Goal: Download file/media

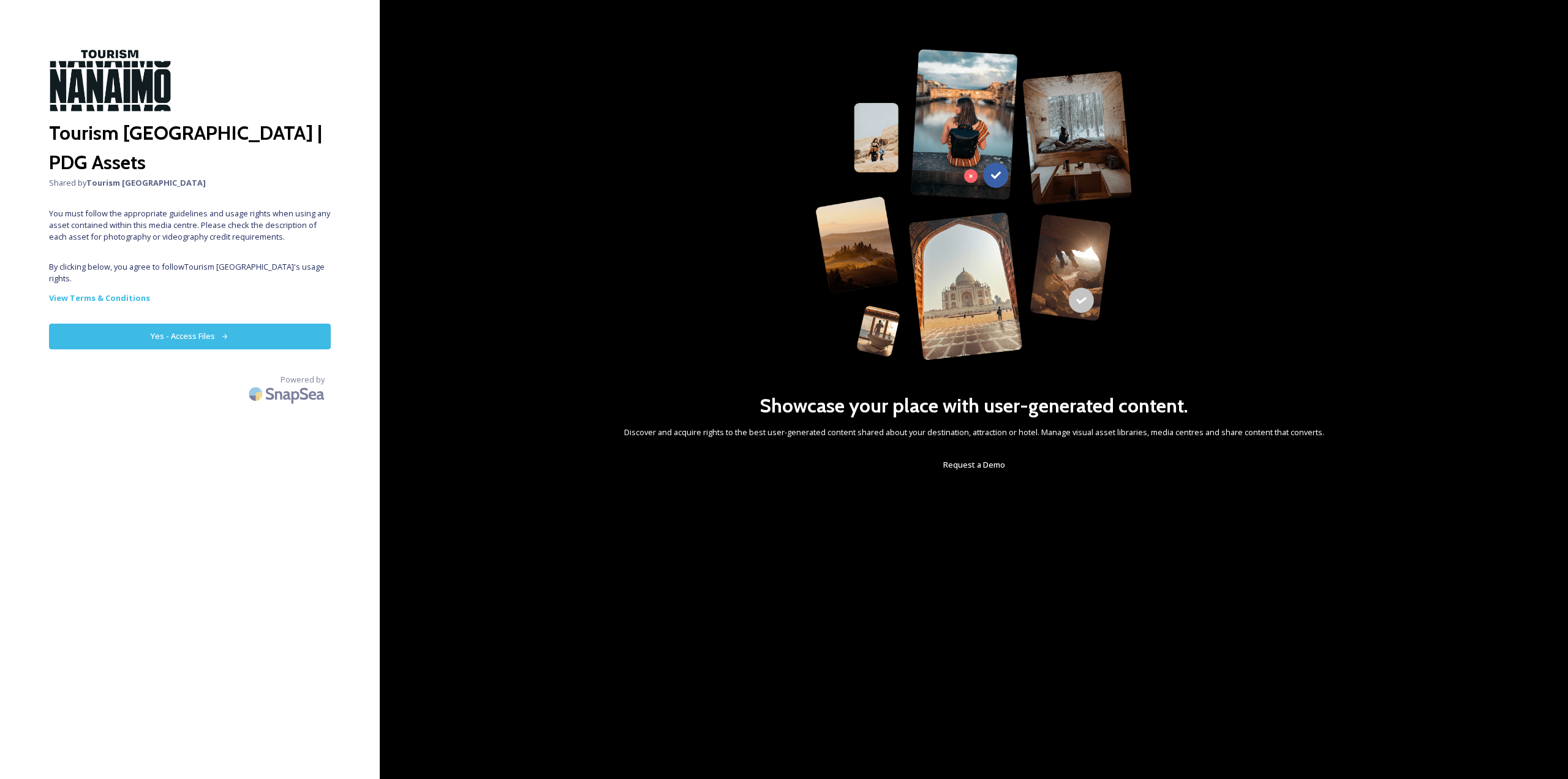
click at [264, 324] on button "Yes - Access Files" at bounding box center [190, 337] width 282 height 25
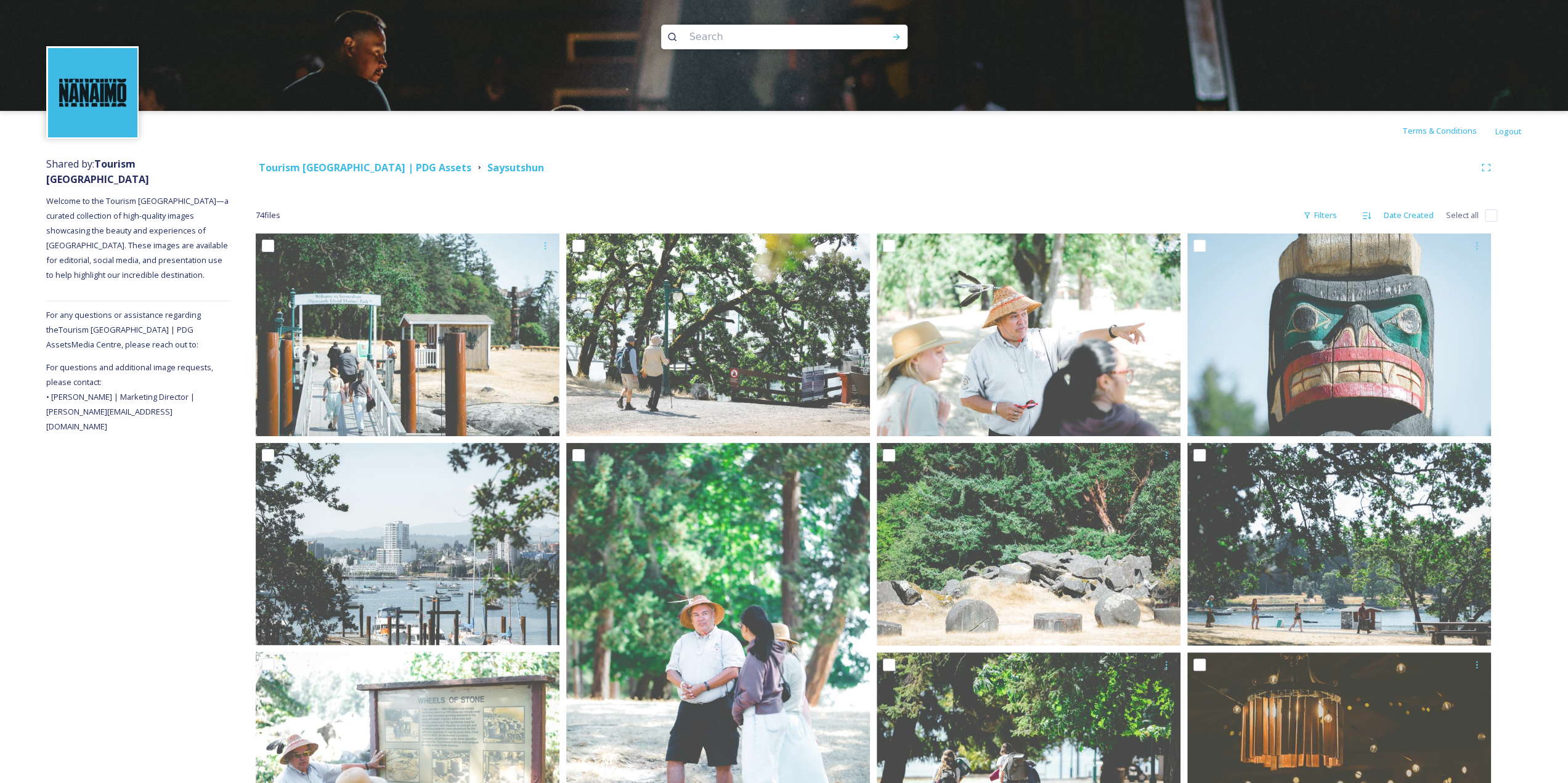
click at [1487, 216] on input "checkbox" at bounding box center [1491, 215] width 13 height 13
checkbox input "true"
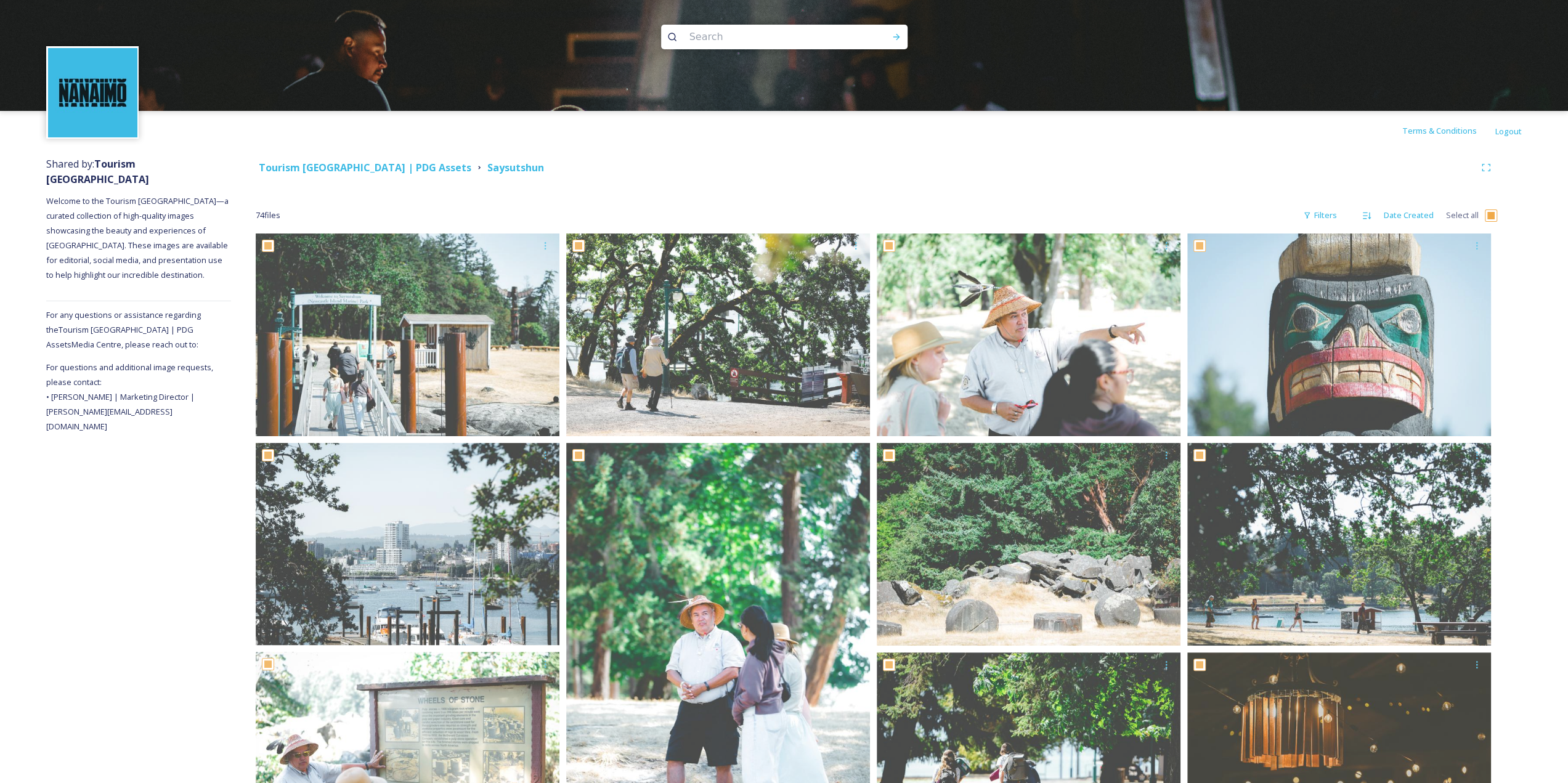
checkbox input "true"
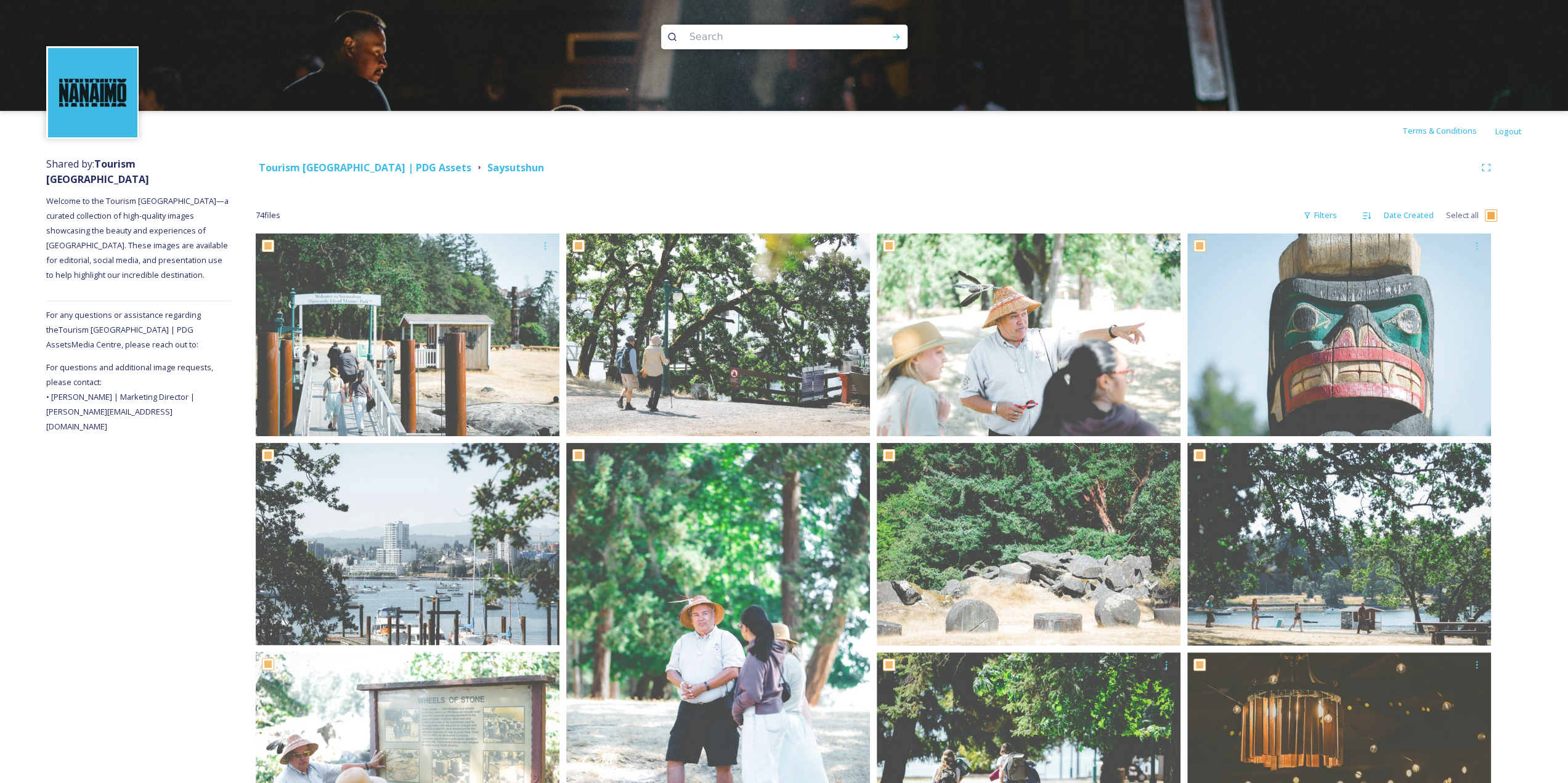
checkbox input "true"
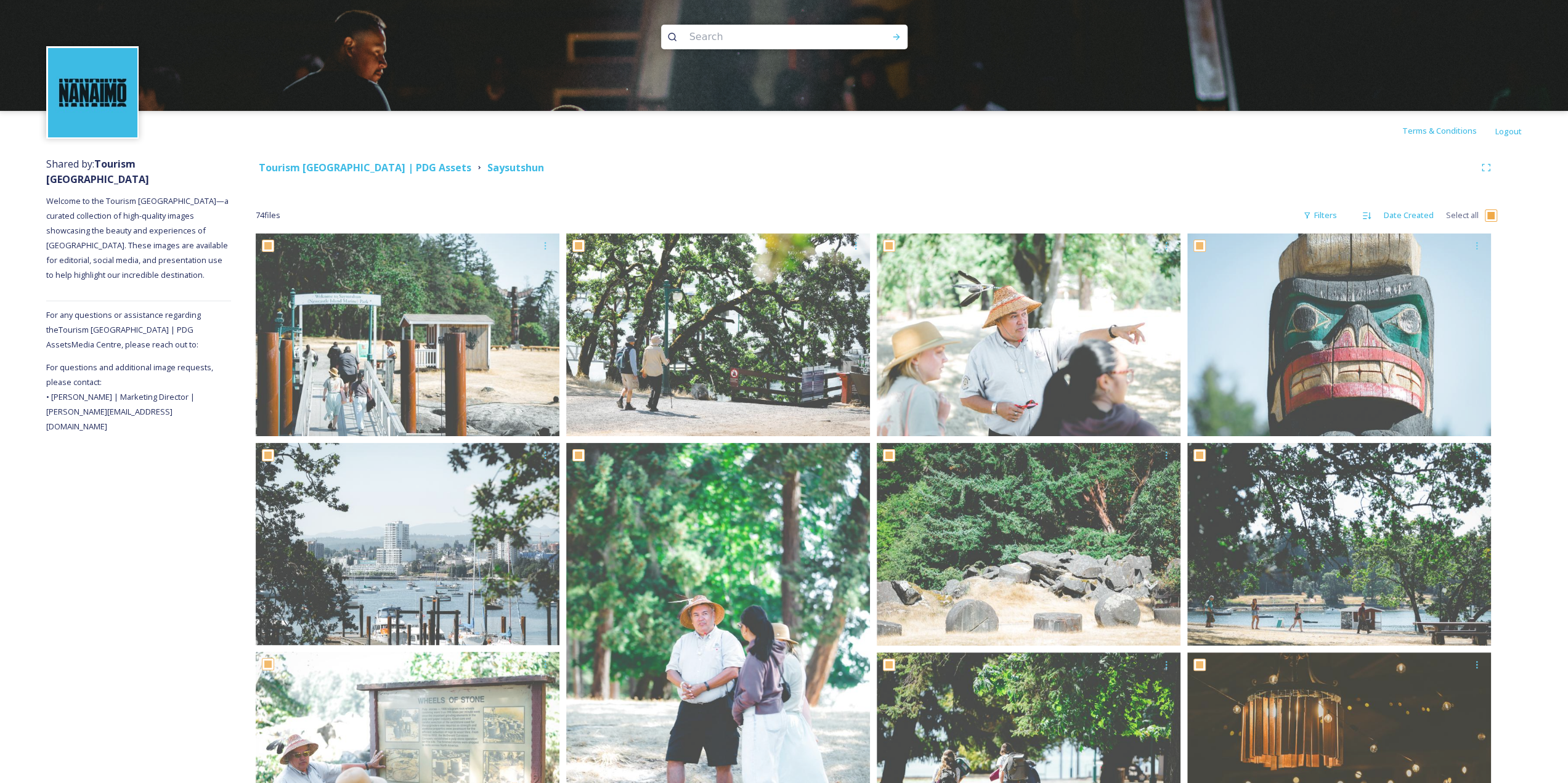
checkbox input "true"
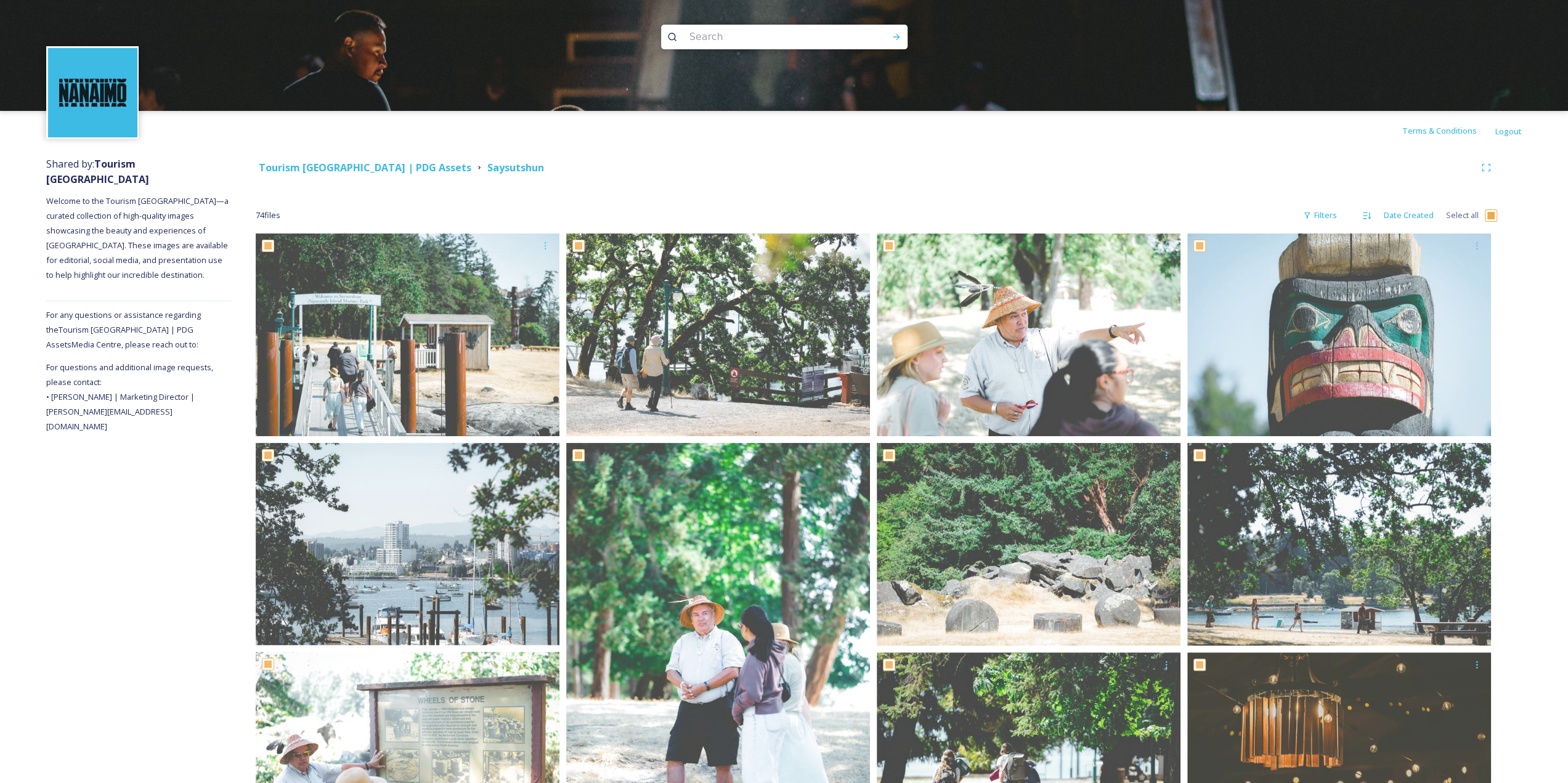
checkbox input "true"
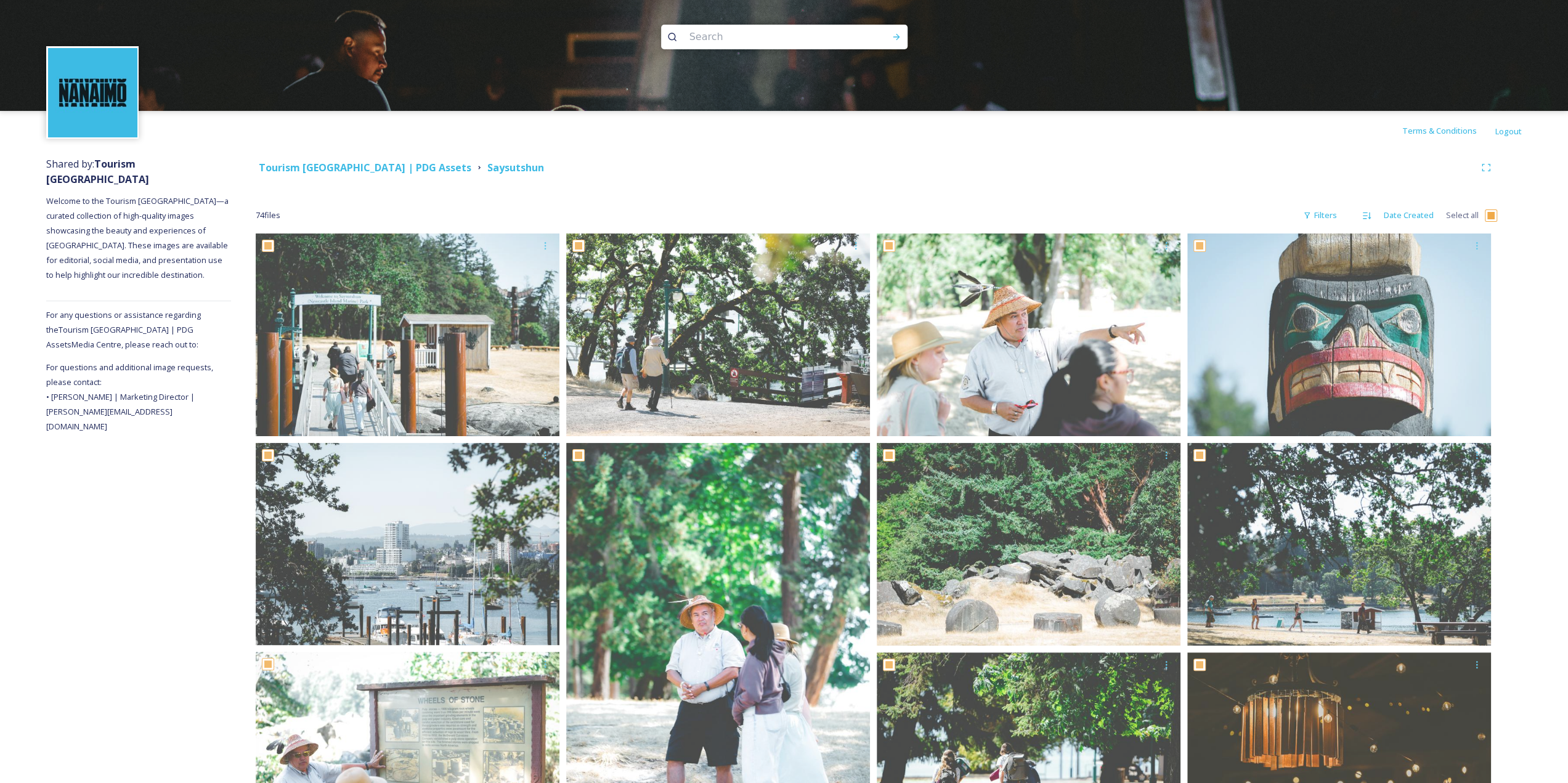
checkbox input "true"
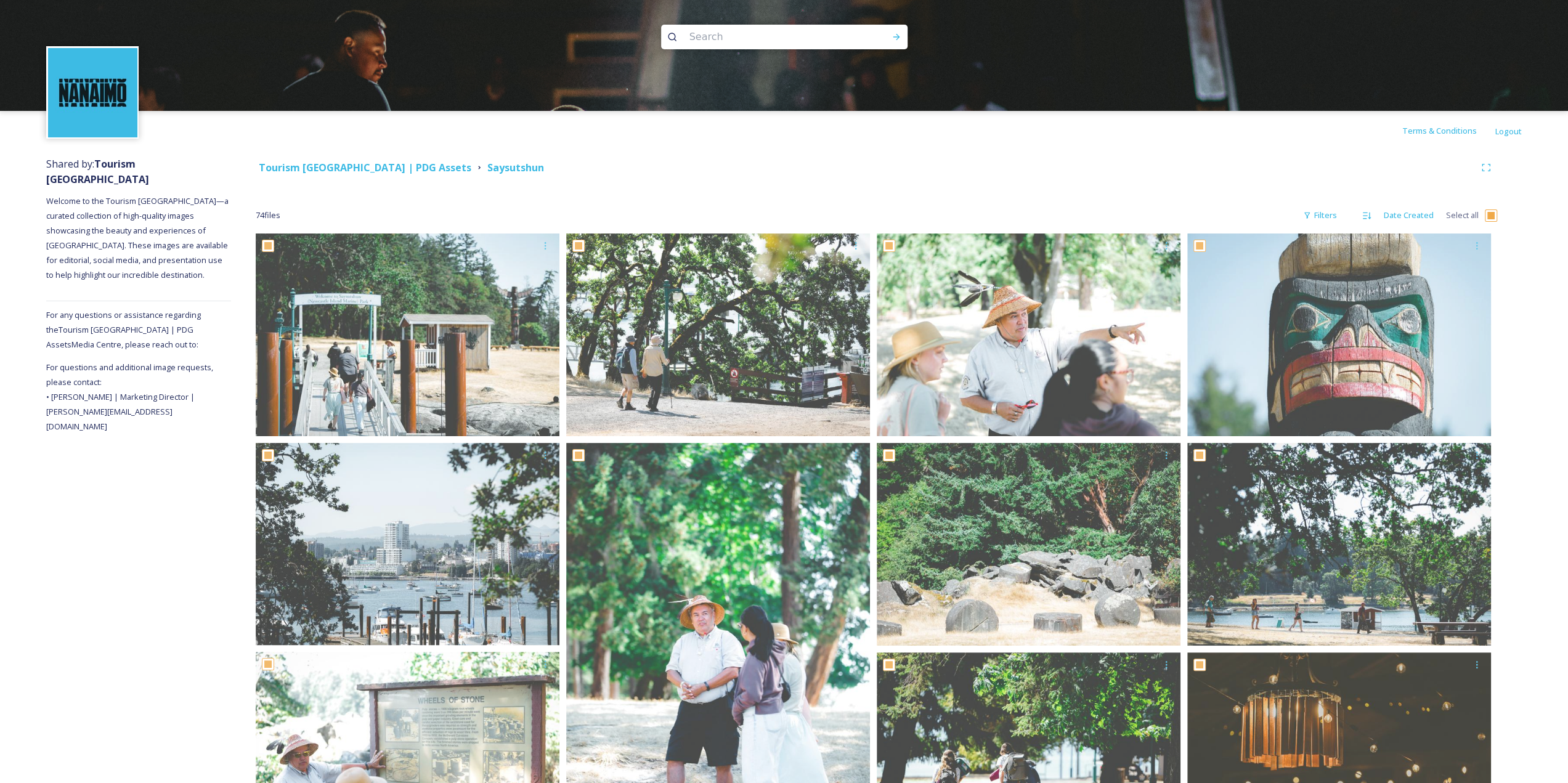
checkbox input "true"
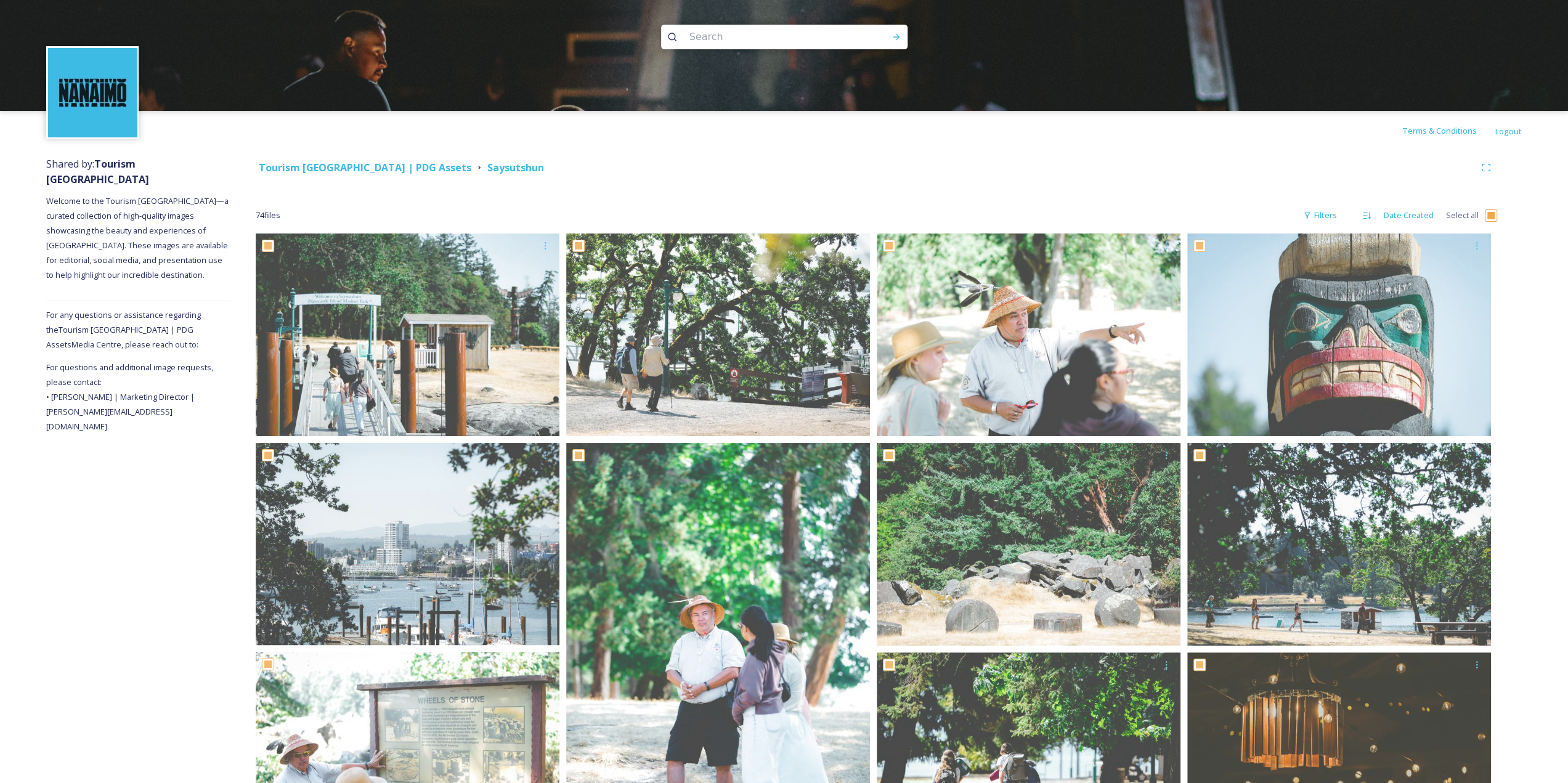
checkbox input "true"
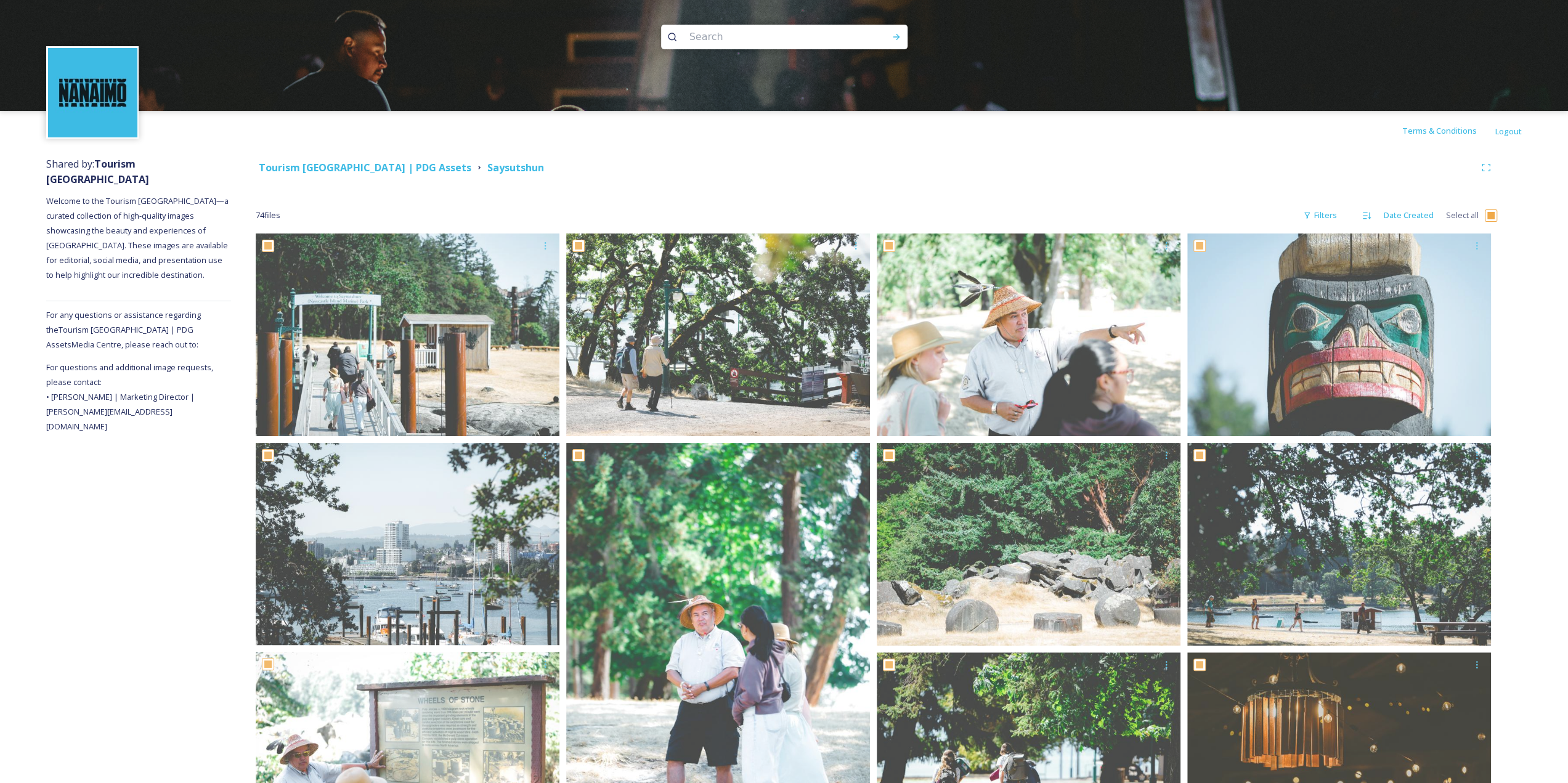
checkbox input "true"
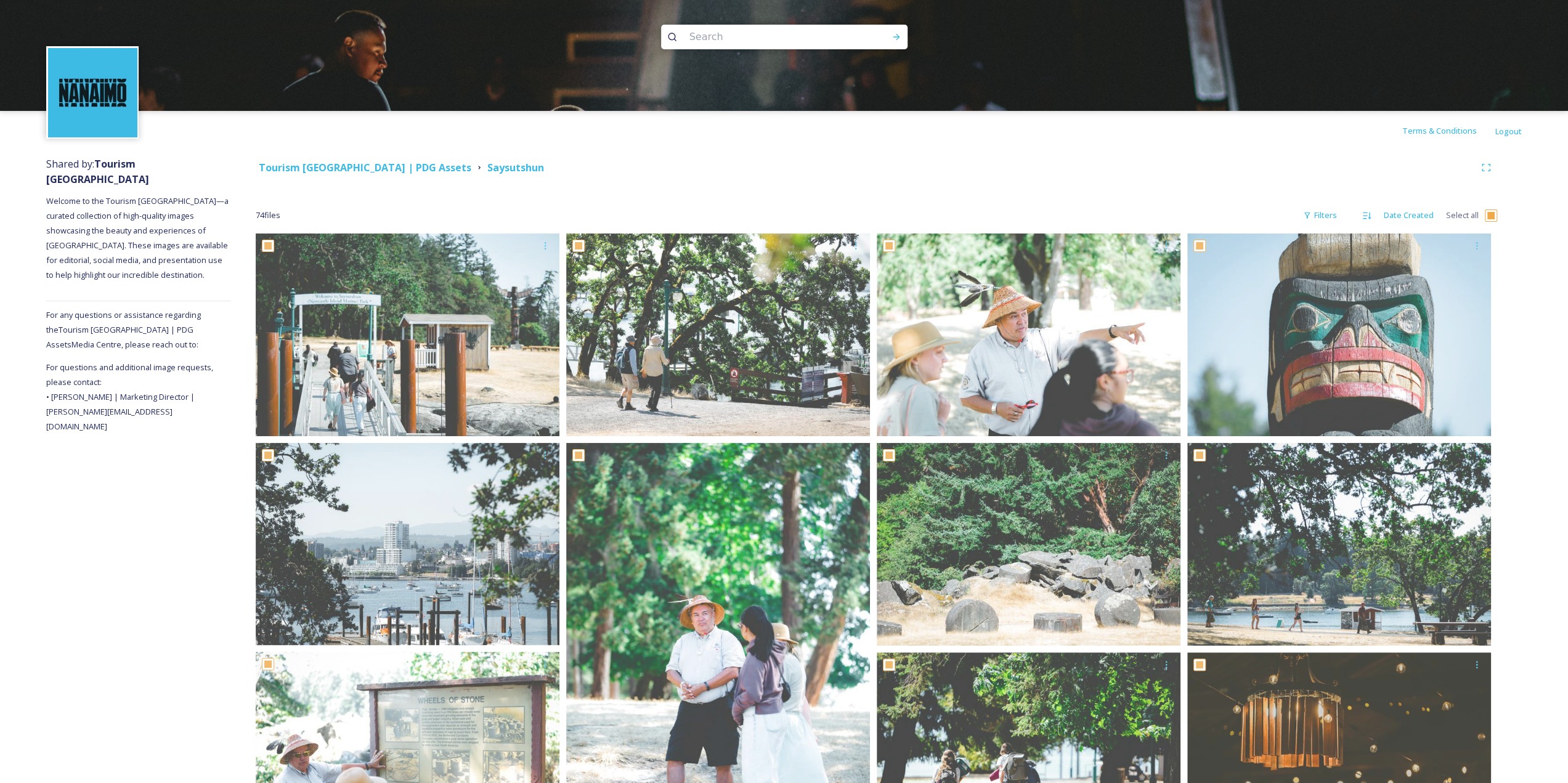
checkbox input "true"
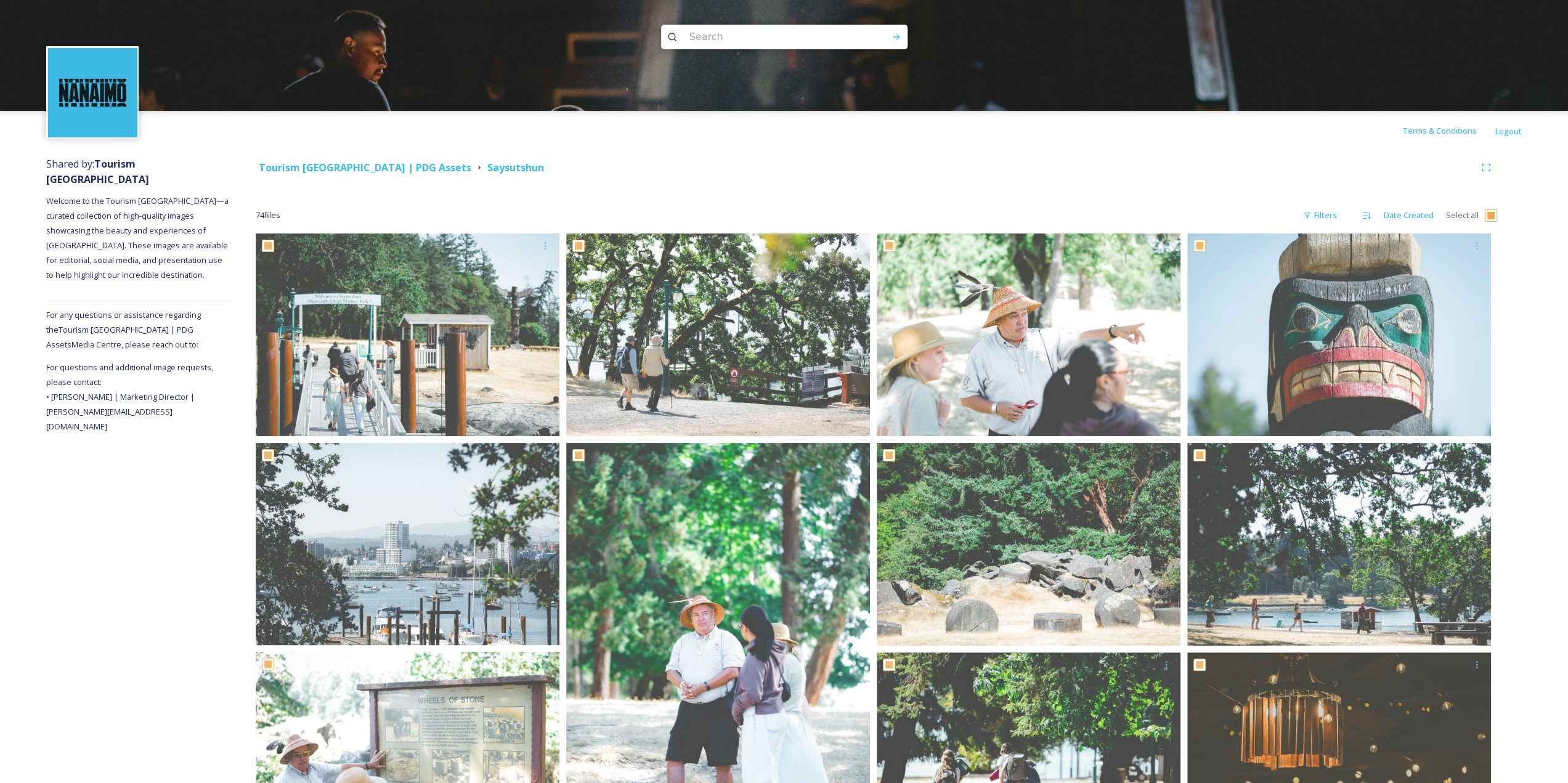
checkbox input "true"
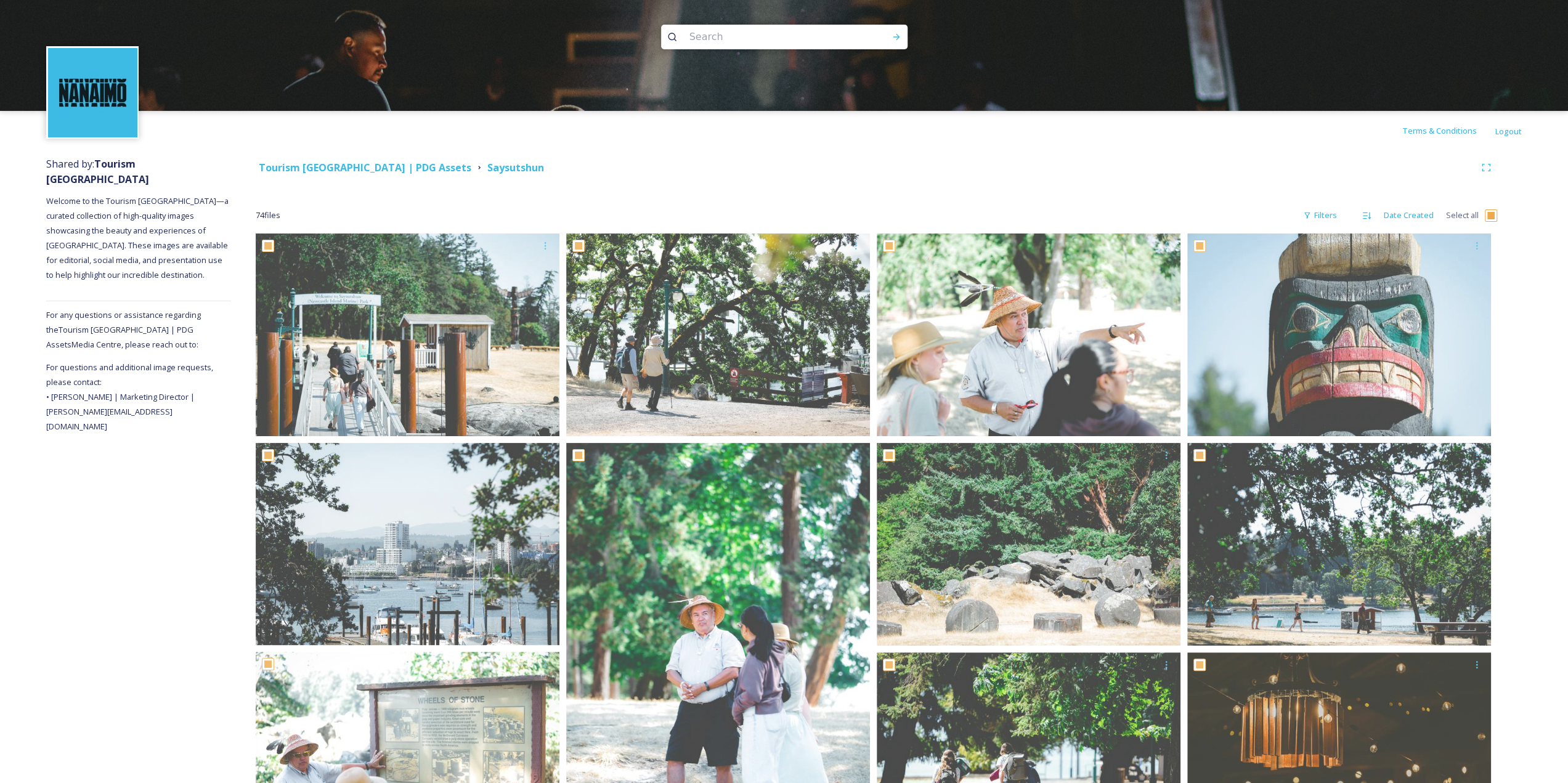
checkbox input "true"
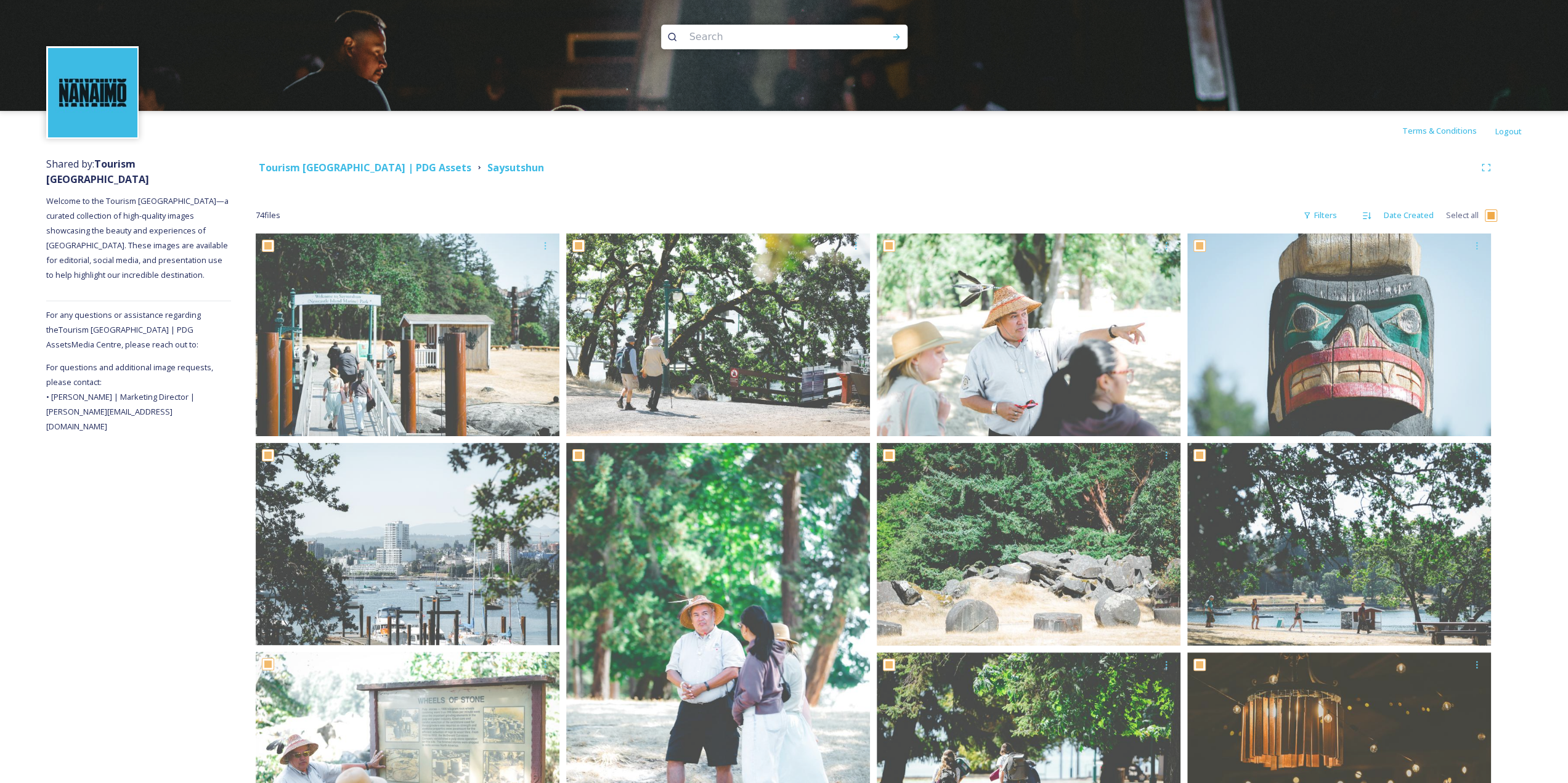
checkbox input "true"
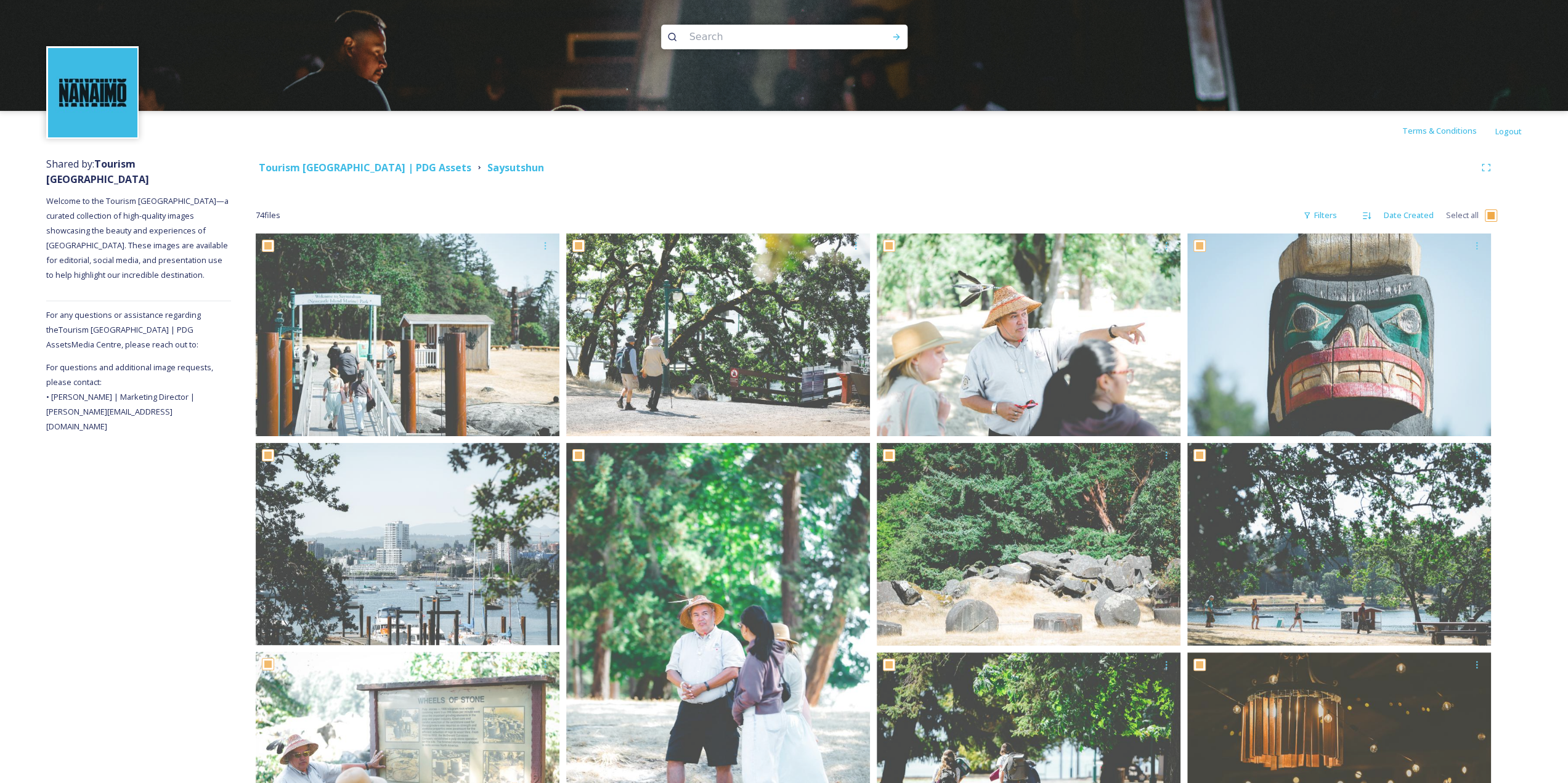
checkbox input "true"
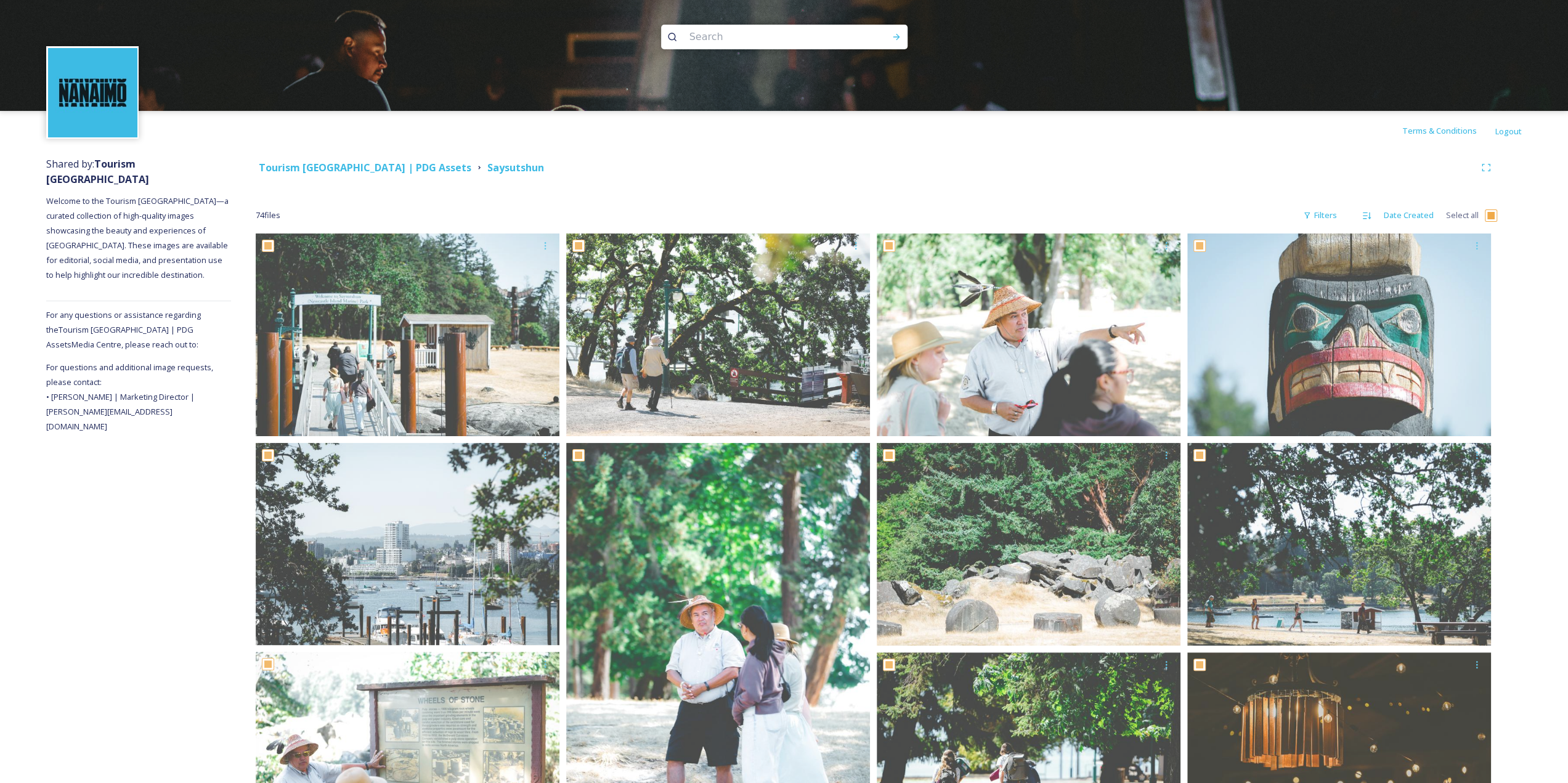
checkbox input "true"
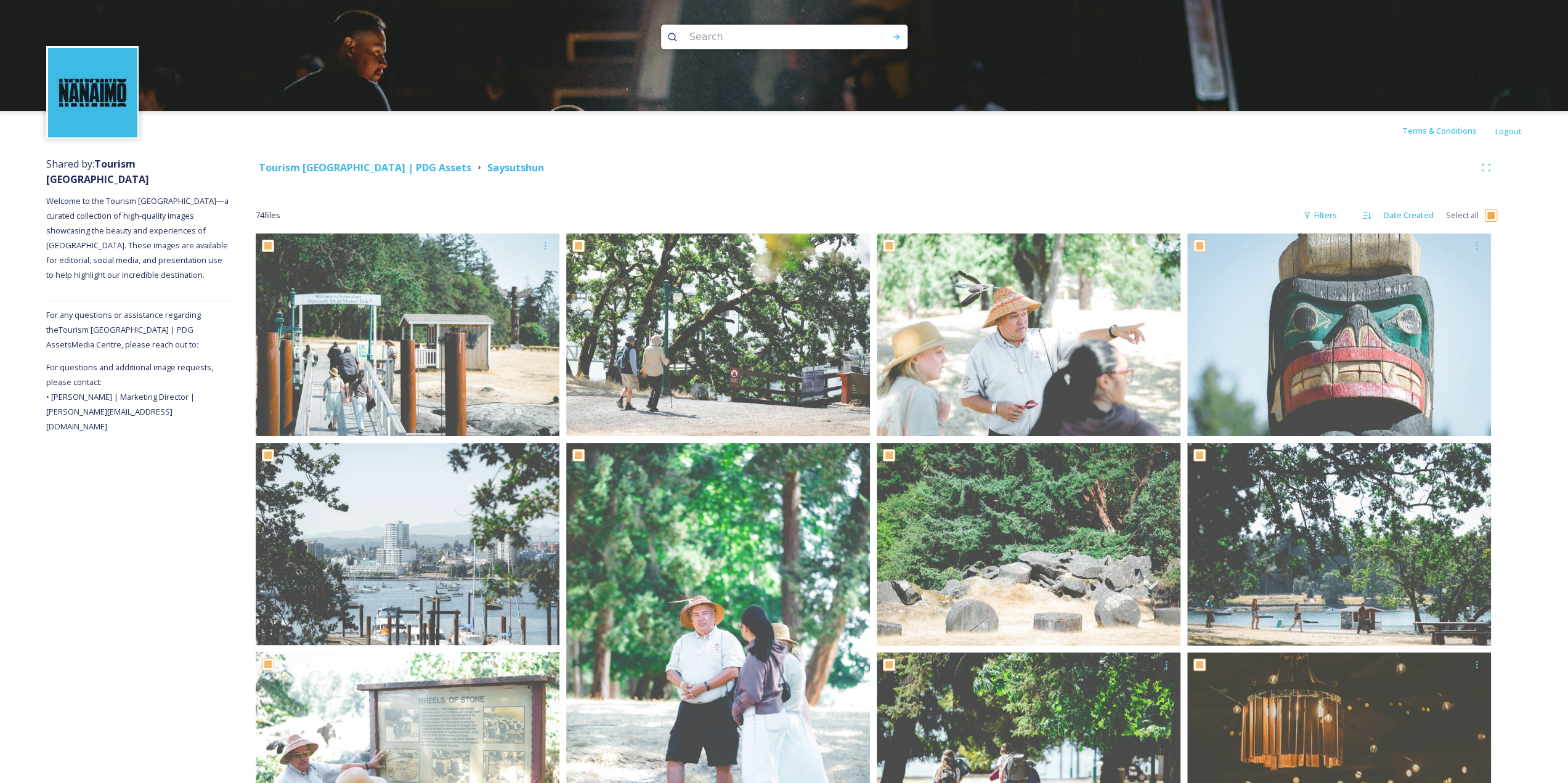
checkbox input "true"
click at [916, 757] on icon at bounding box center [914, 759] width 9 height 8
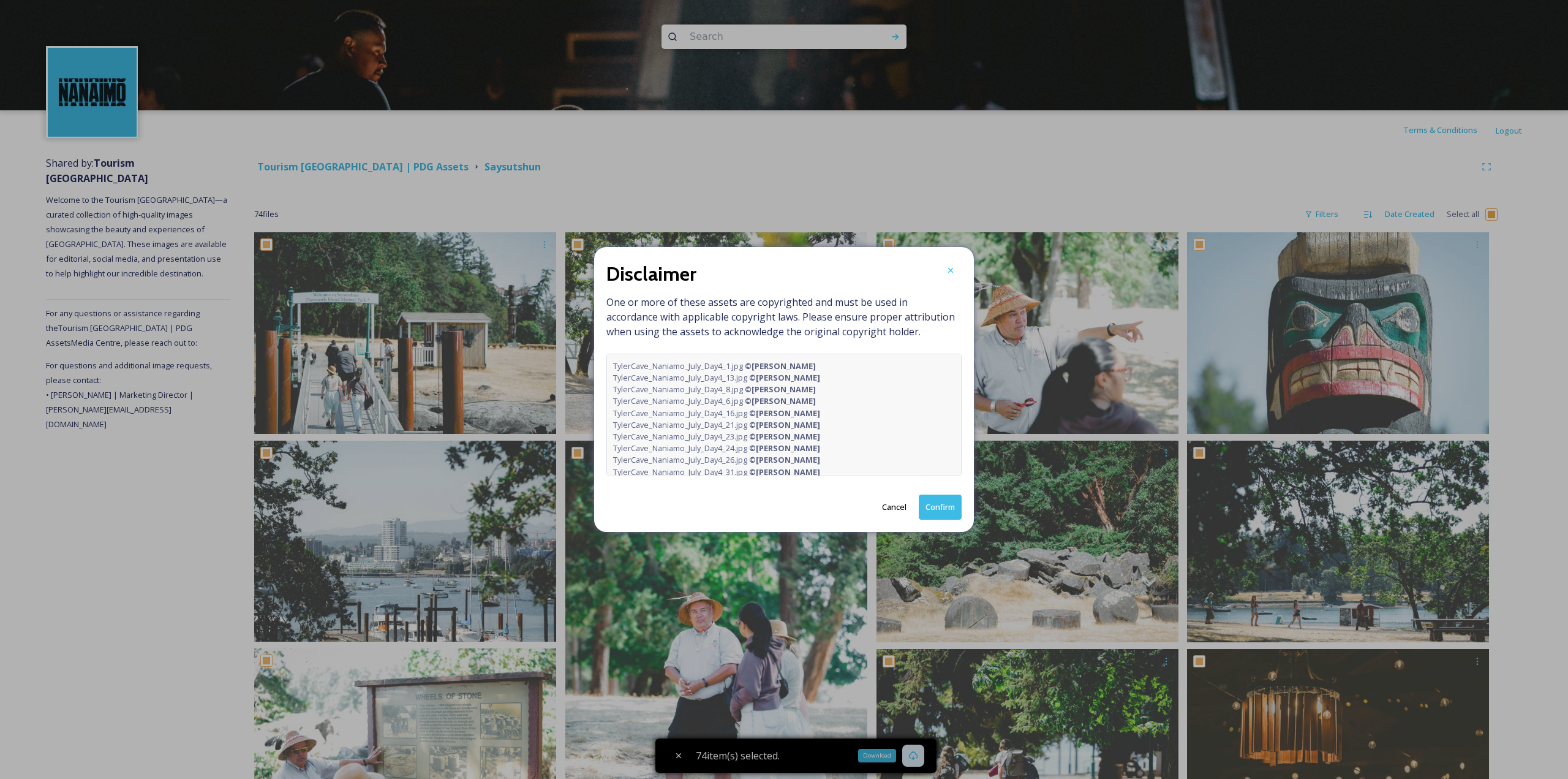
click at [936, 502] on button "Confirm" at bounding box center [940, 507] width 43 height 25
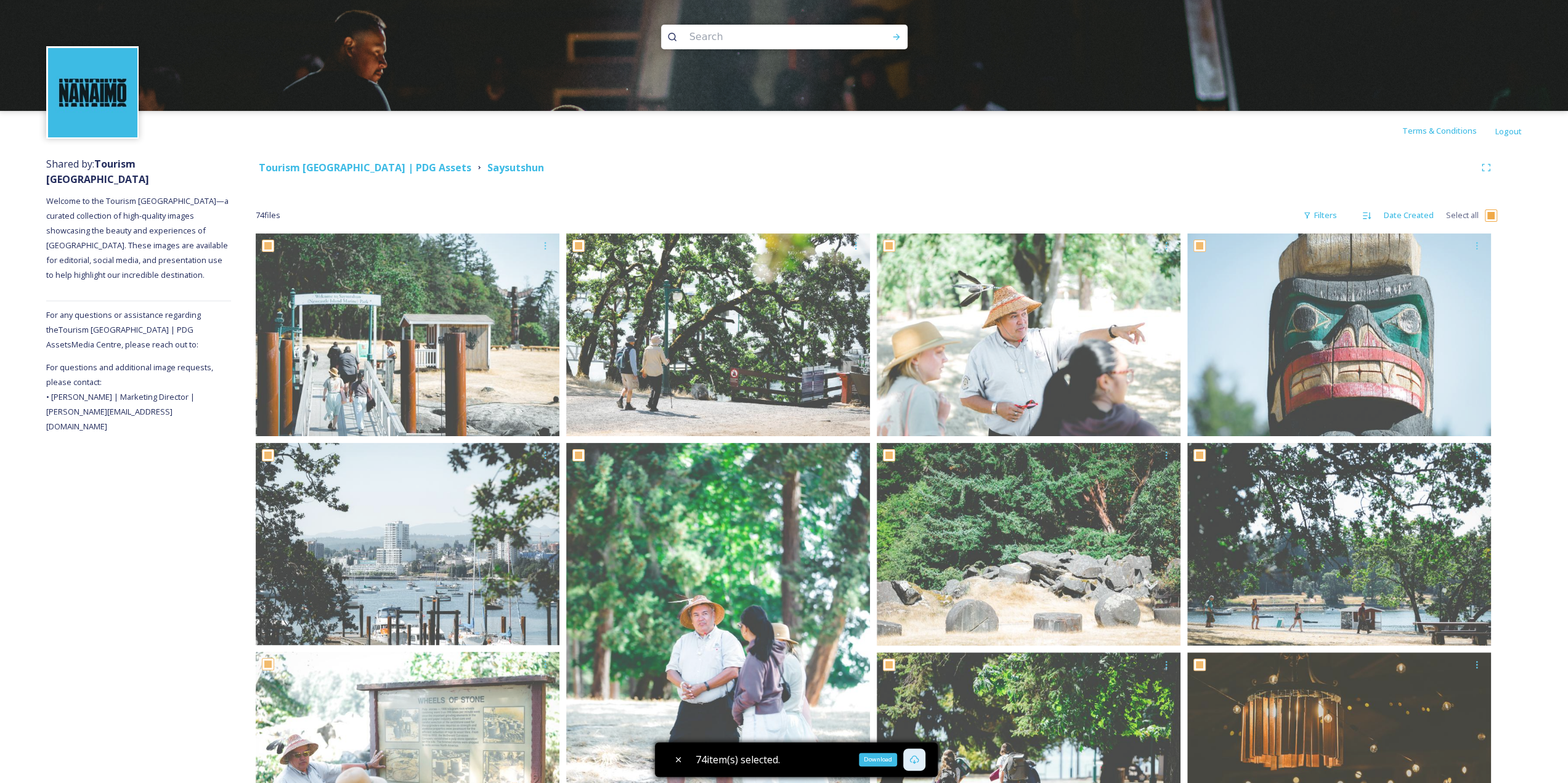
click at [1203, 178] on div "Tourism Nanaimo | PDG Assets Saysutshun" at bounding box center [876, 167] width 1241 height 22
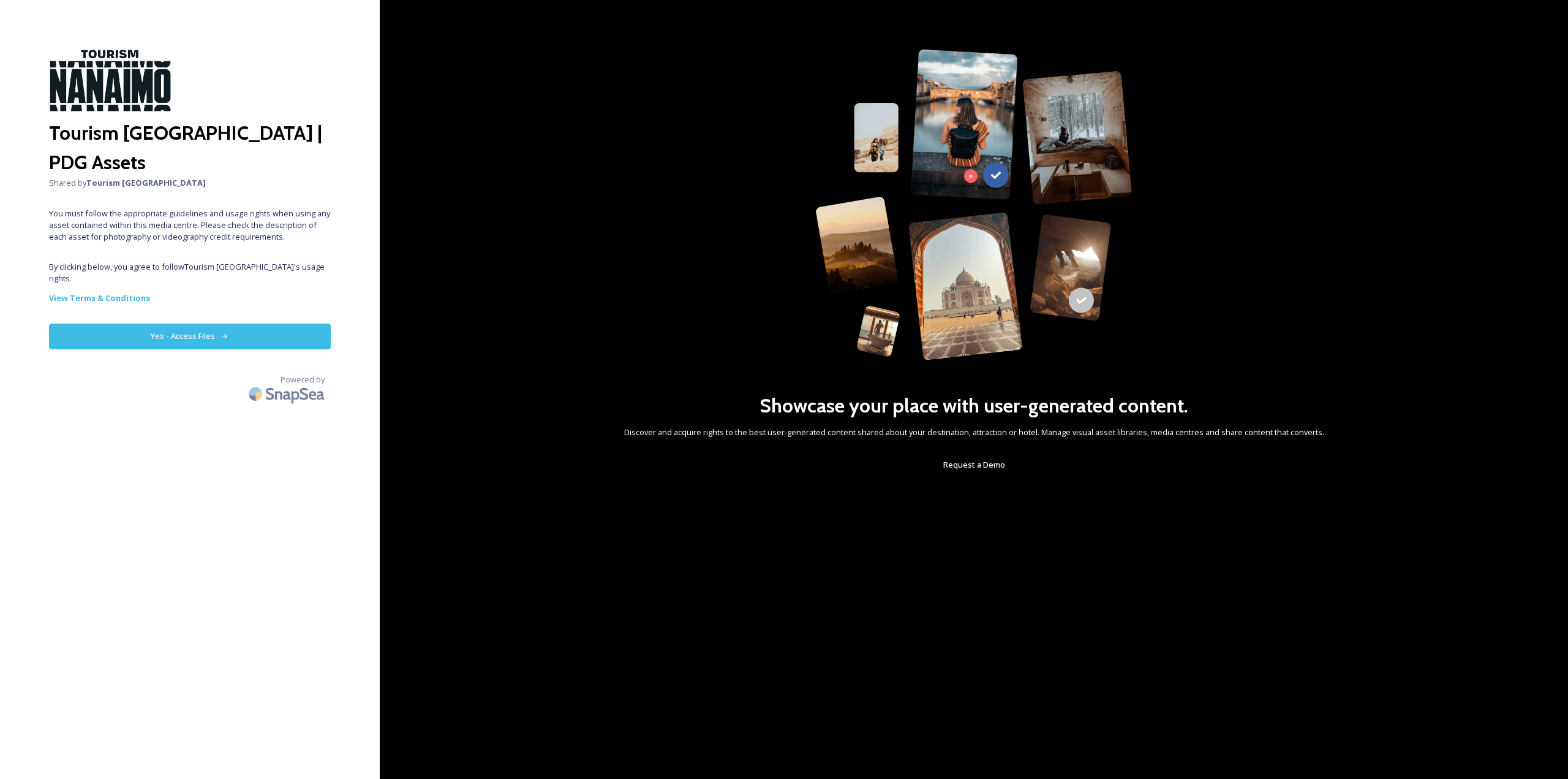
click at [235, 281] on div "Tourism Nanaimo | PDG Assets Shared by Tourism Nanaimo You must follow the appr…" at bounding box center [190, 389] width 380 height 681
click at [234, 324] on button "Yes - Access Files" at bounding box center [190, 337] width 282 height 25
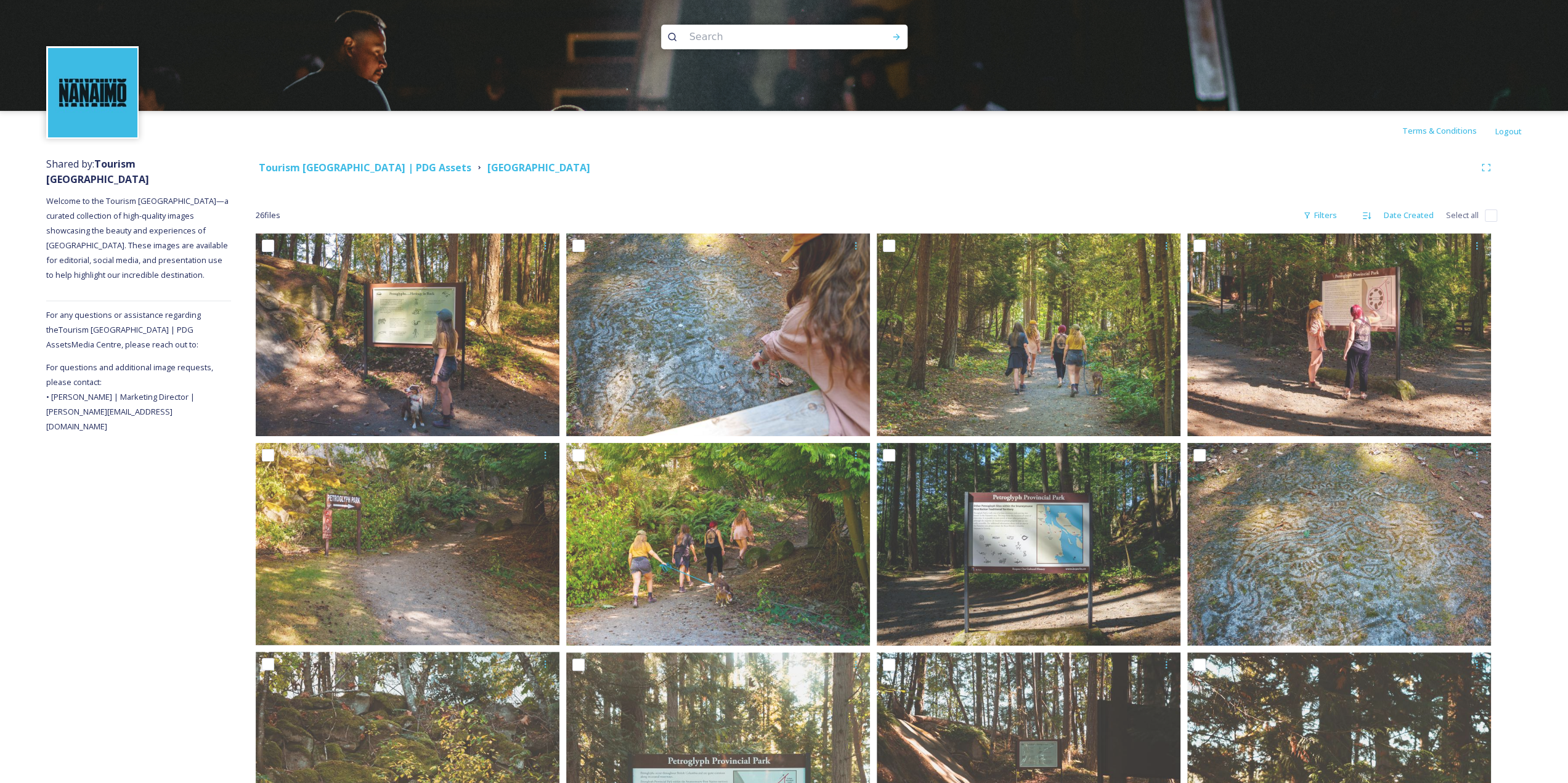
click at [1494, 217] on input "checkbox" at bounding box center [1491, 215] width 13 height 13
checkbox input "true"
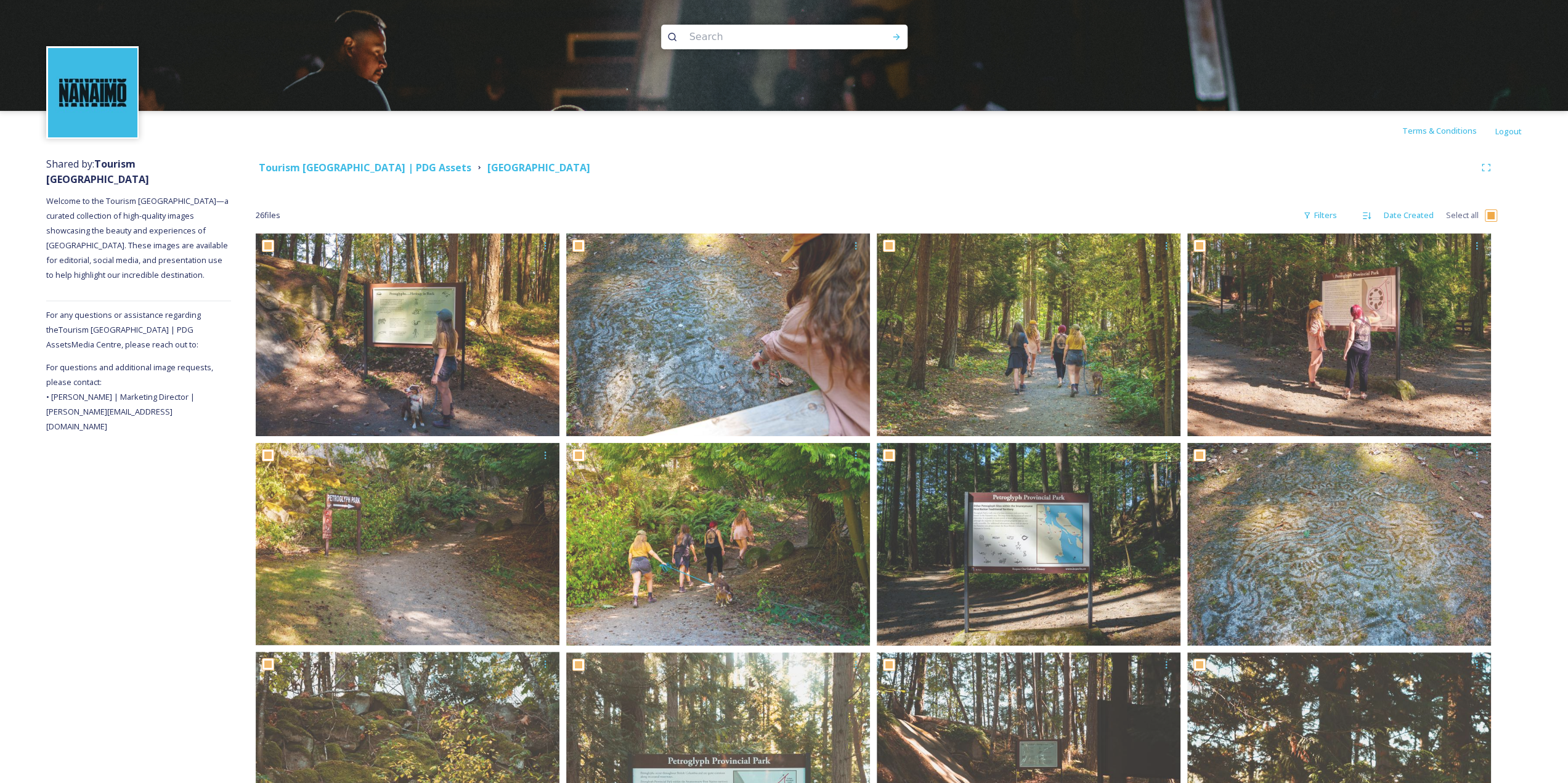
checkbox input "true"
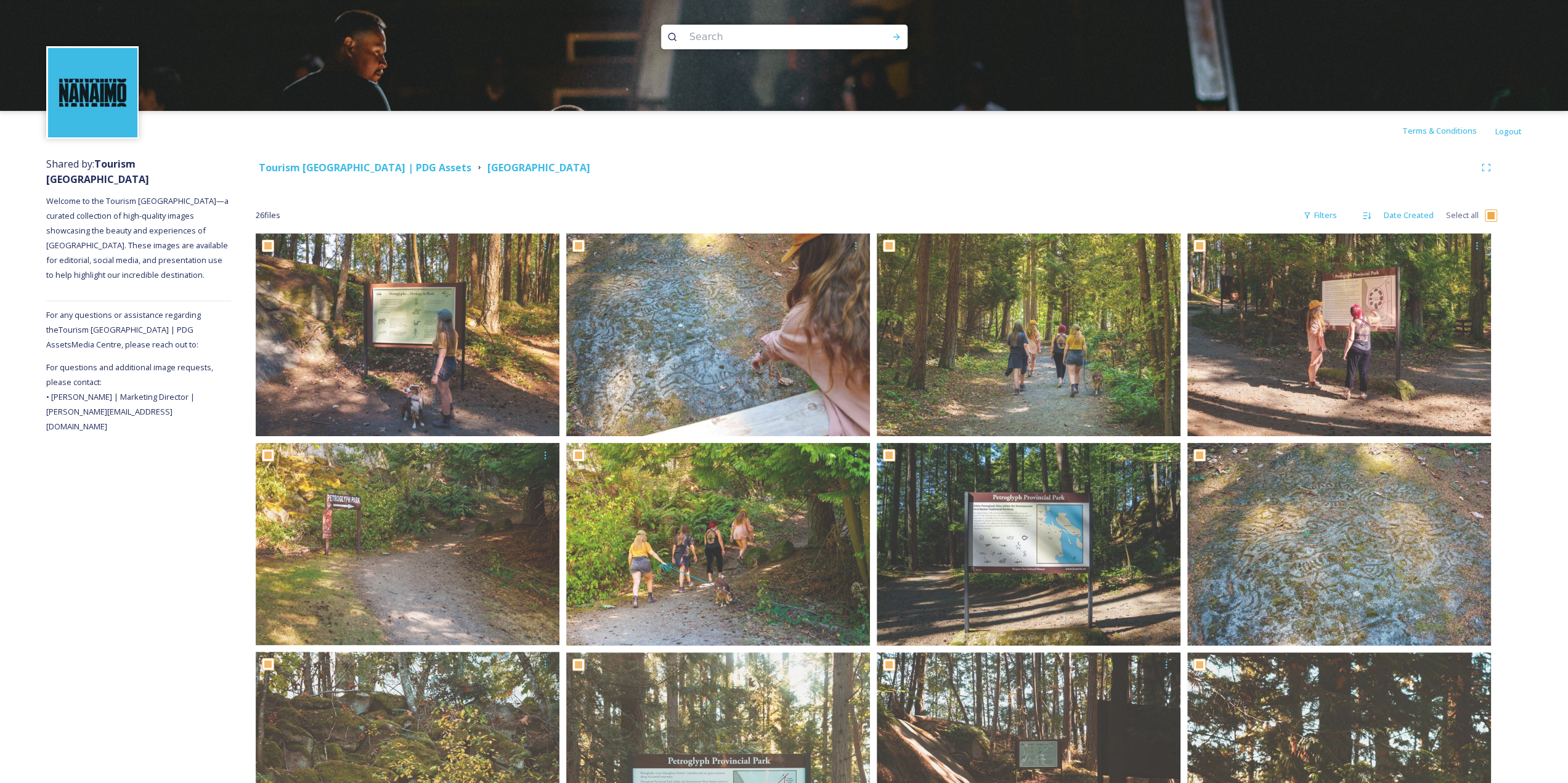
checkbox input "true"
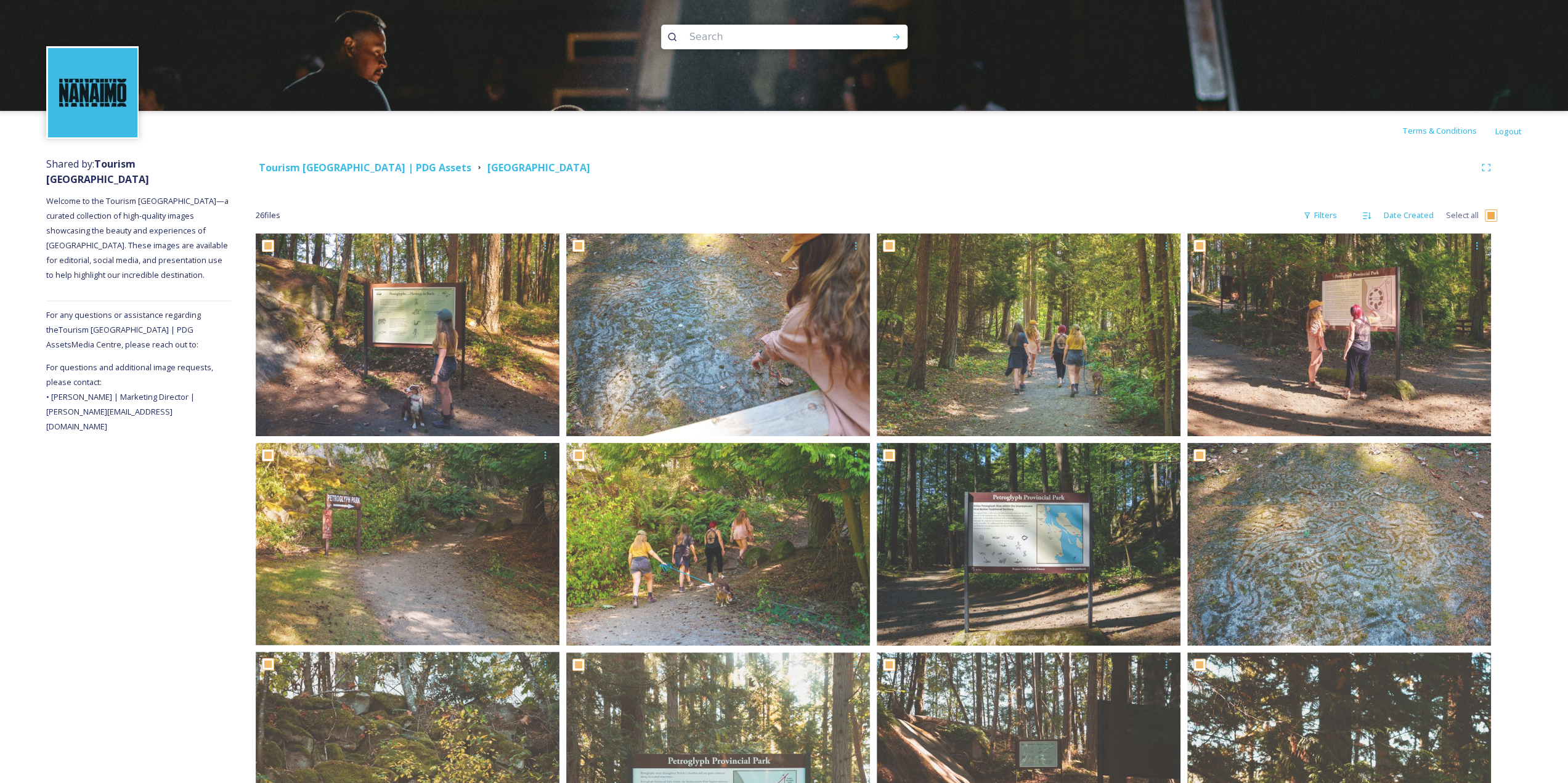
checkbox input "true"
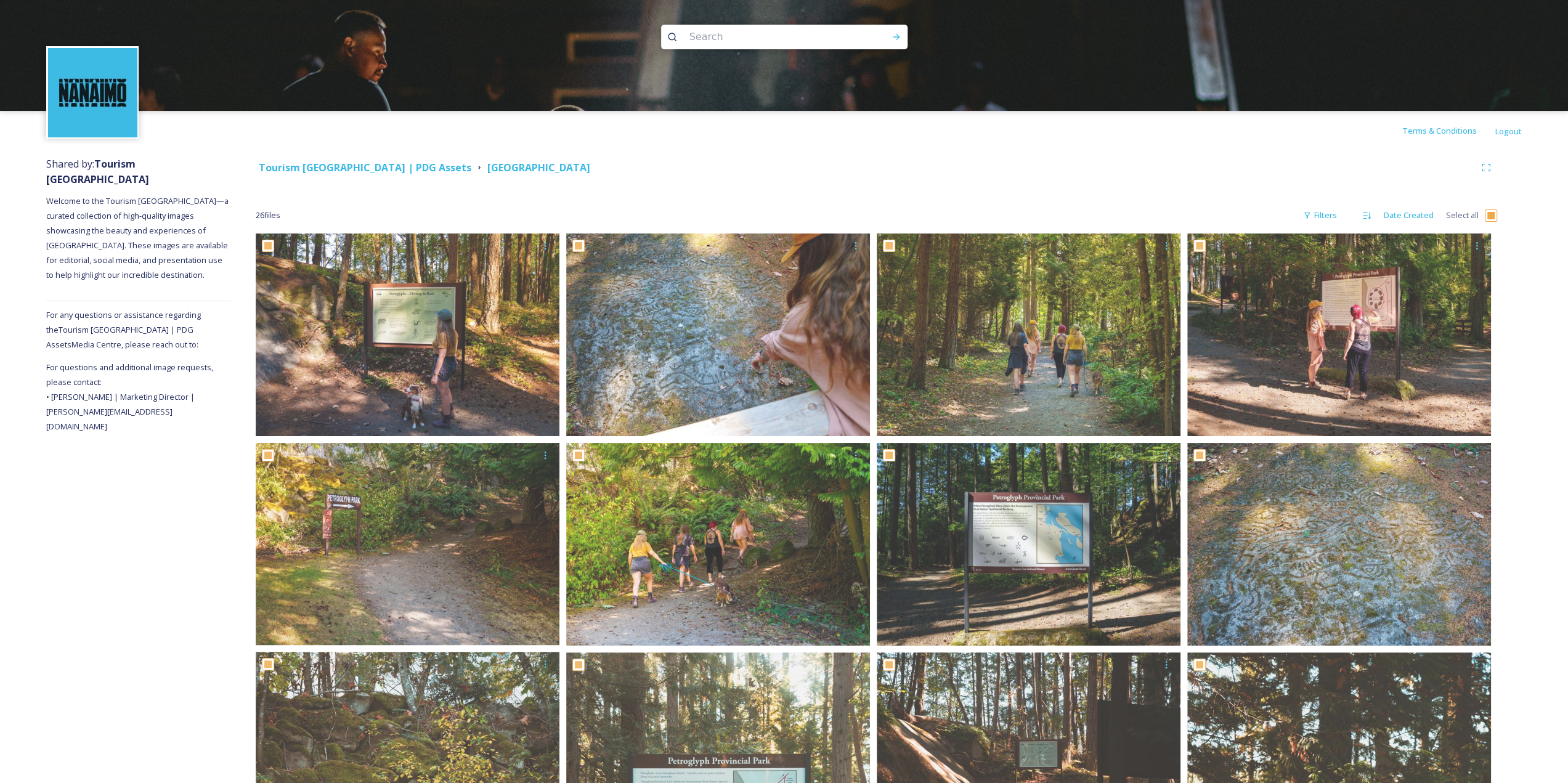
checkbox input "true"
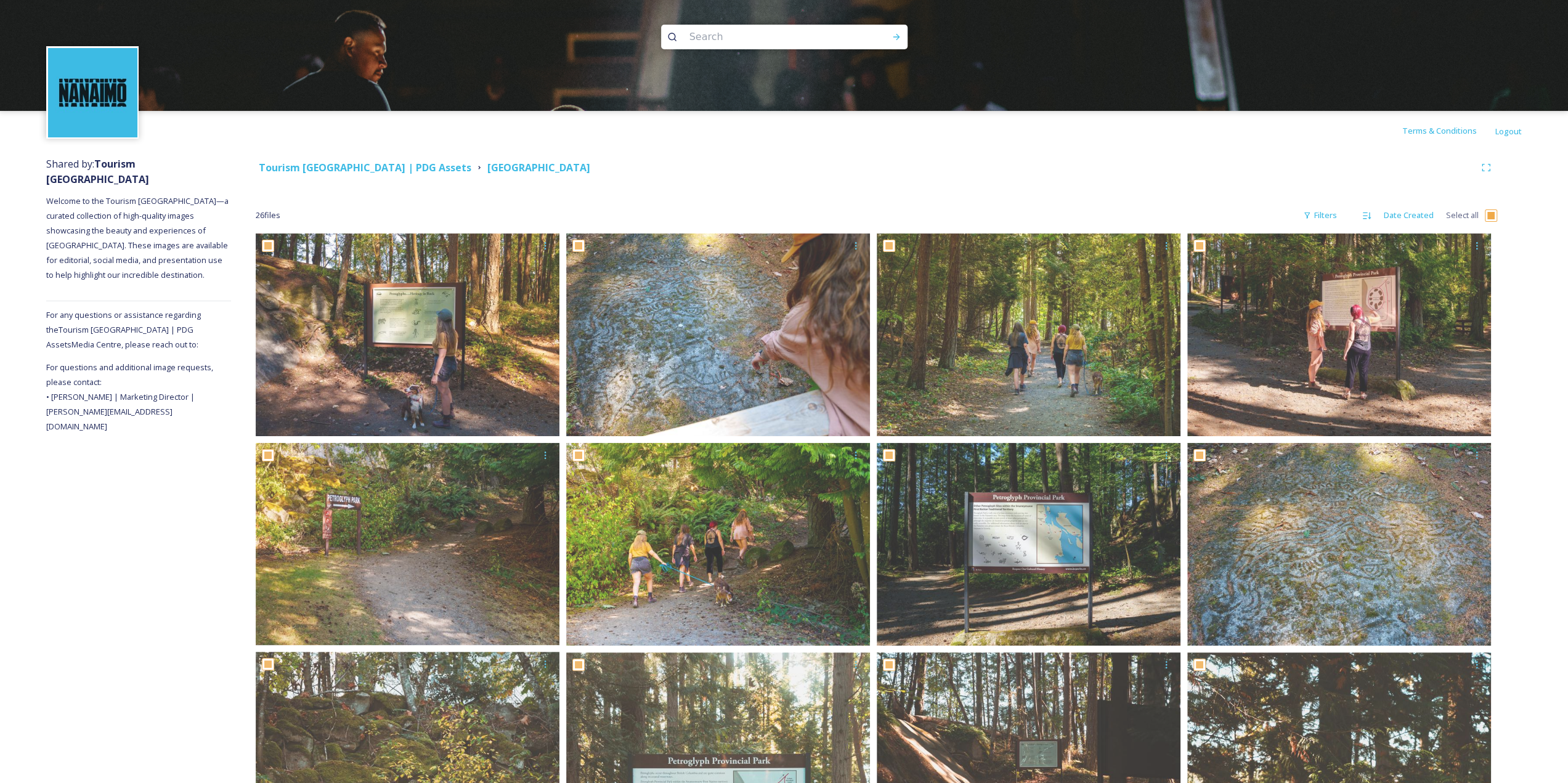
checkbox input "true"
click at [918, 759] on icon at bounding box center [915, 759] width 10 height 10
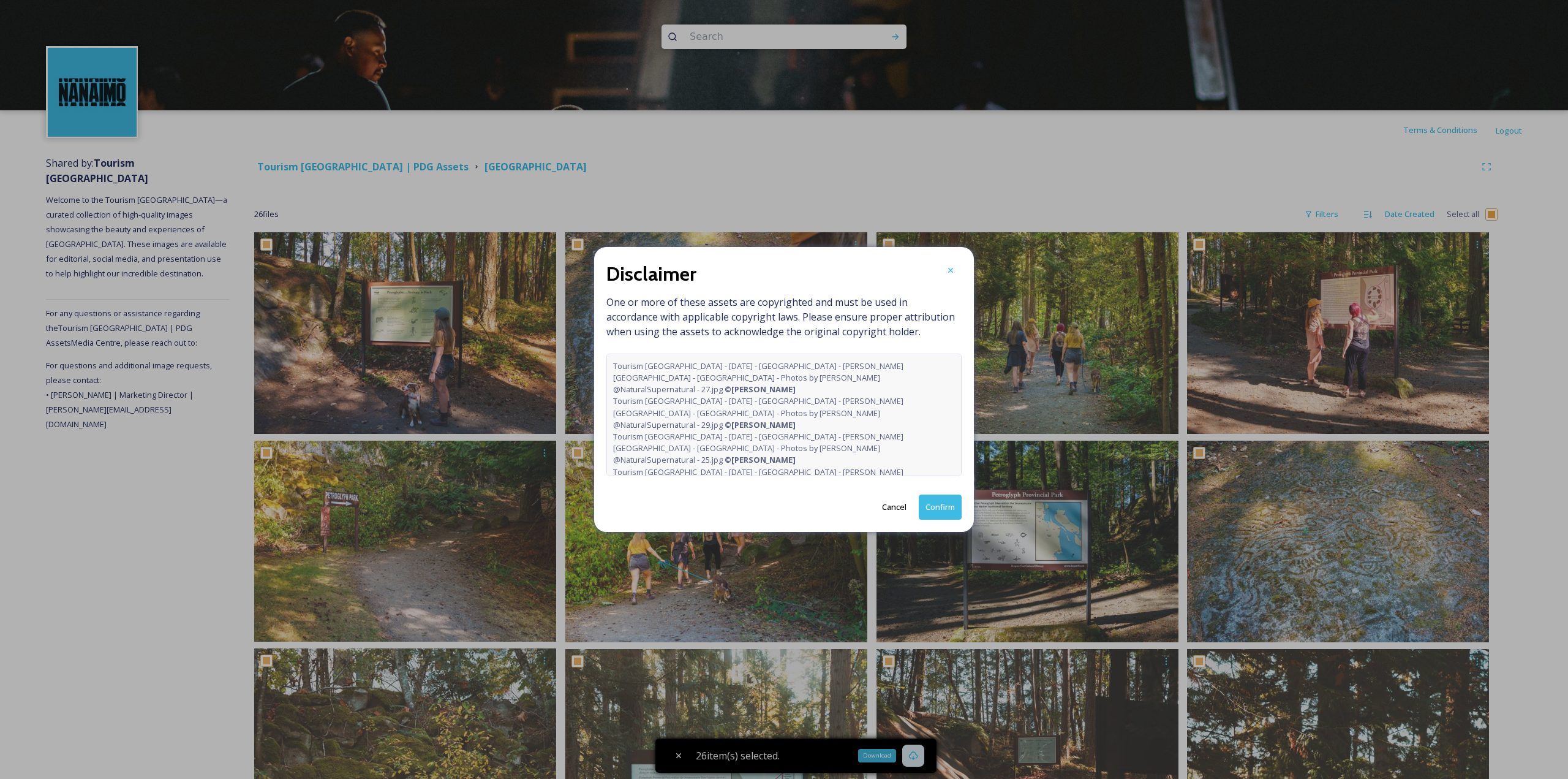
click at [952, 508] on button "Confirm" at bounding box center [940, 507] width 43 height 25
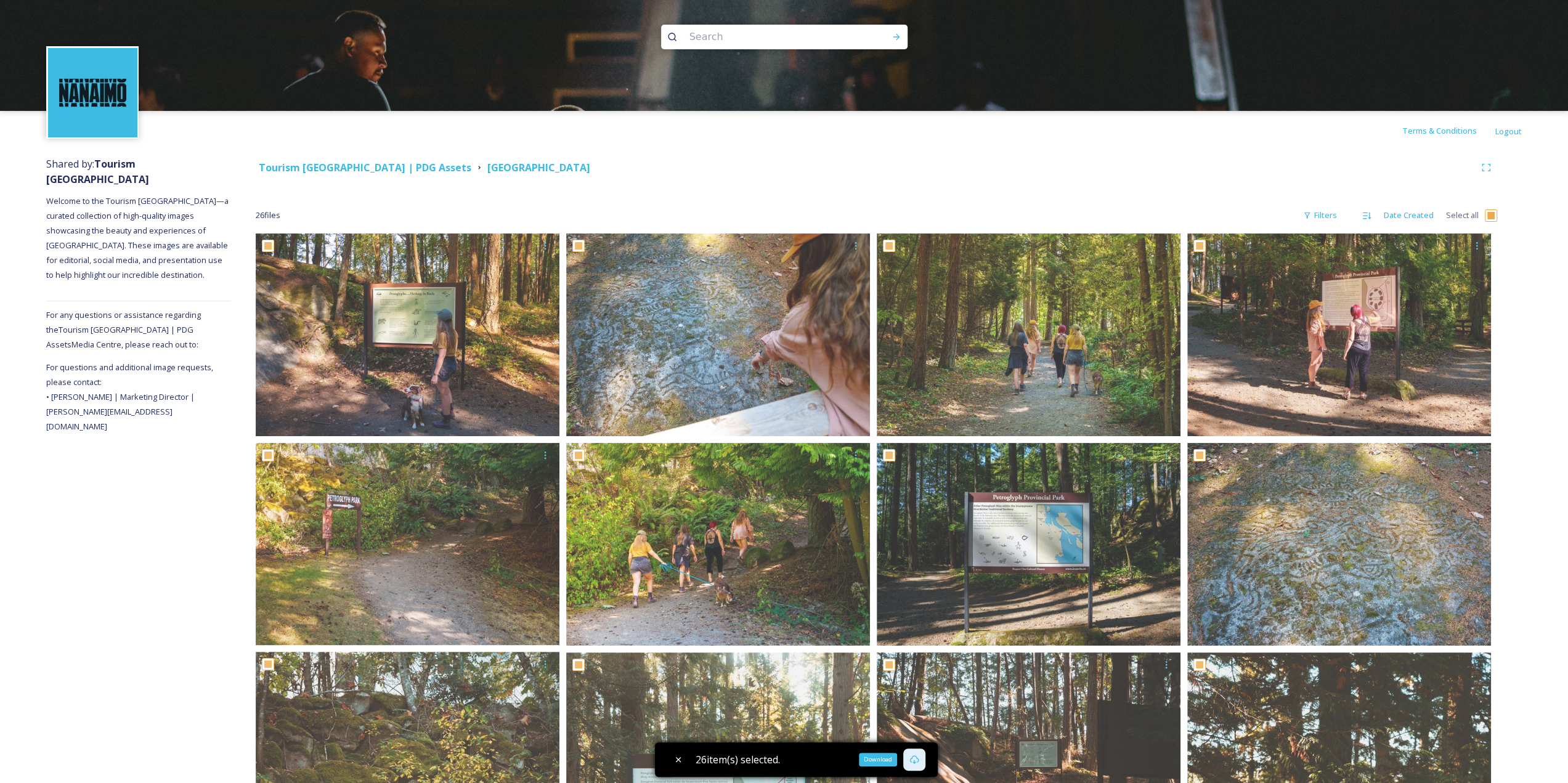
click at [1182, 148] on div "Terms & Conditions Logout" at bounding box center [784, 130] width 1568 height 40
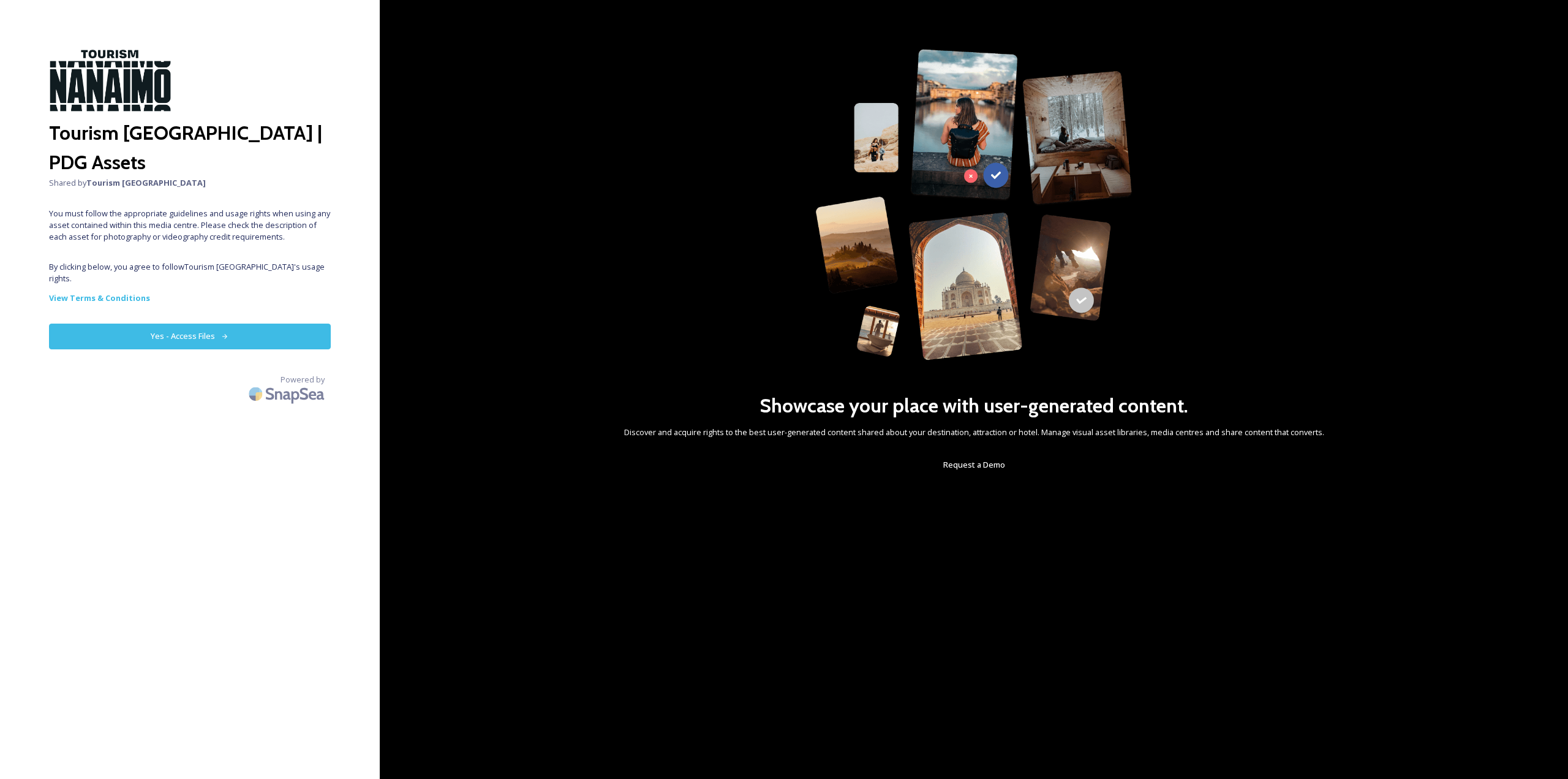
click at [152, 324] on button "Yes - Access Files" at bounding box center [190, 337] width 282 height 25
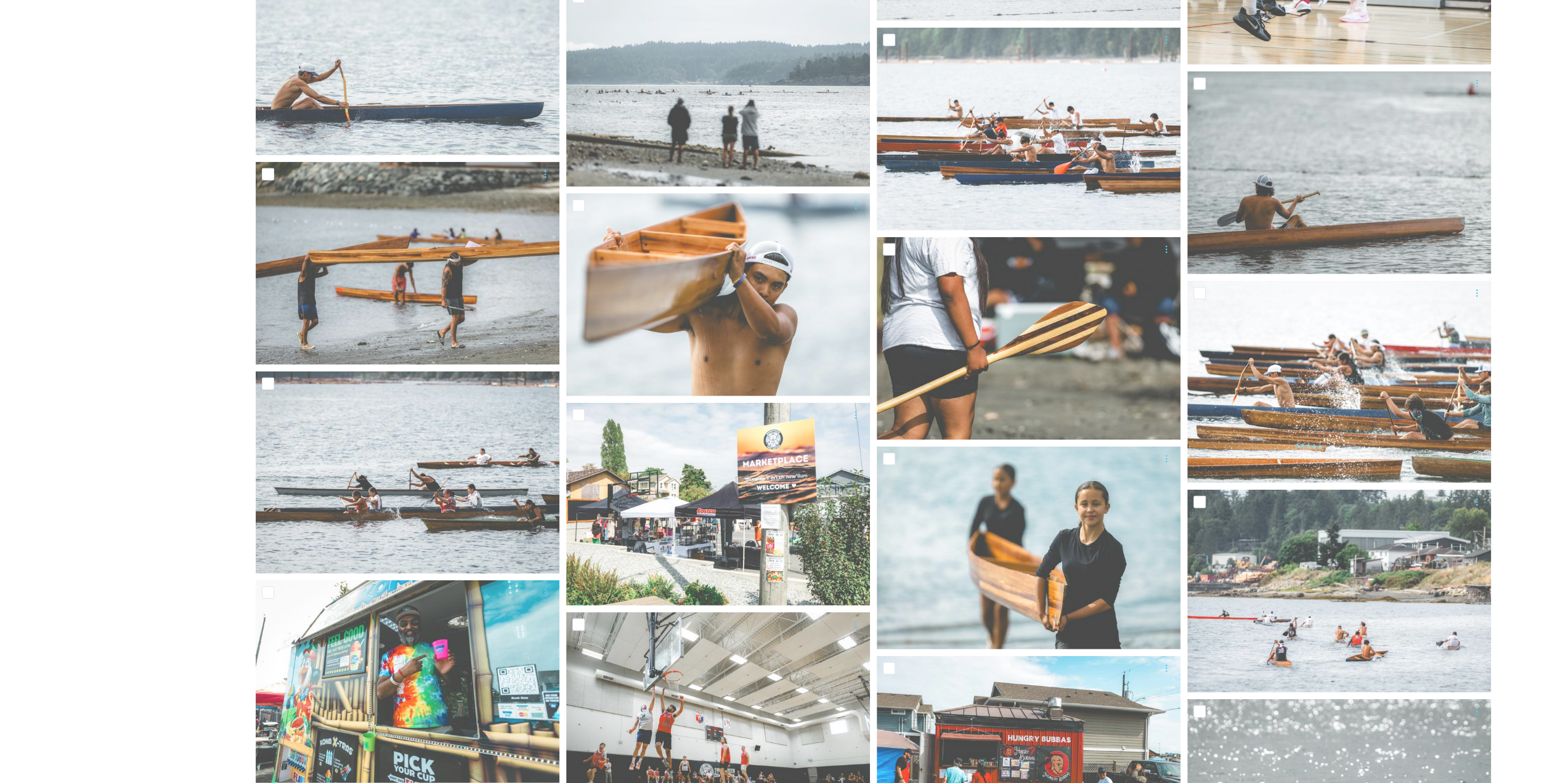
scroll to position [3179, 0]
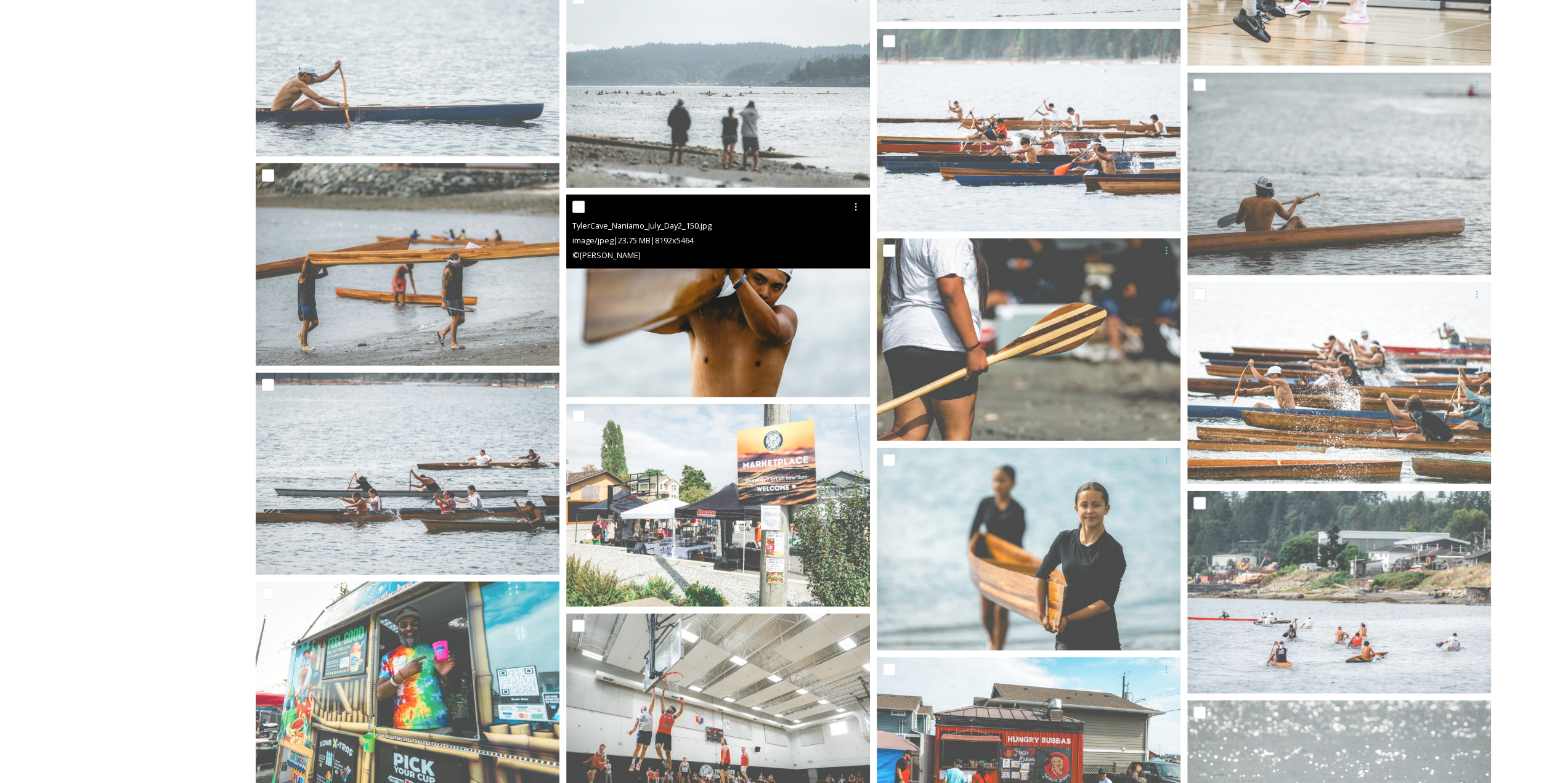
click at [742, 300] on img at bounding box center [718, 296] width 304 height 202
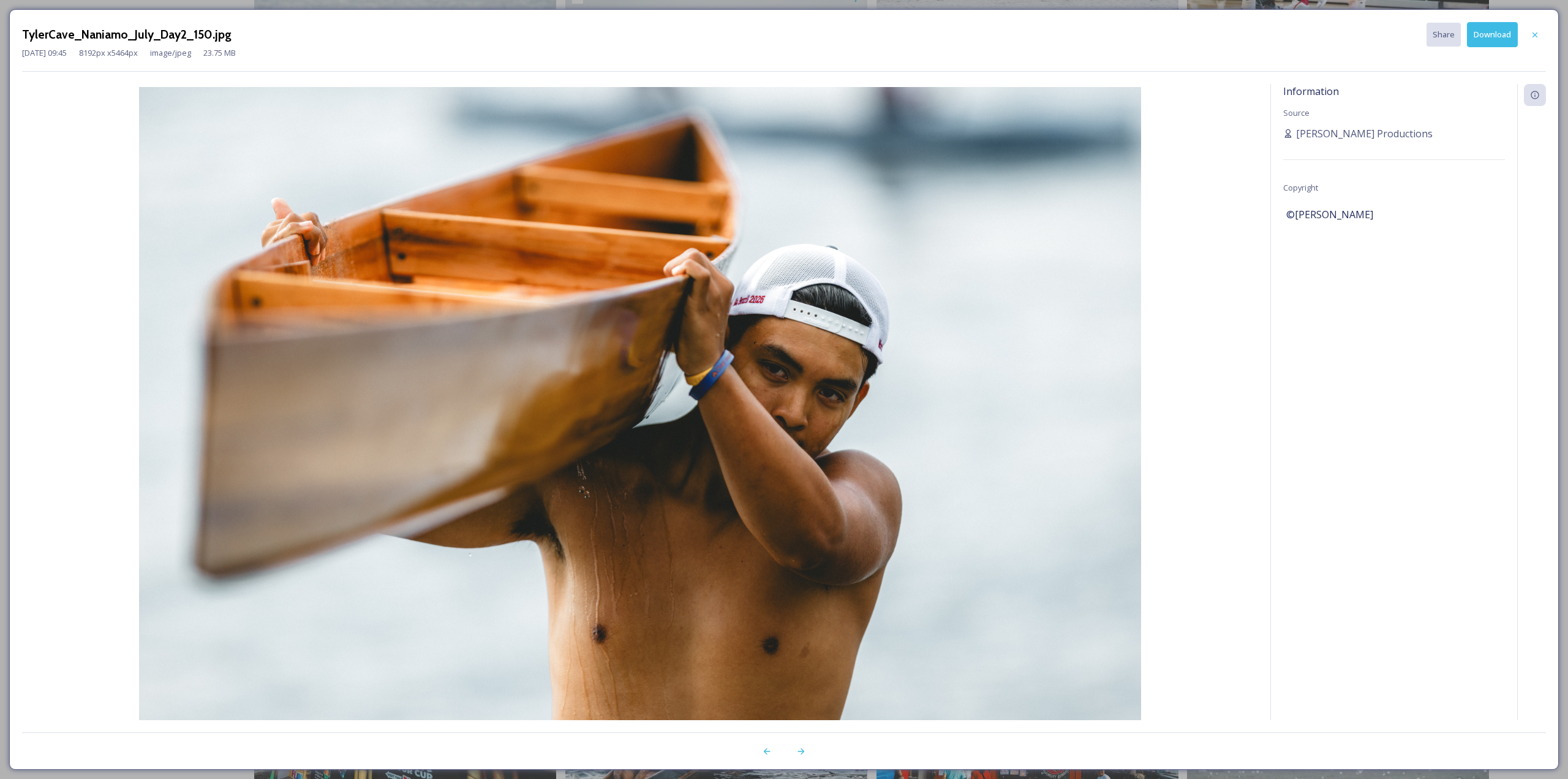
click at [3, 146] on div "TylerCave_Naniamo_July_Day2_150.jpg Share Download [DATE] 09:45 8192 px x 5464 …" at bounding box center [784, 390] width 1568 height 779
click at [1534, 38] on icon at bounding box center [1535, 35] width 10 height 10
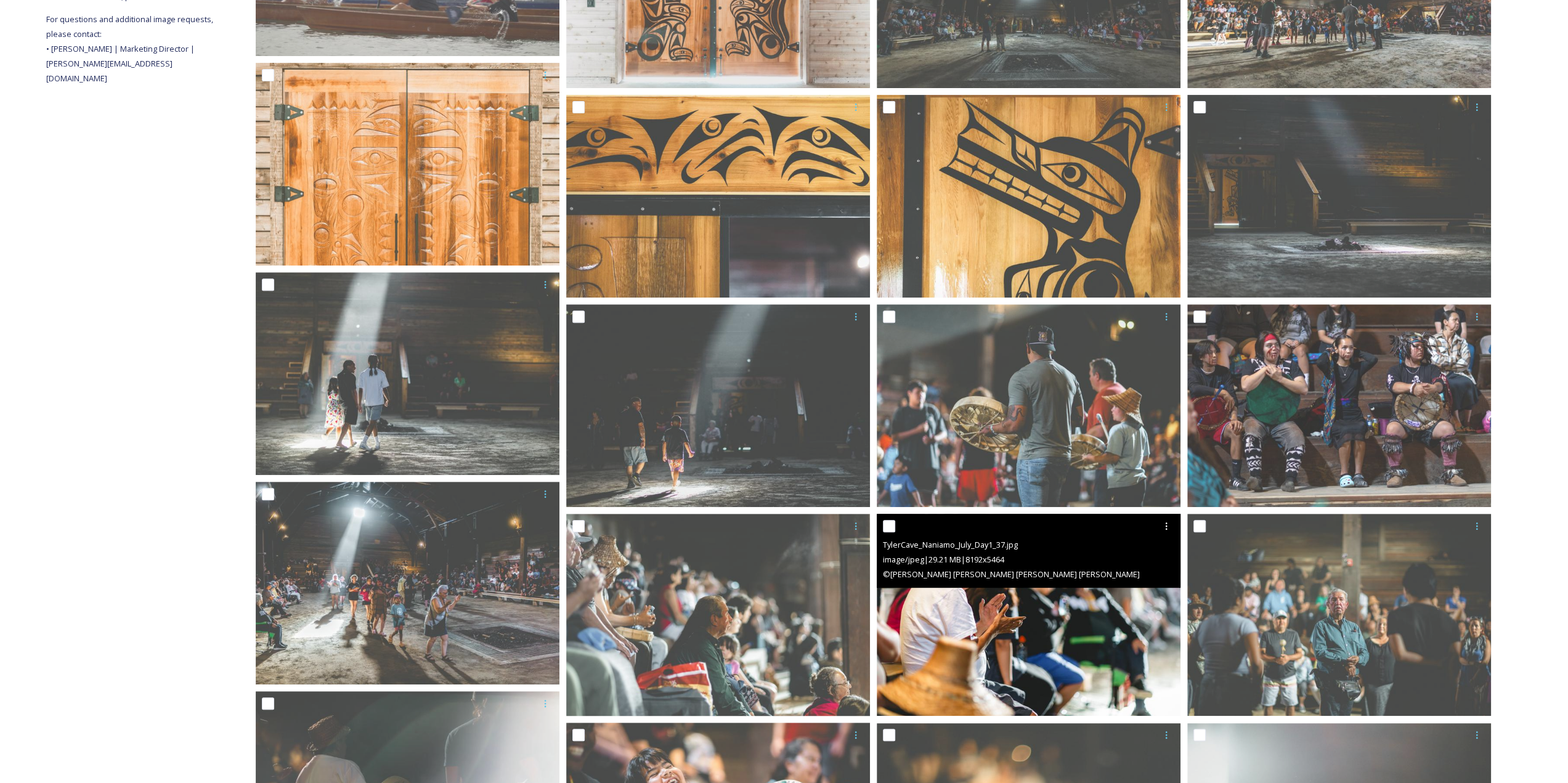
scroll to position [348, 0]
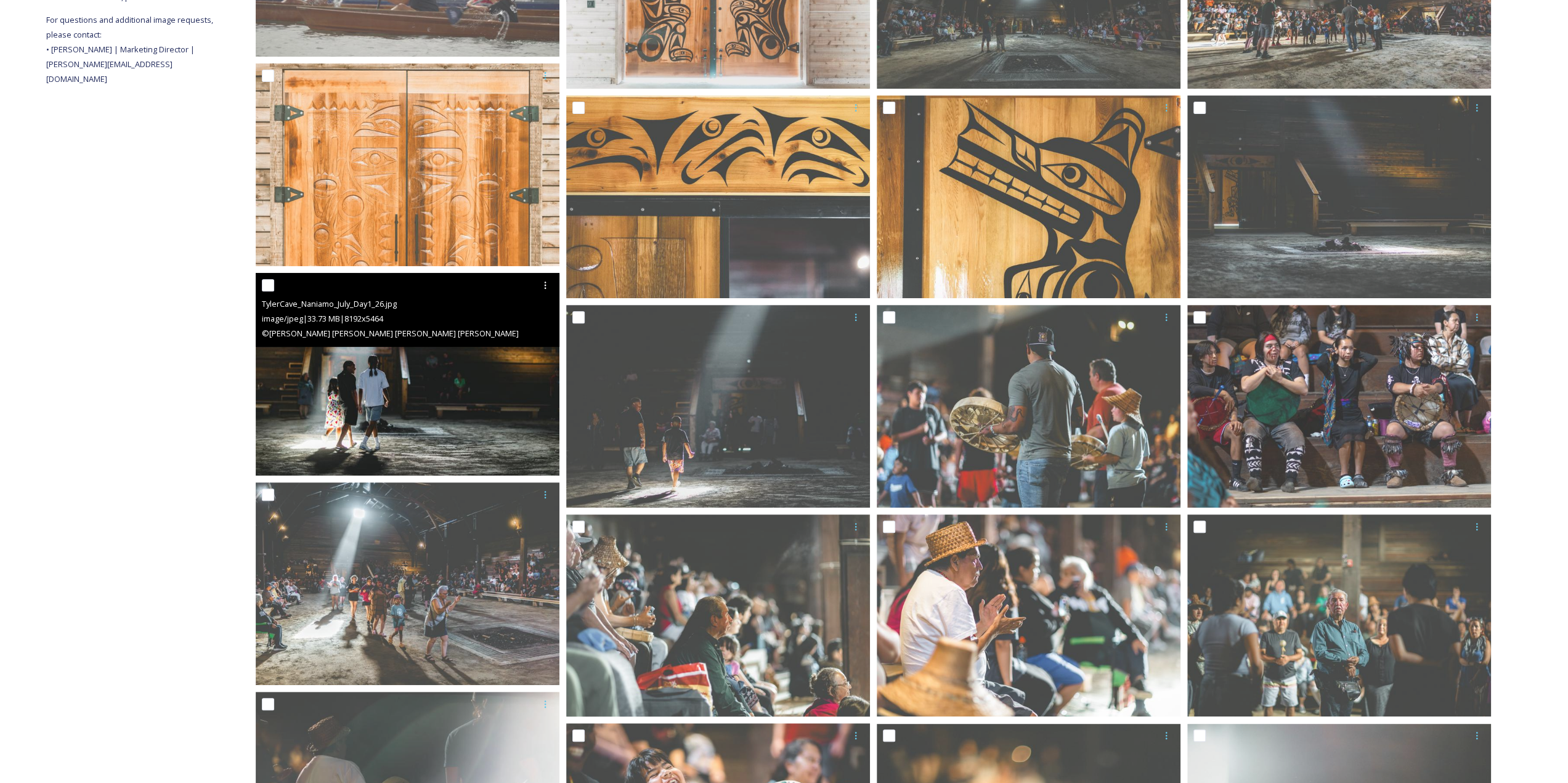
click at [495, 384] on img at bounding box center [408, 374] width 304 height 202
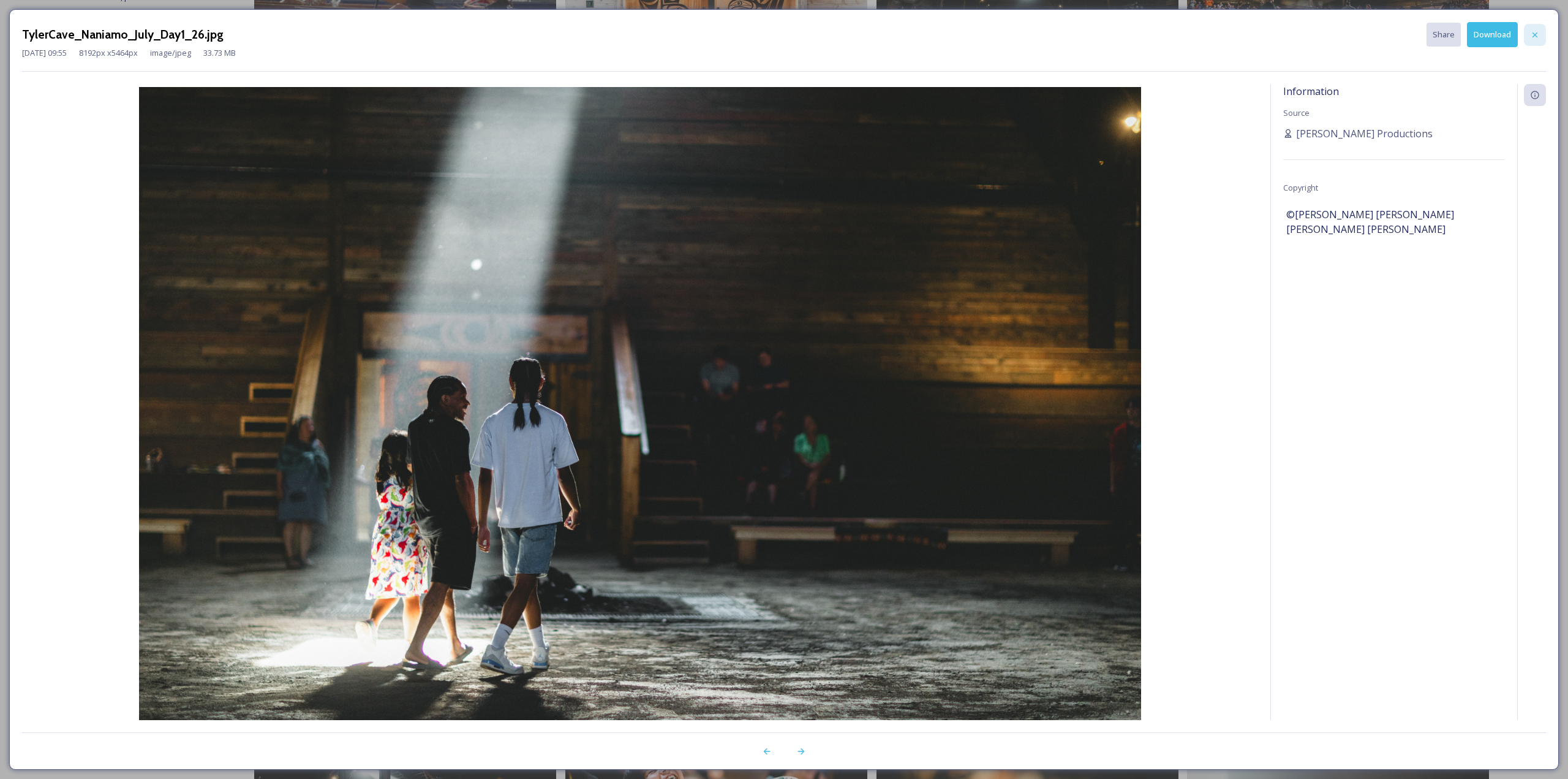
click at [1539, 34] on icon at bounding box center [1535, 35] width 10 height 10
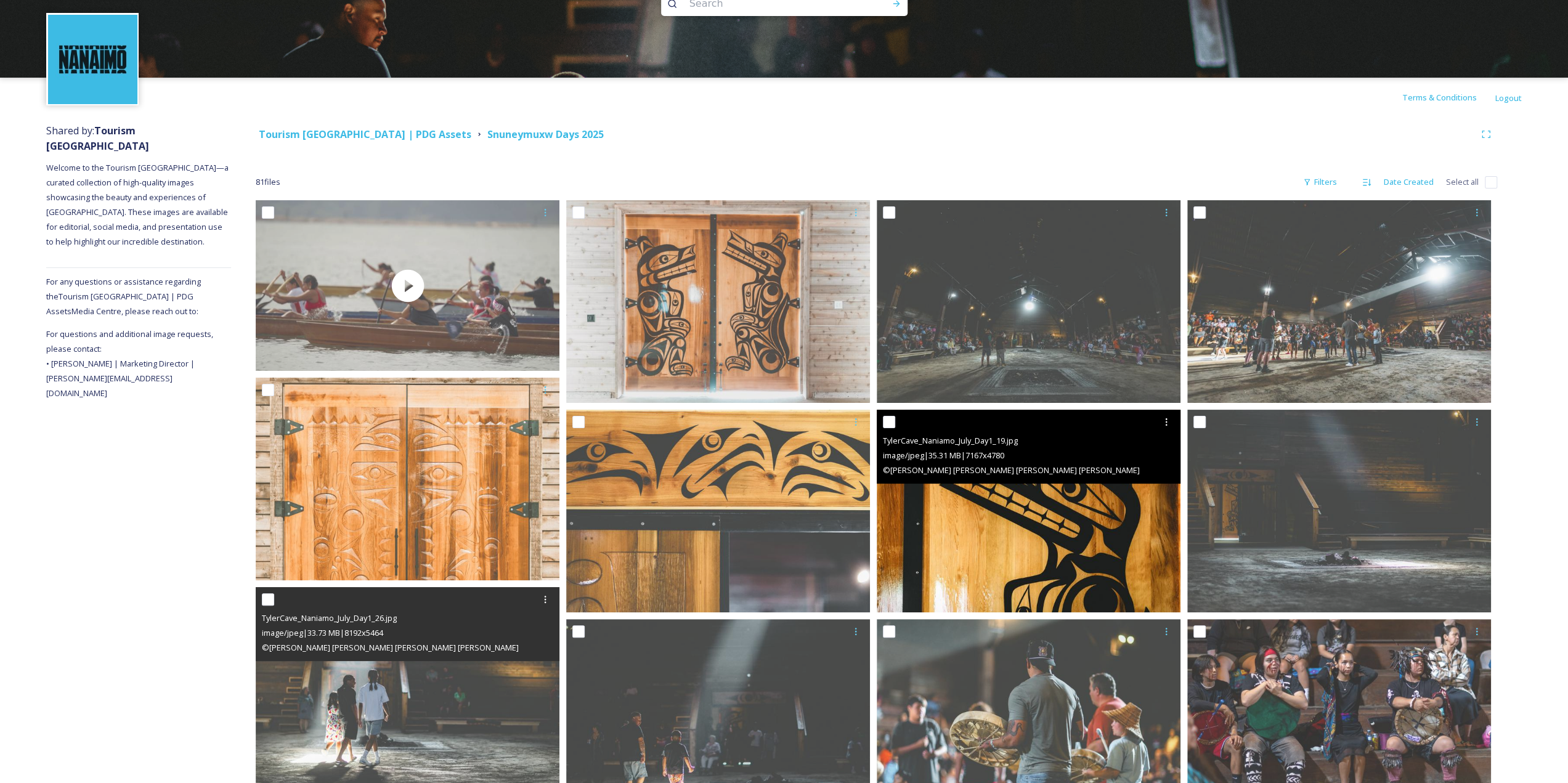
scroll to position [0, 0]
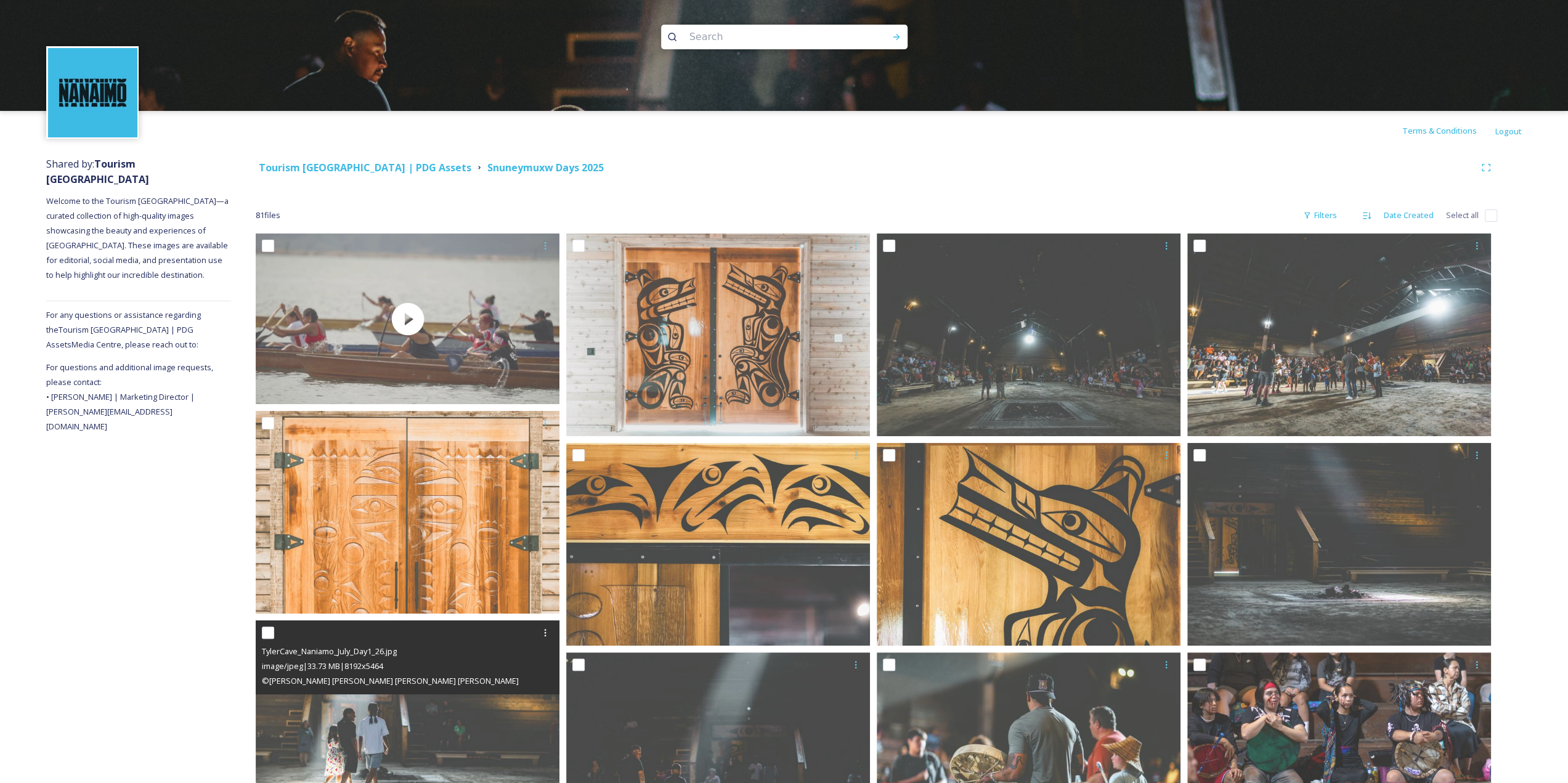
click at [1494, 213] on input "checkbox" at bounding box center [1491, 215] width 13 height 13
checkbox input "true"
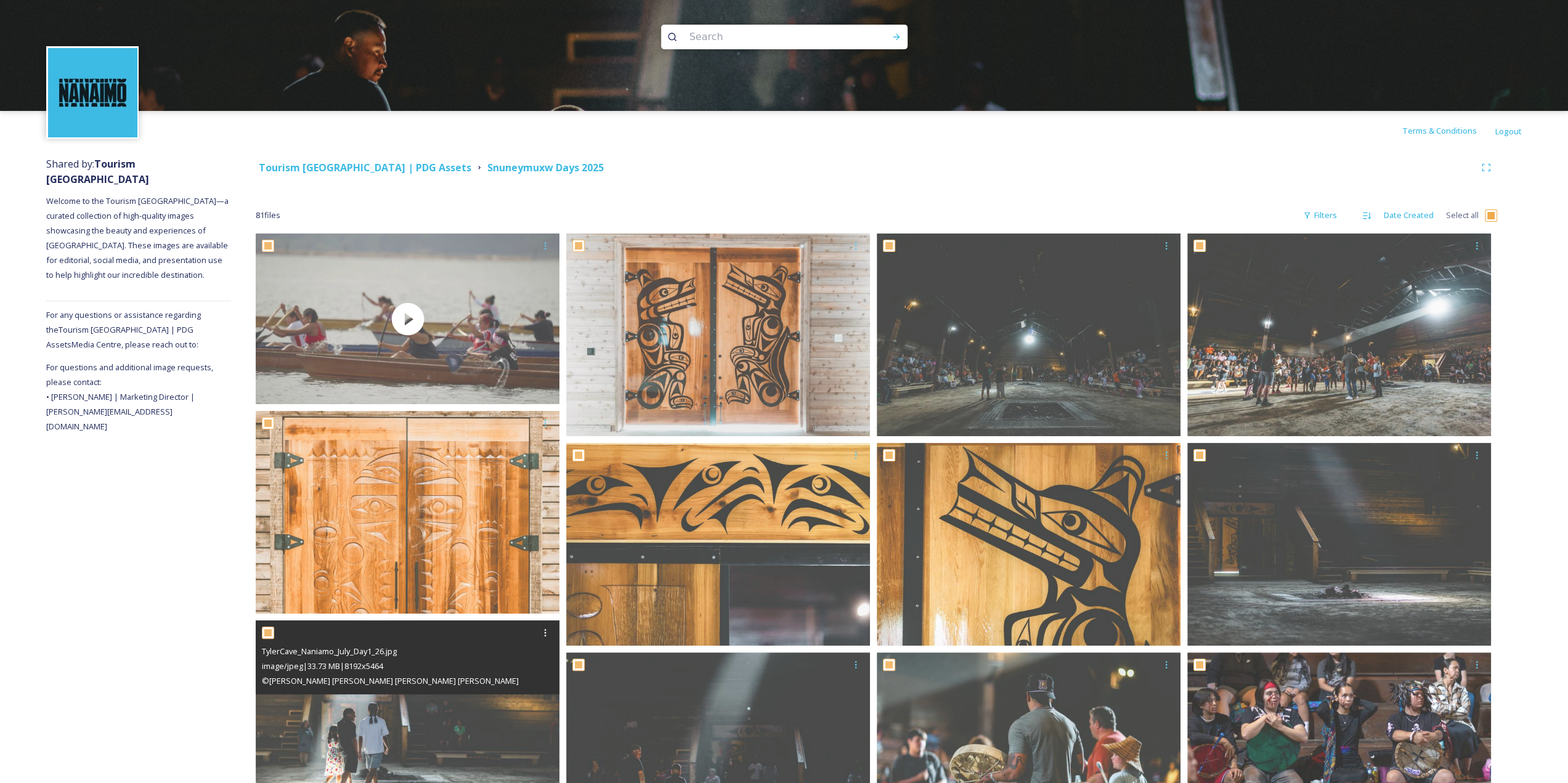
checkbox input "true"
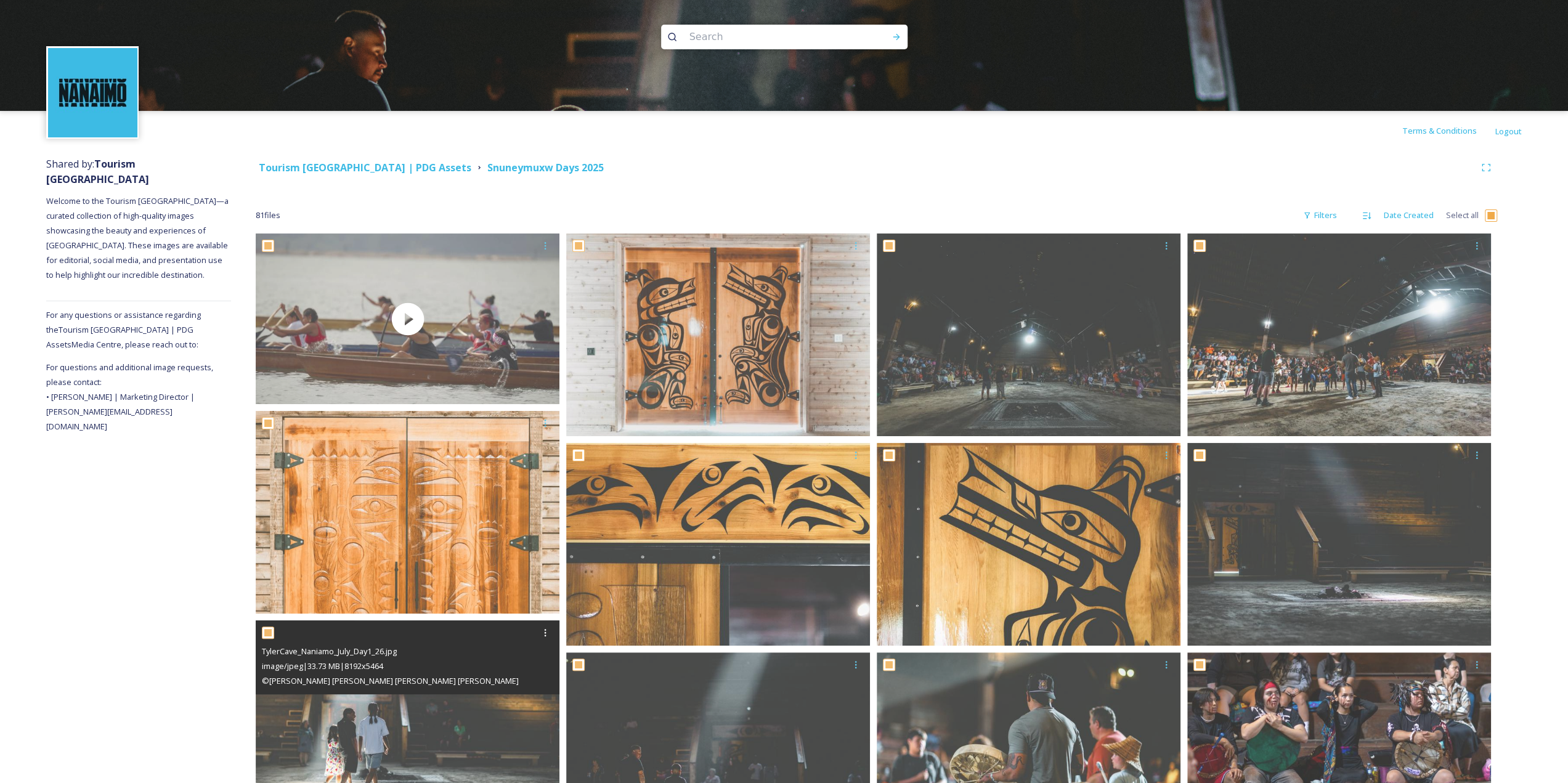
checkbox input "true"
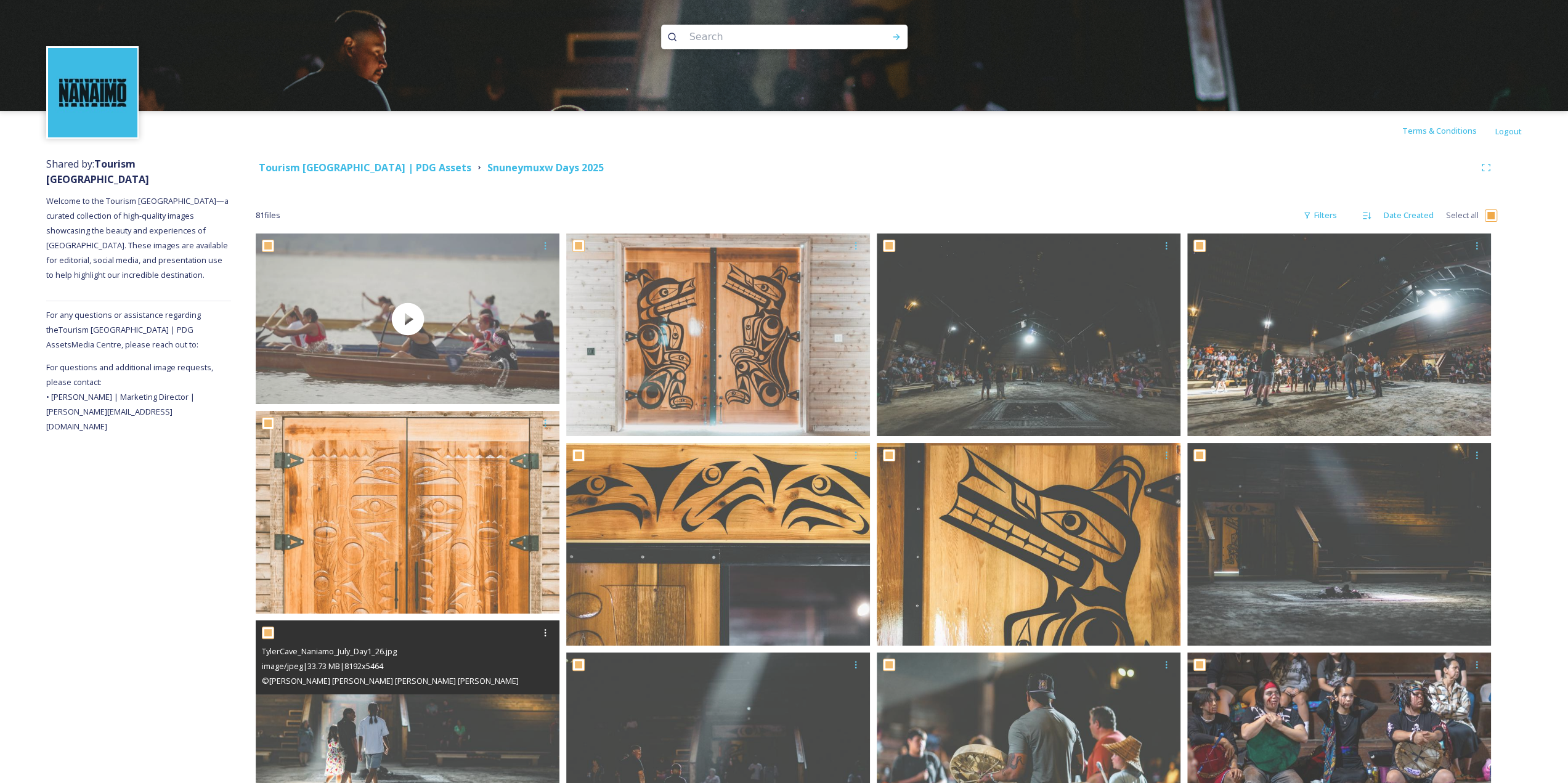
checkbox input "true"
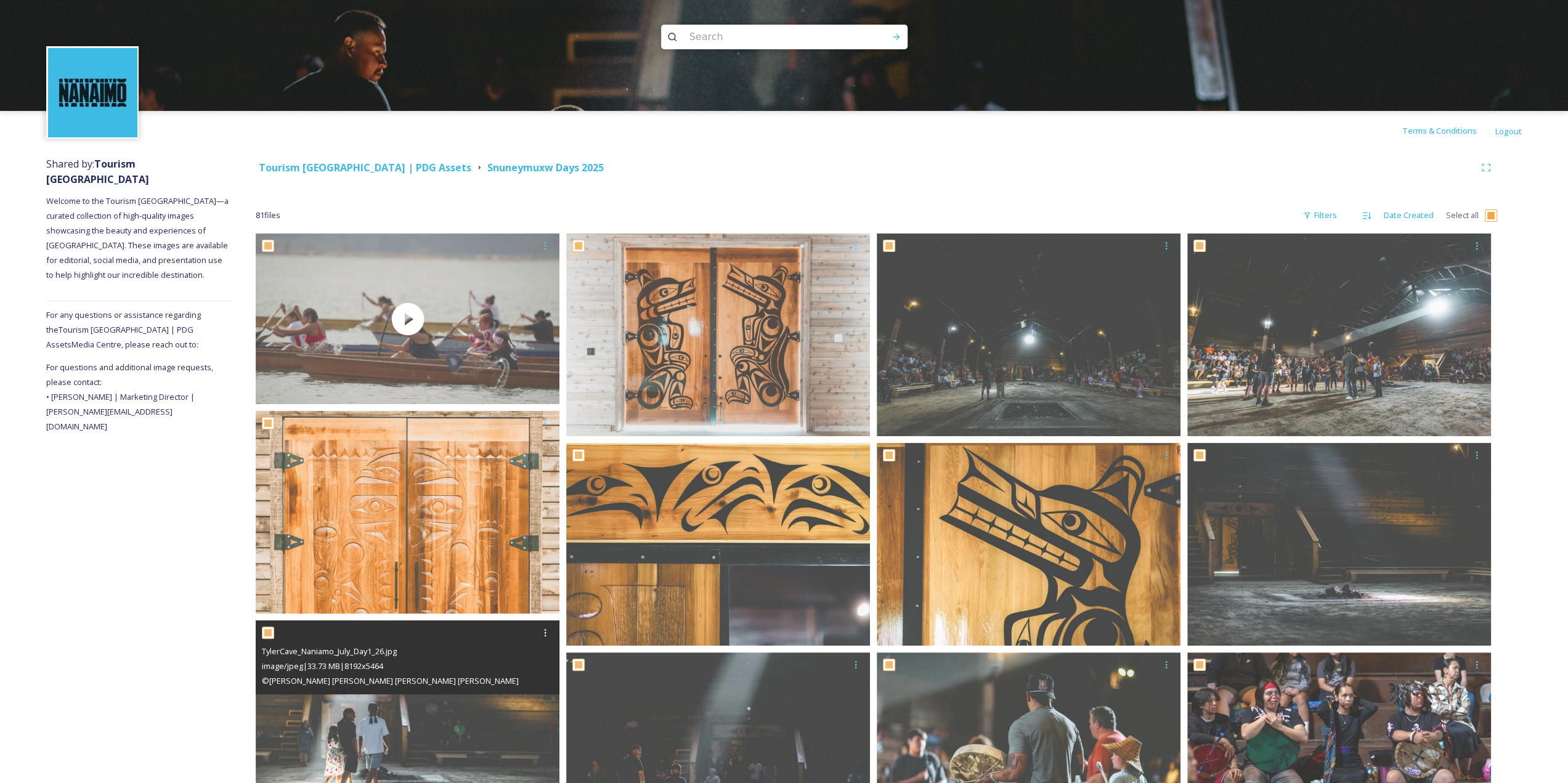
checkbox input "true"
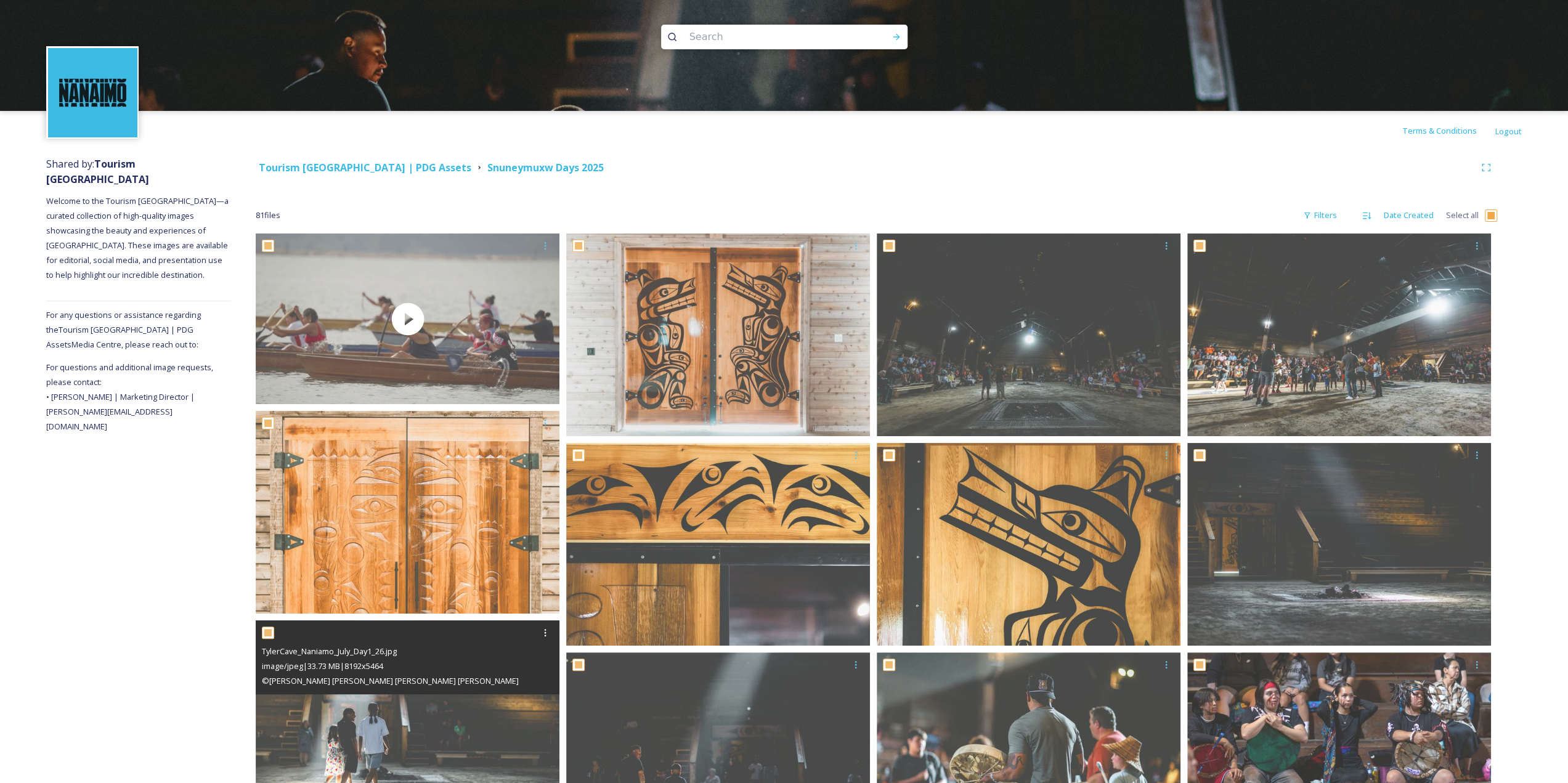
checkbox input "true"
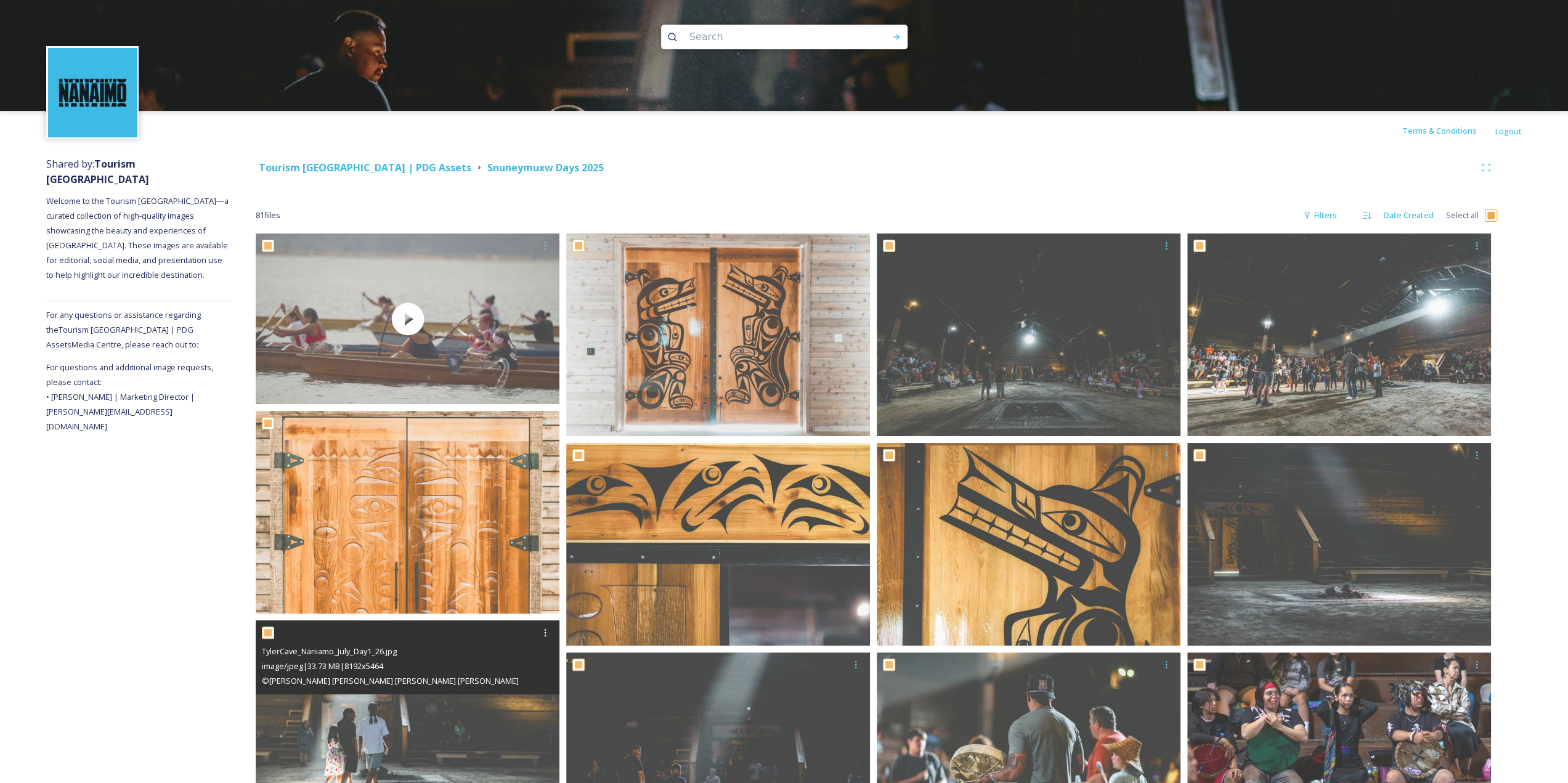
checkbox input "true"
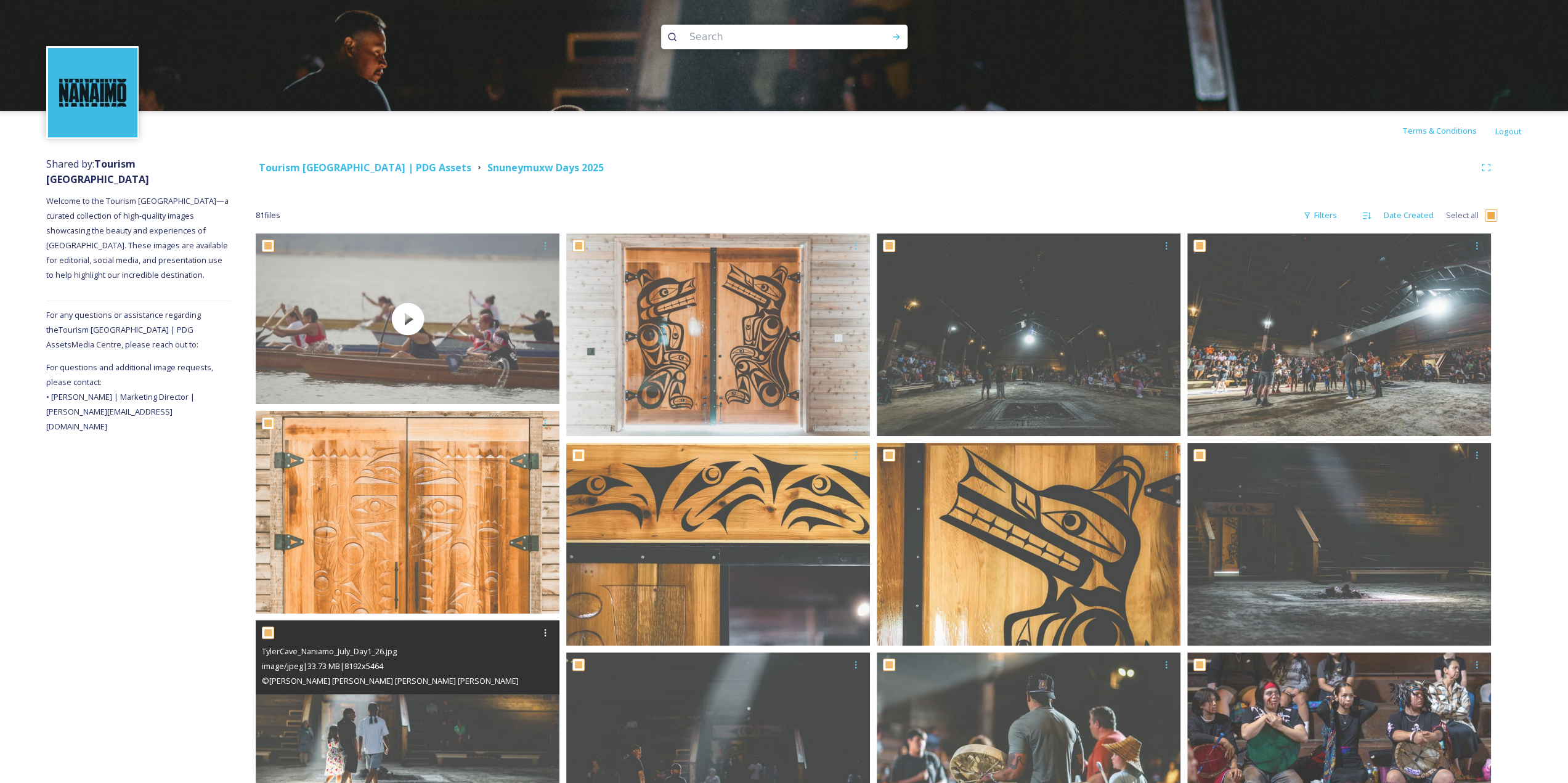
checkbox input "true"
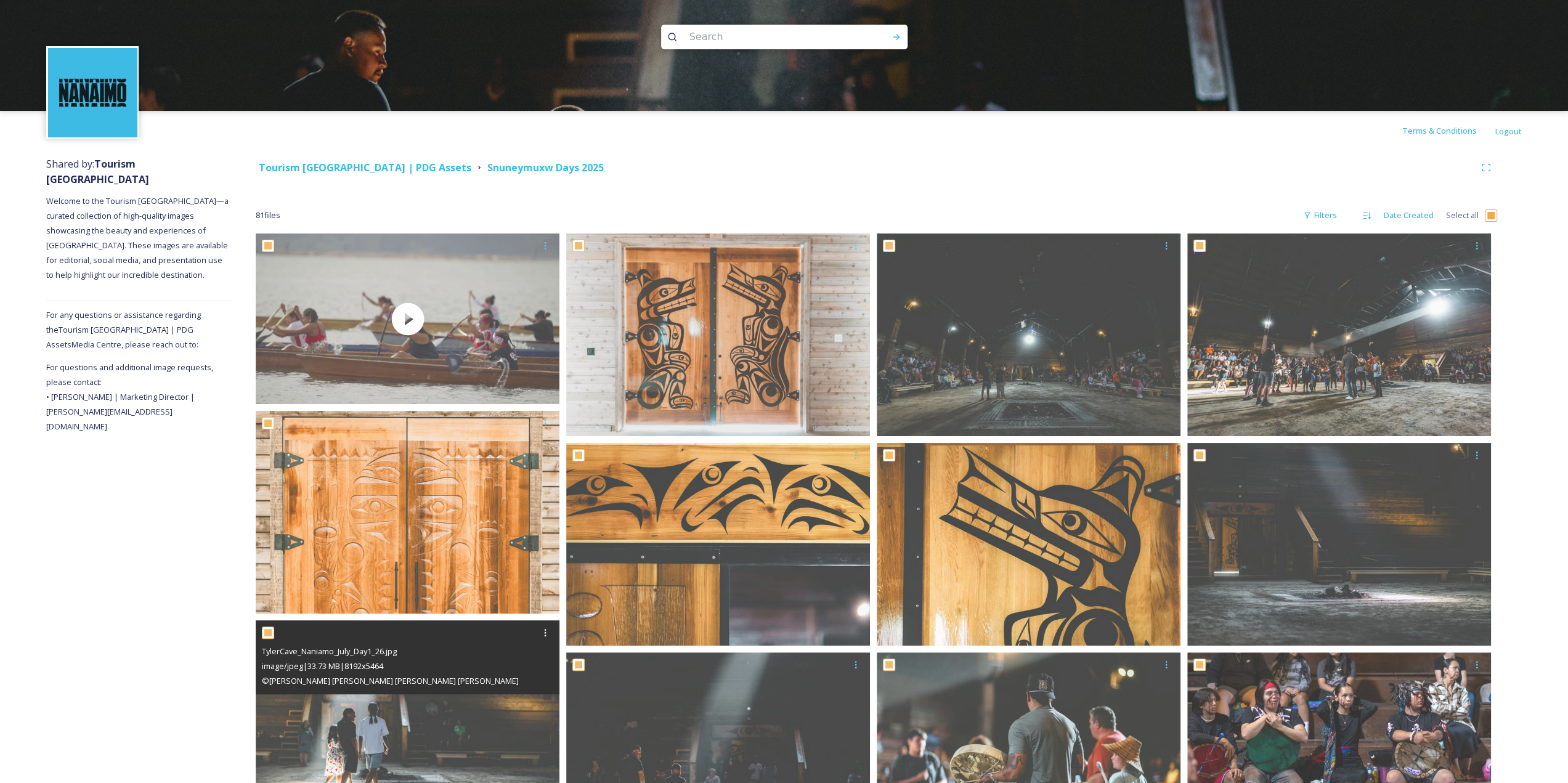
checkbox input "true"
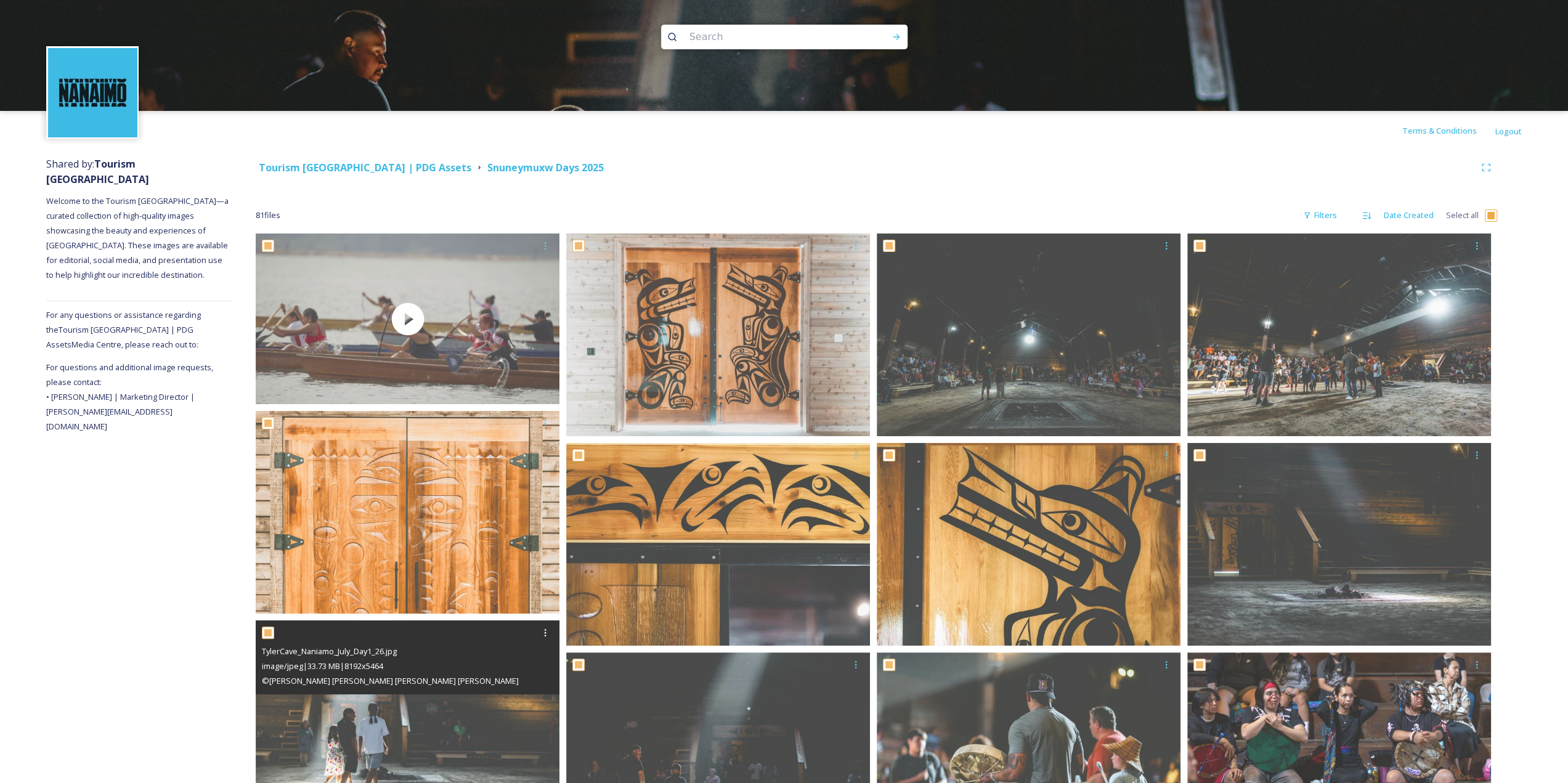
checkbox input "true"
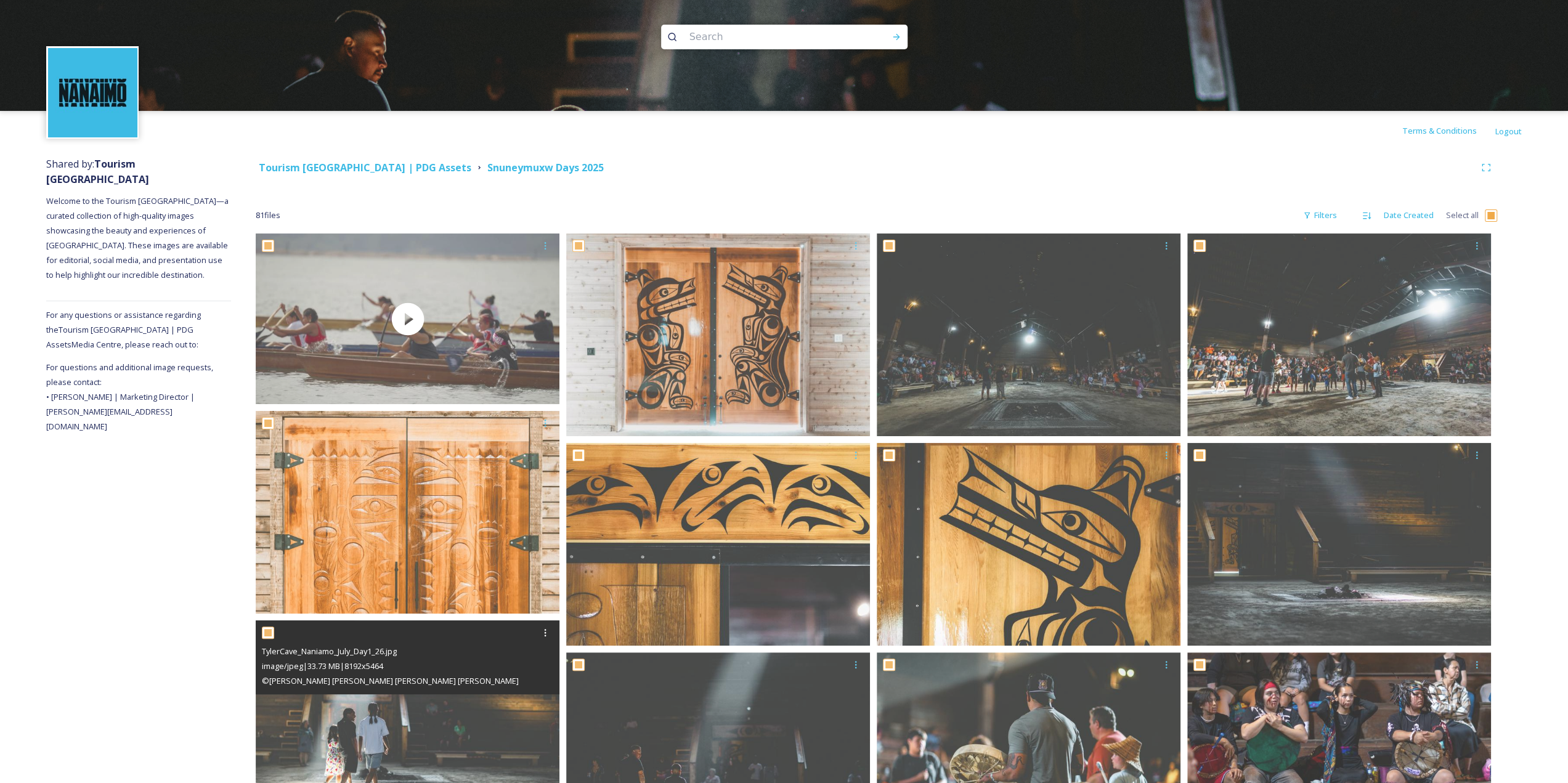
checkbox input "true"
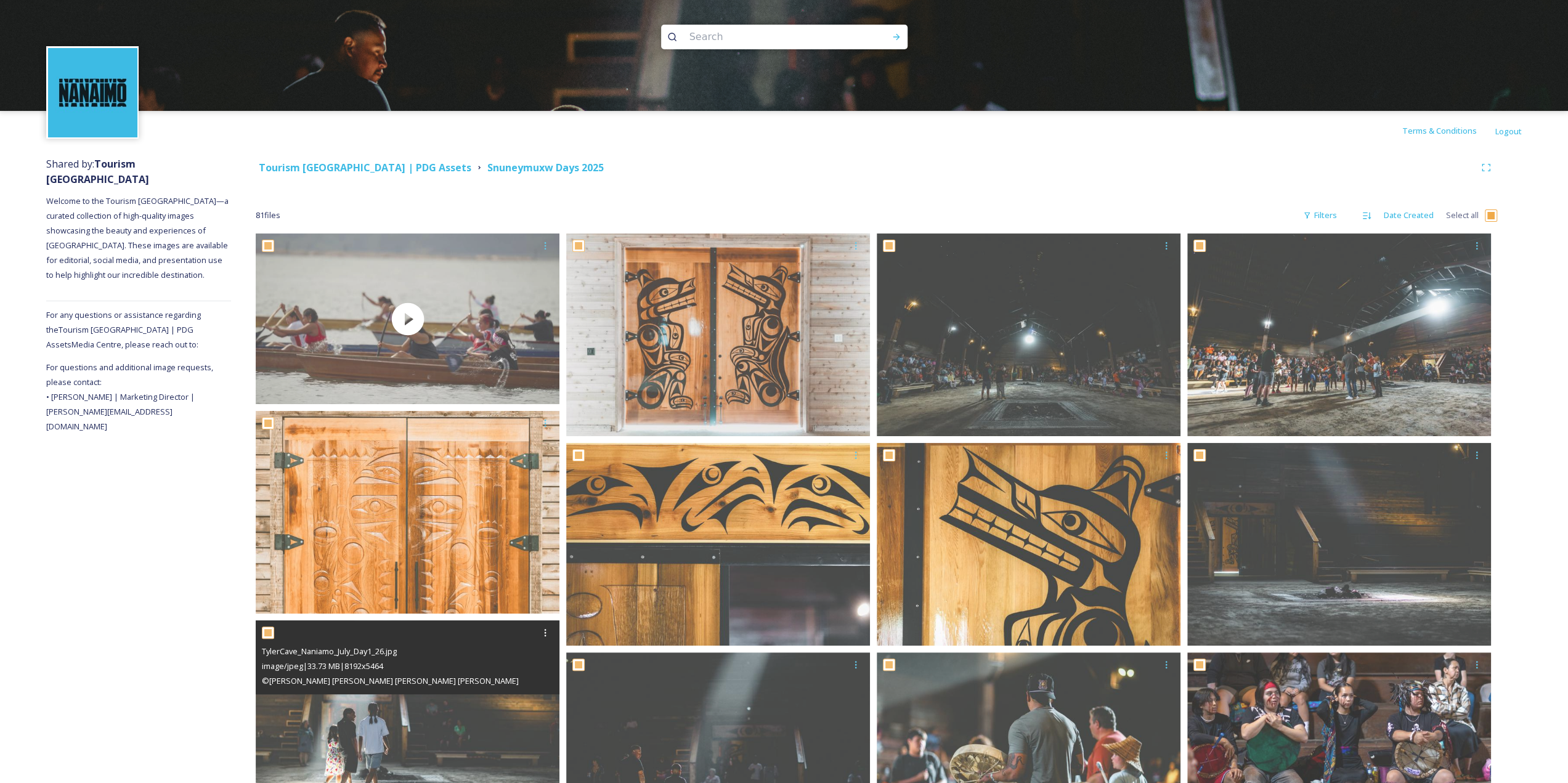
checkbox input "true"
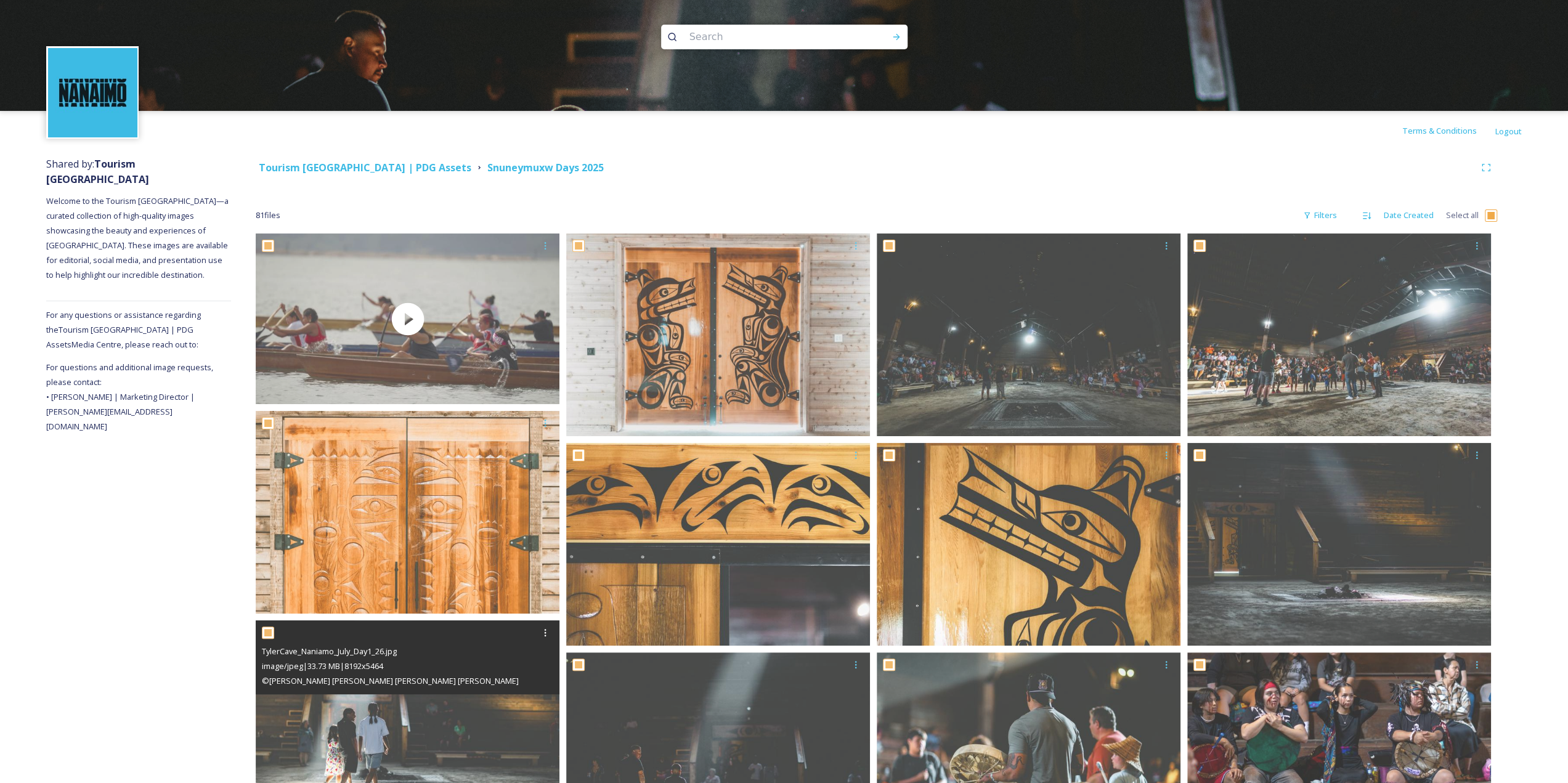
checkbox input "true"
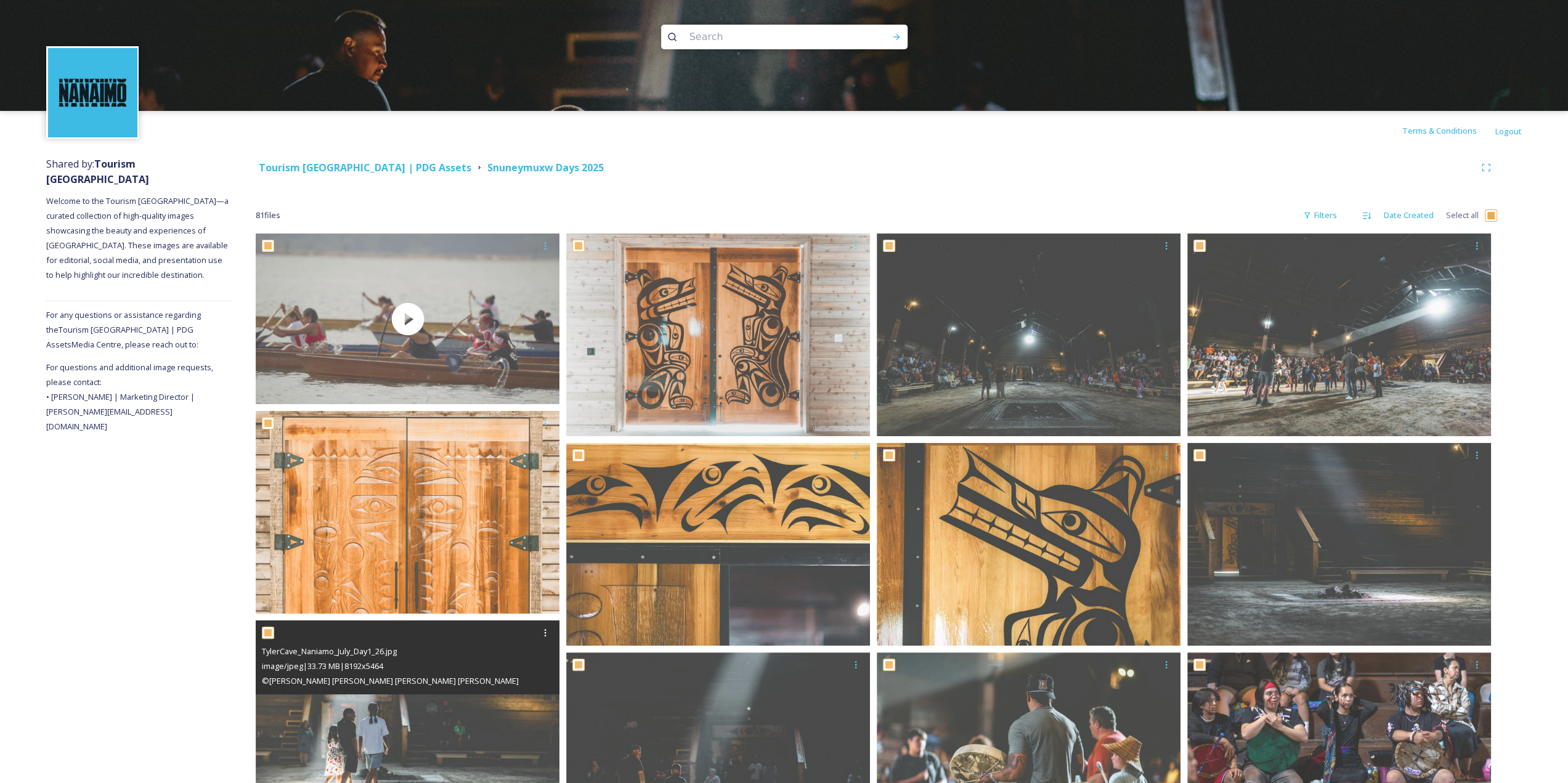
checkbox input "true"
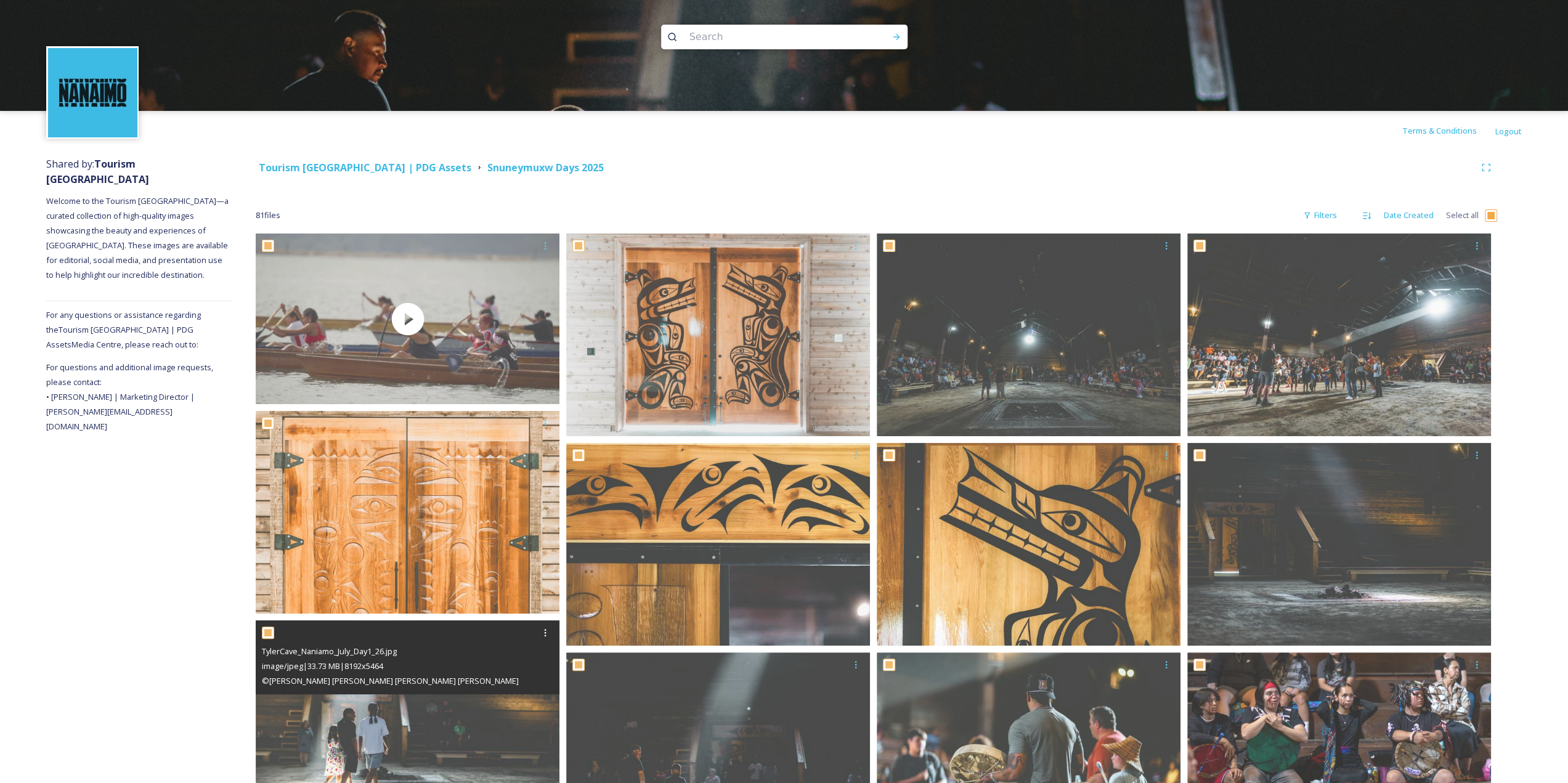
checkbox input "true"
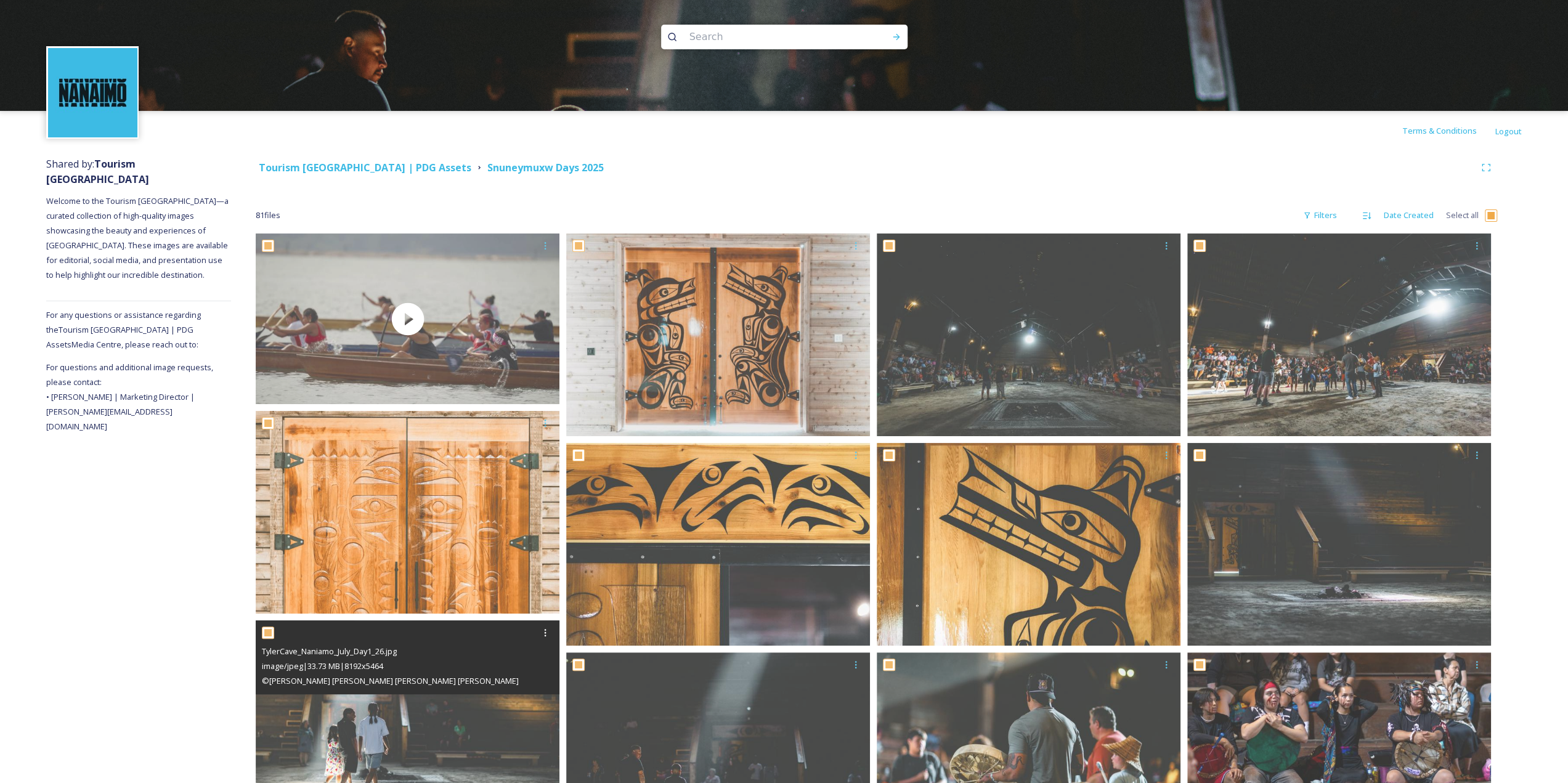
checkbox input "true"
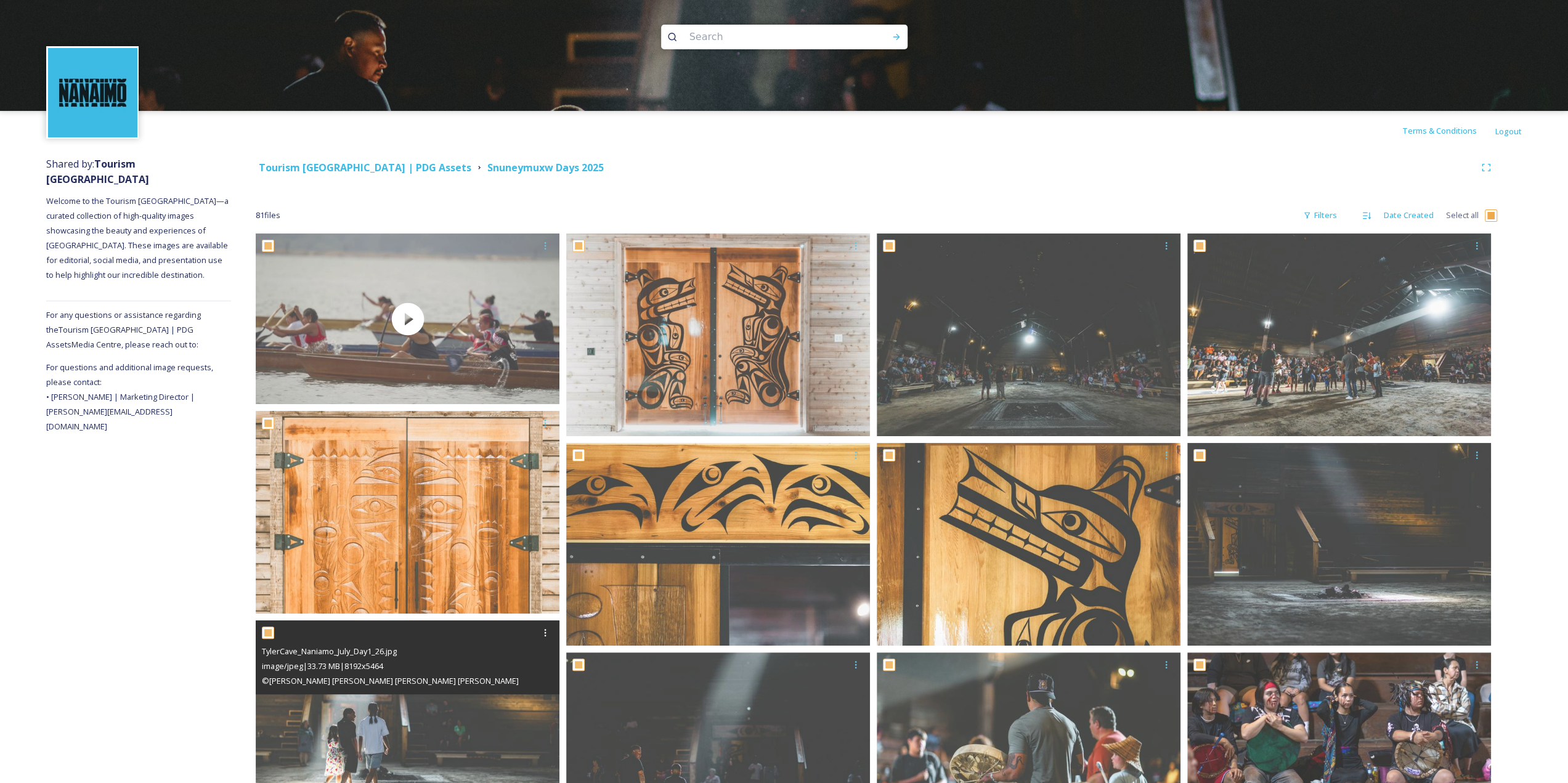
checkbox input "true"
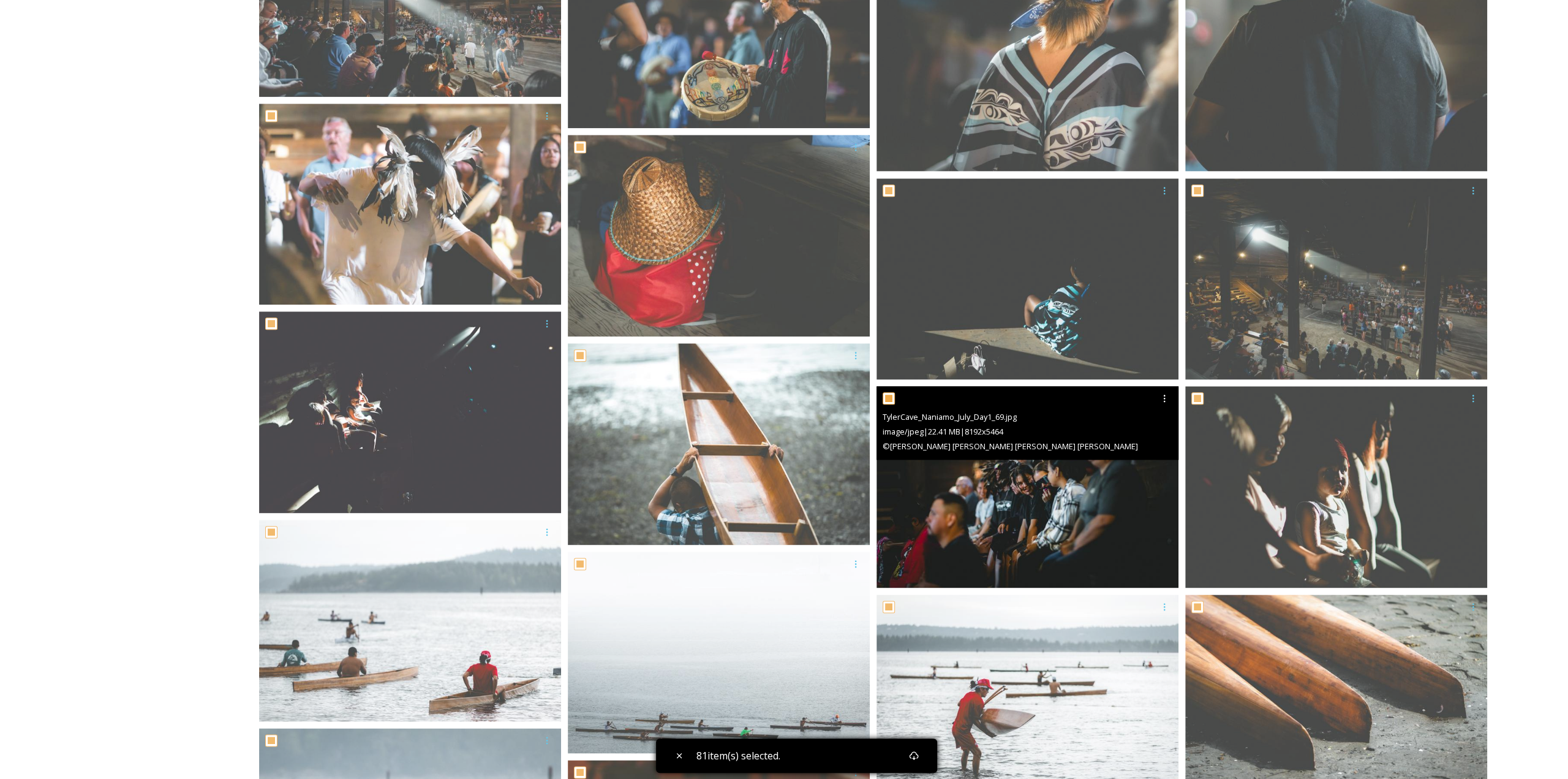
scroll to position [1348, 0]
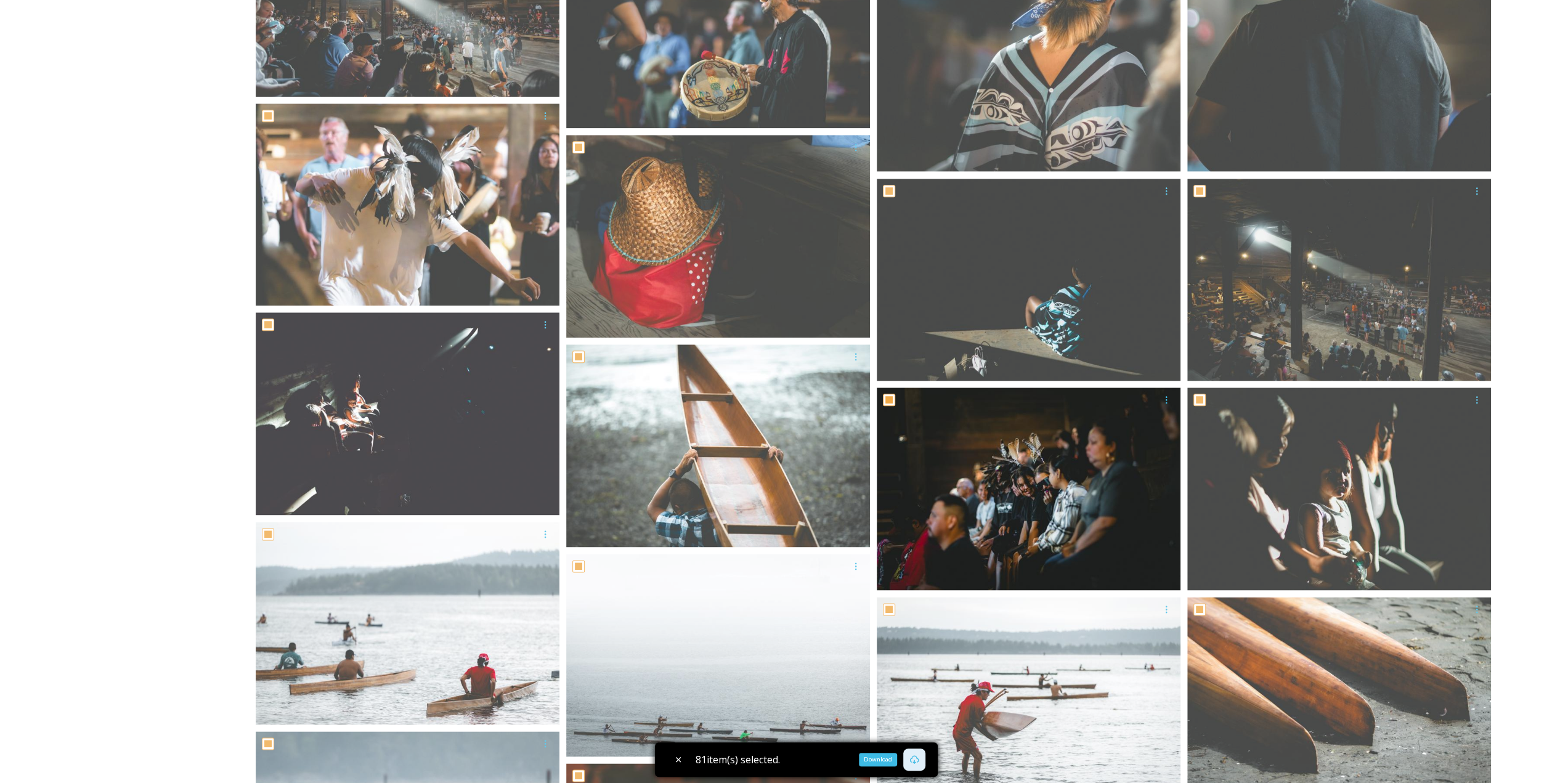
click at [919, 762] on icon at bounding box center [915, 759] width 10 height 10
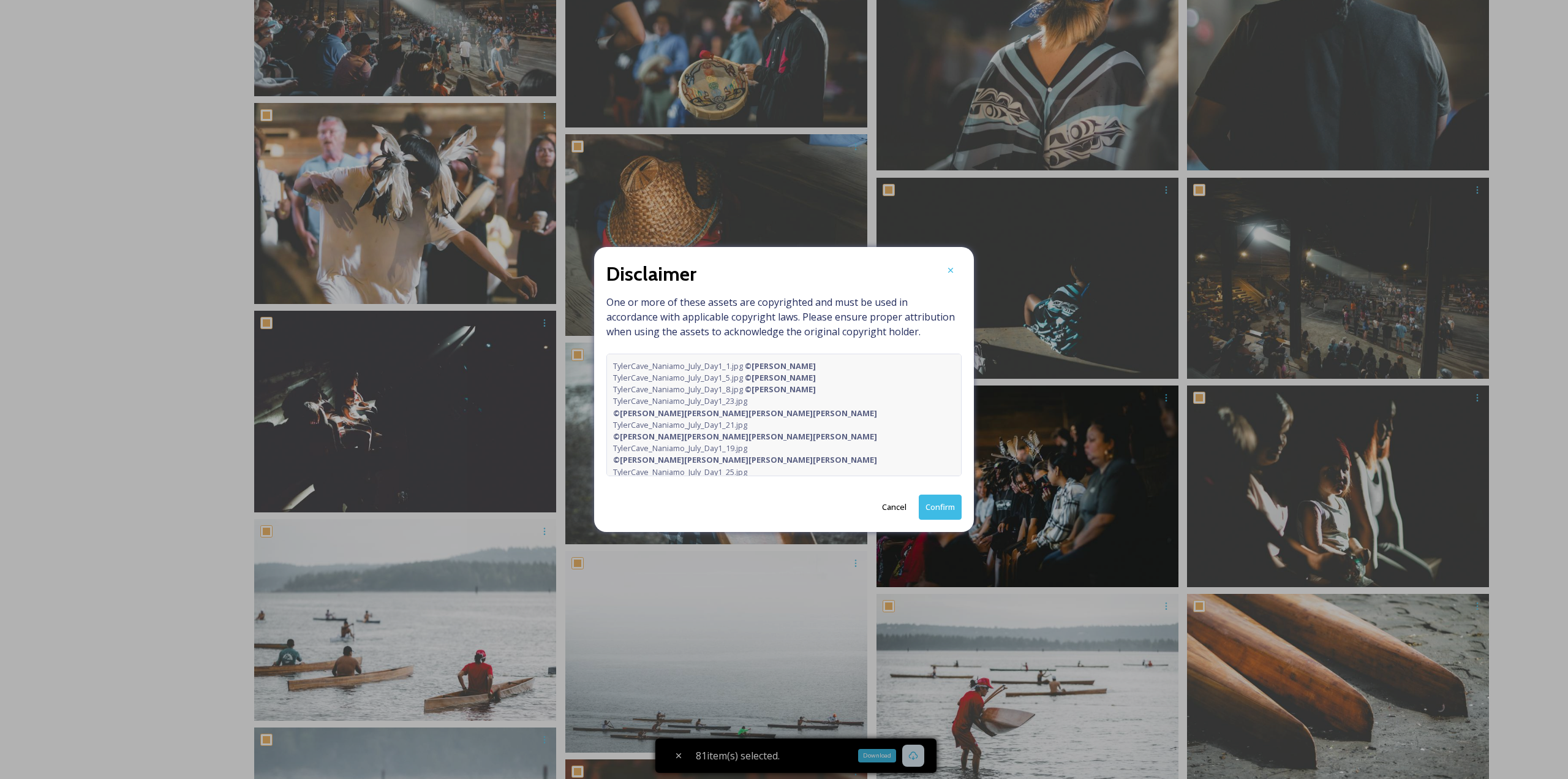
click at [894, 511] on button "Cancel" at bounding box center [894, 507] width 37 height 24
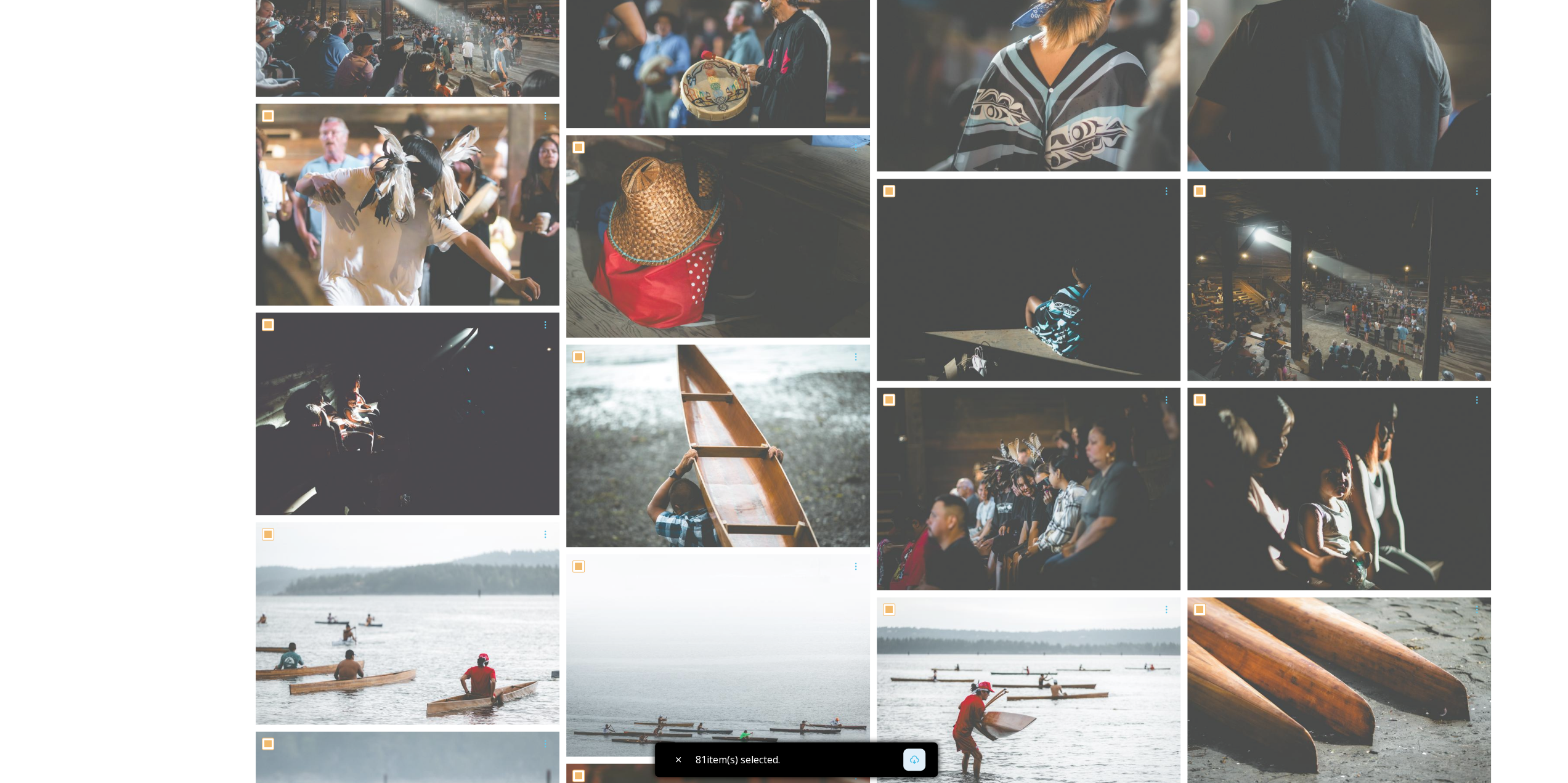
click at [881, 764] on div "81 item(s) selected." at bounding box center [796, 759] width 283 height 35
click at [913, 757] on icon at bounding box center [915, 759] width 10 height 10
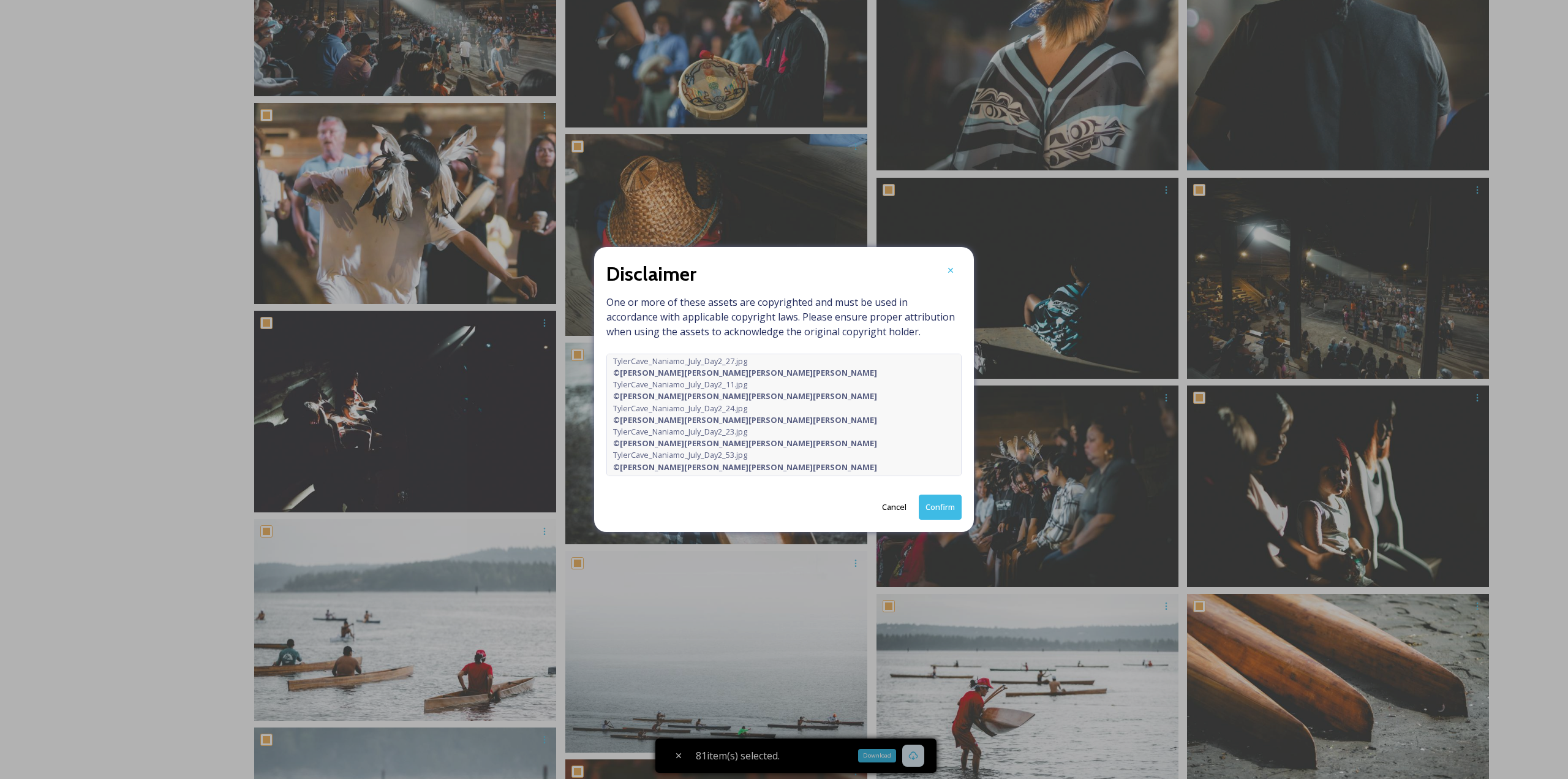
scroll to position [761, 0]
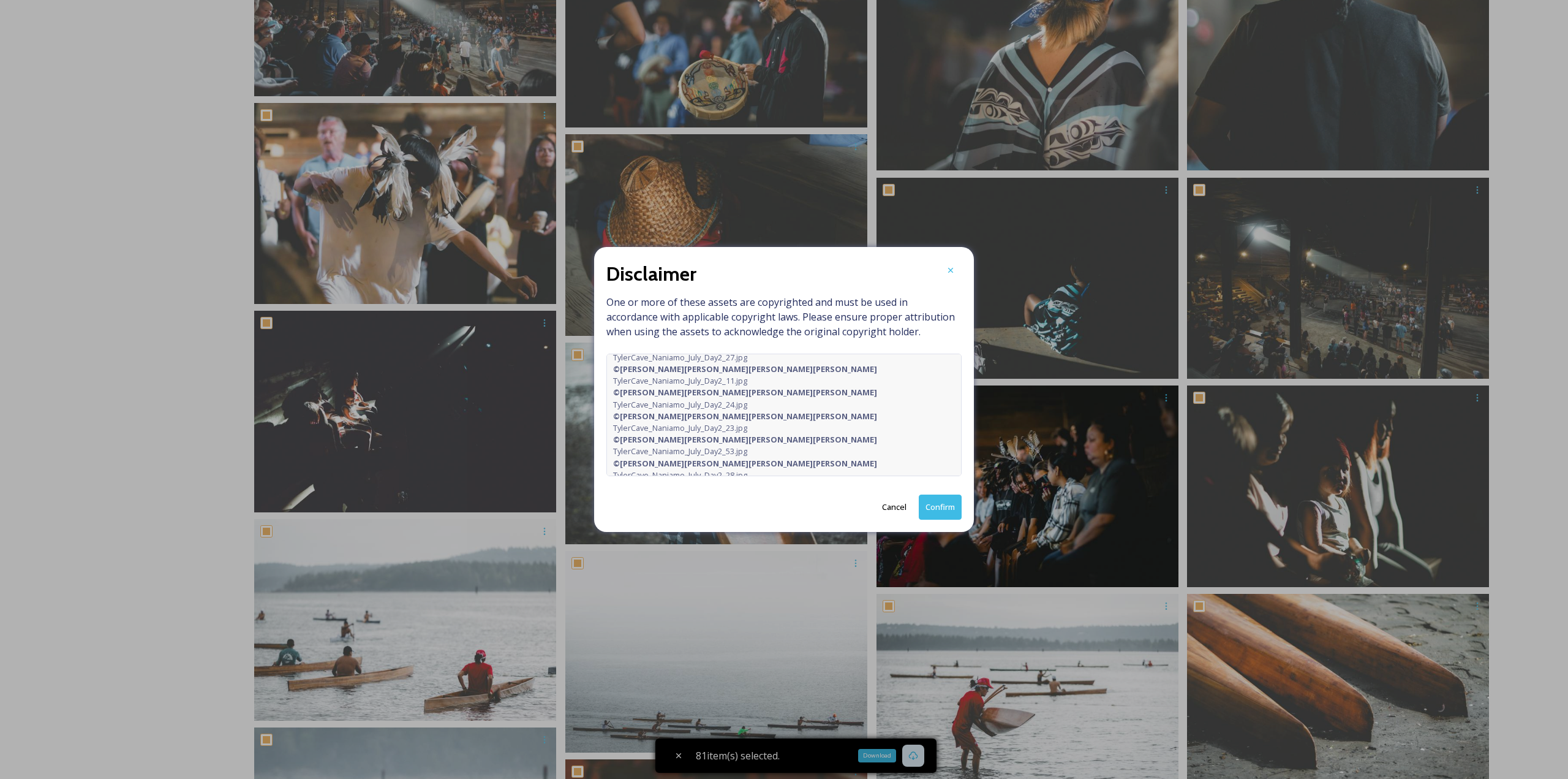
click at [937, 515] on button "Confirm" at bounding box center [940, 507] width 43 height 25
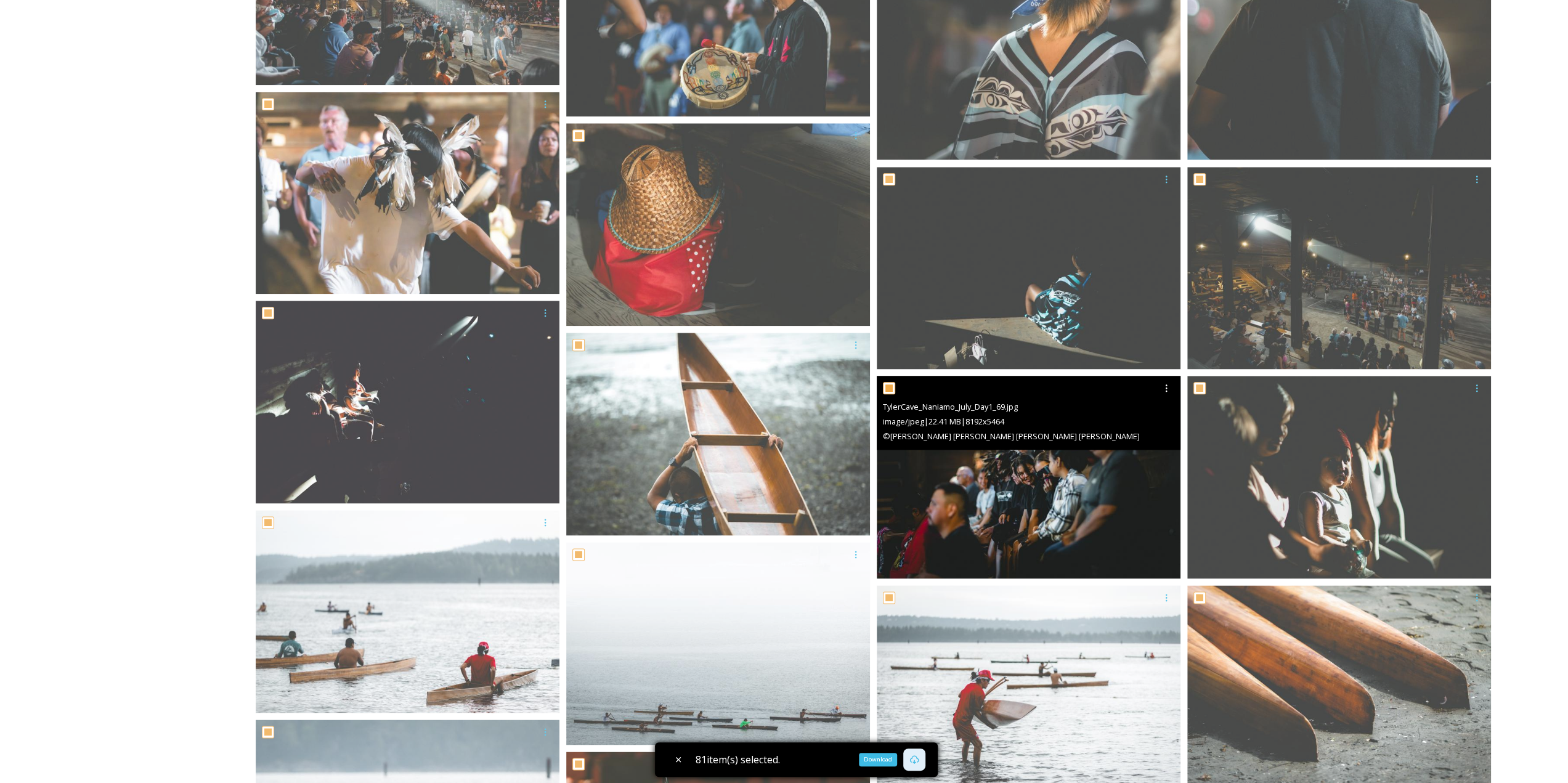
scroll to position [1368, 0]
